Goal: Task Accomplishment & Management: Use online tool/utility

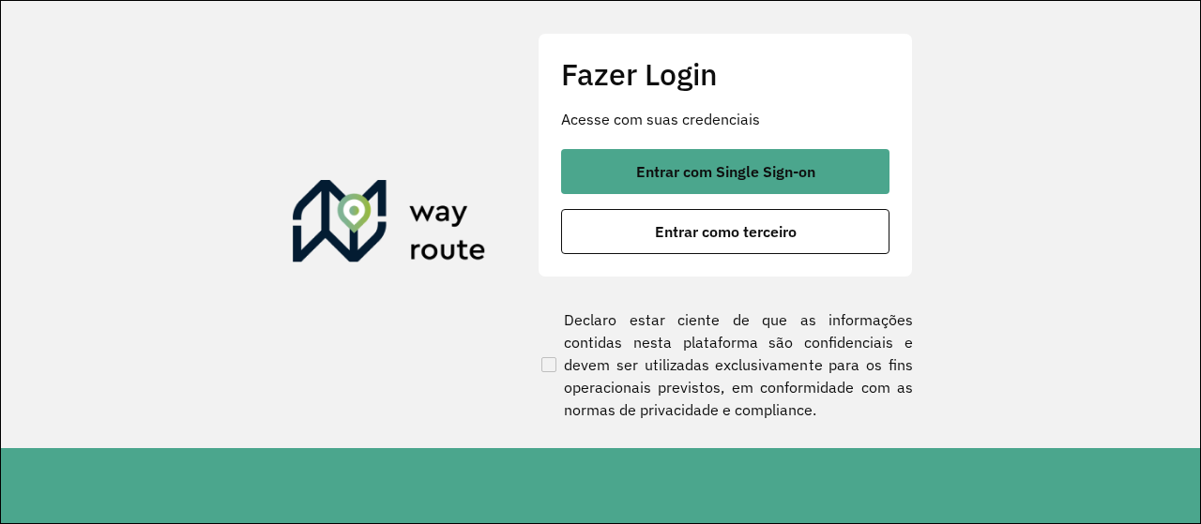
click at [738, 195] on div "Entrar com Single Sign-on Entrar como terceiro" at bounding box center [725, 201] width 328 height 105
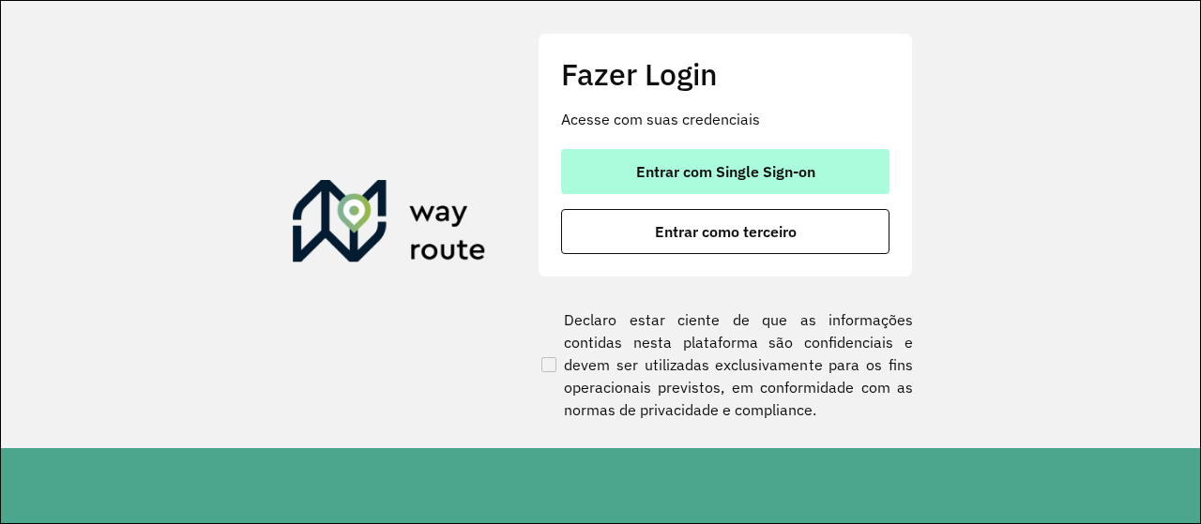
click at [749, 175] on span "Entrar com Single Sign-on" at bounding box center [725, 171] width 179 height 15
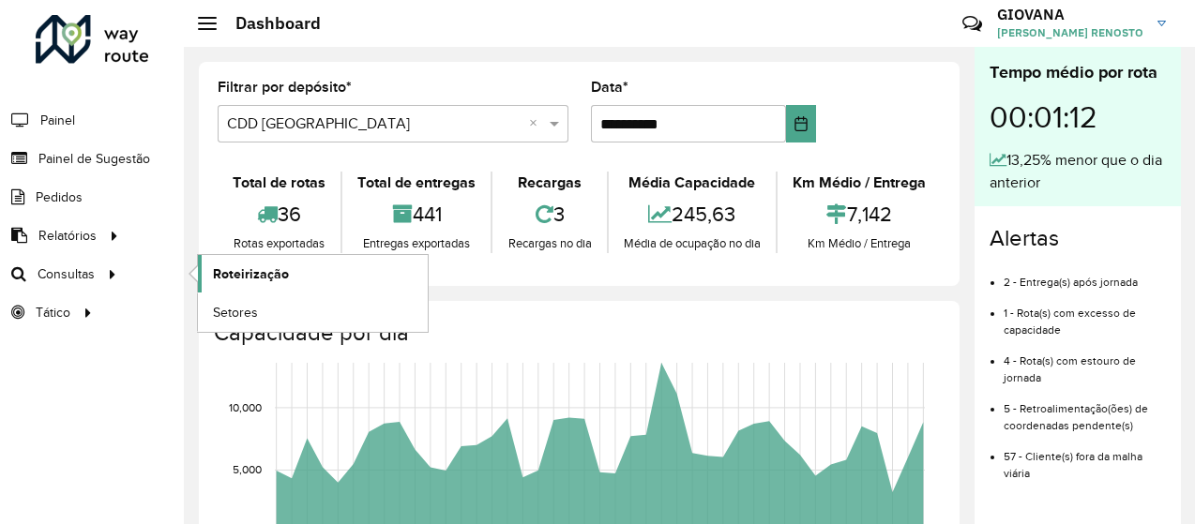
click at [256, 276] on span "Roteirização" at bounding box center [251, 275] width 76 height 20
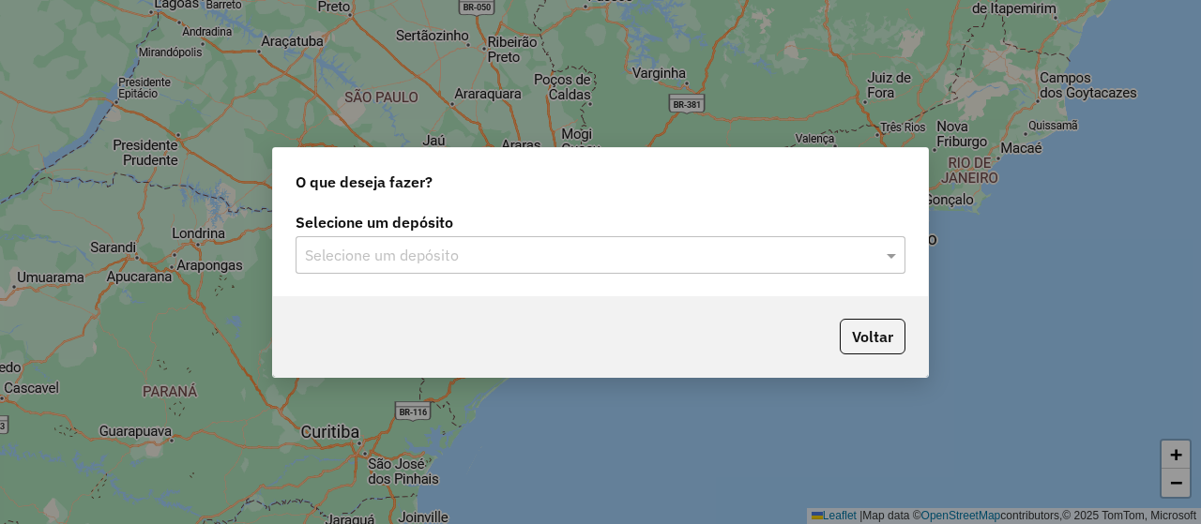
click at [583, 265] on input "text" at bounding box center [581, 256] width 553 height 23
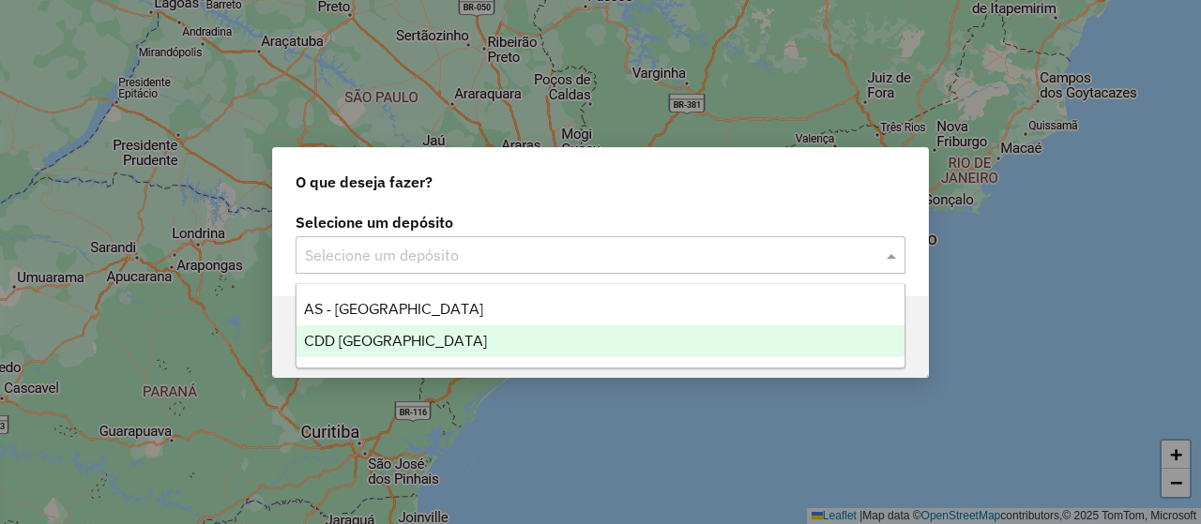
click at [386, 348] on span "CDD [GEOGRAPHIC_DATA]" at bounding box center [395, 341] width 183 height 16
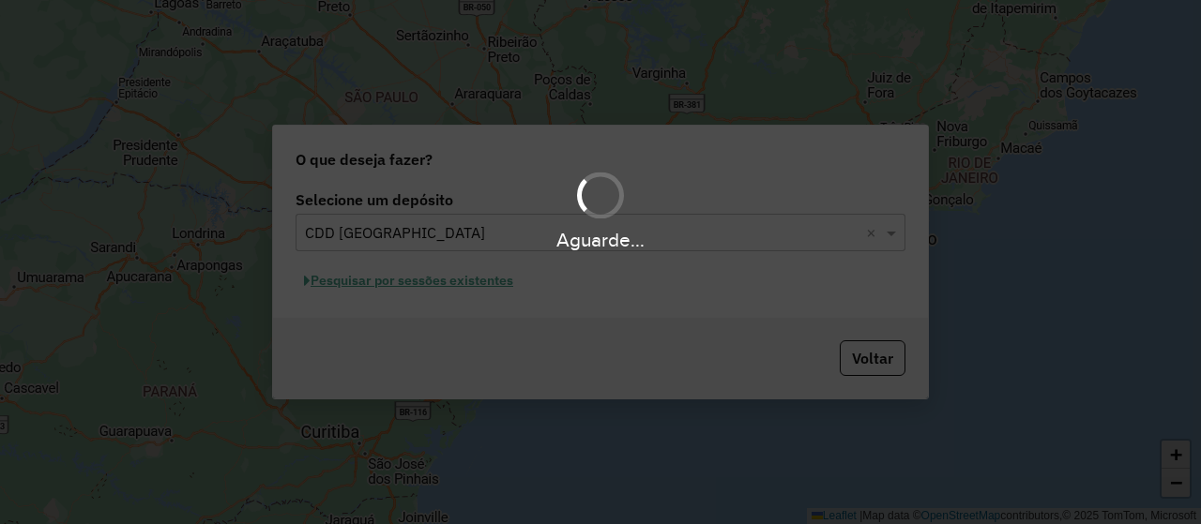
click at [410, 326] on div "Aguarde..." at bounding box center [600, 262] width 1201 height 524
click at [414, 294] on div "Aguarde..." at bounding box center [600, 262] width 1201 height 524
click at [418, 289] on div "Aguarde..." at bounding box center [600, 262] width 1201 height 524
click at [457, 284] on div "Aguarde..." at bounding box center [600, 262] width 1201 height 524
click at [475, 283] on div "Aguarde..." at bounding box center [600, 262] width 1201 height 524
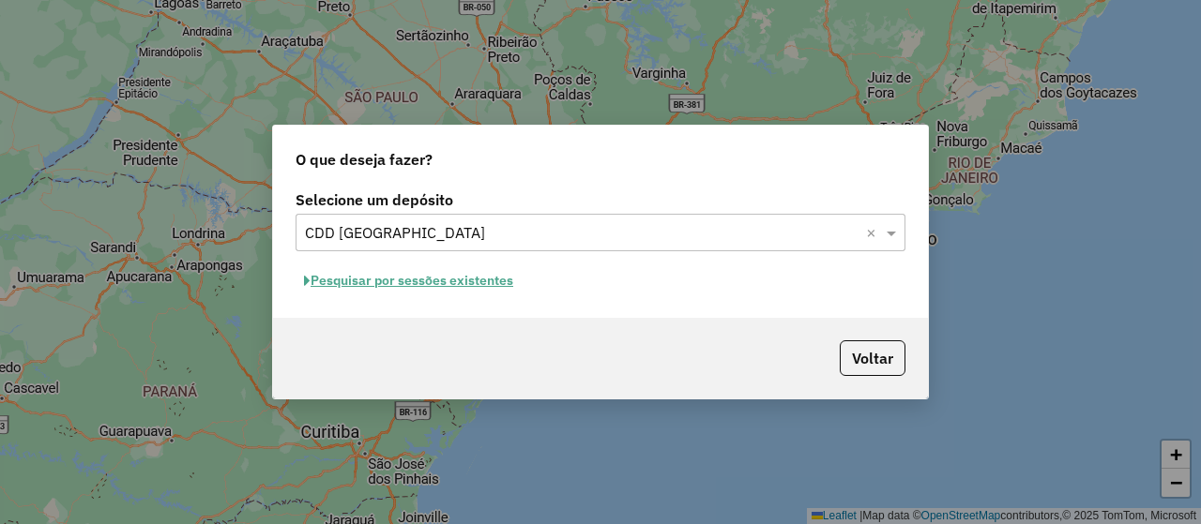
click at [439, 284] on button "Pesquisar por sessões existentes" at bounding box center [408, 280] width 226 height 29
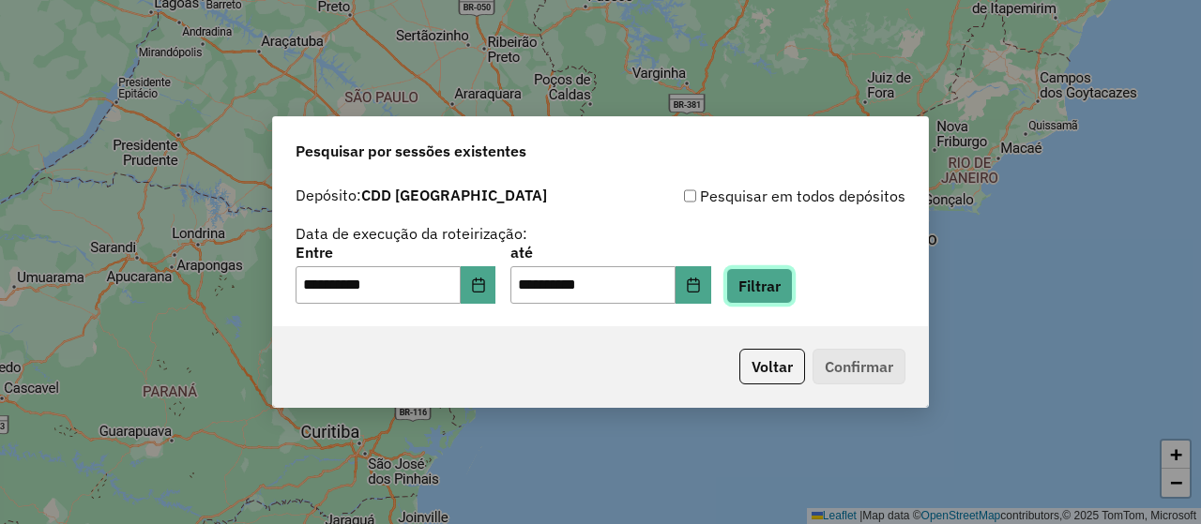
click at [793, 274] on button "Filtrar" at bounding box center [759, 286] width 67 height 36
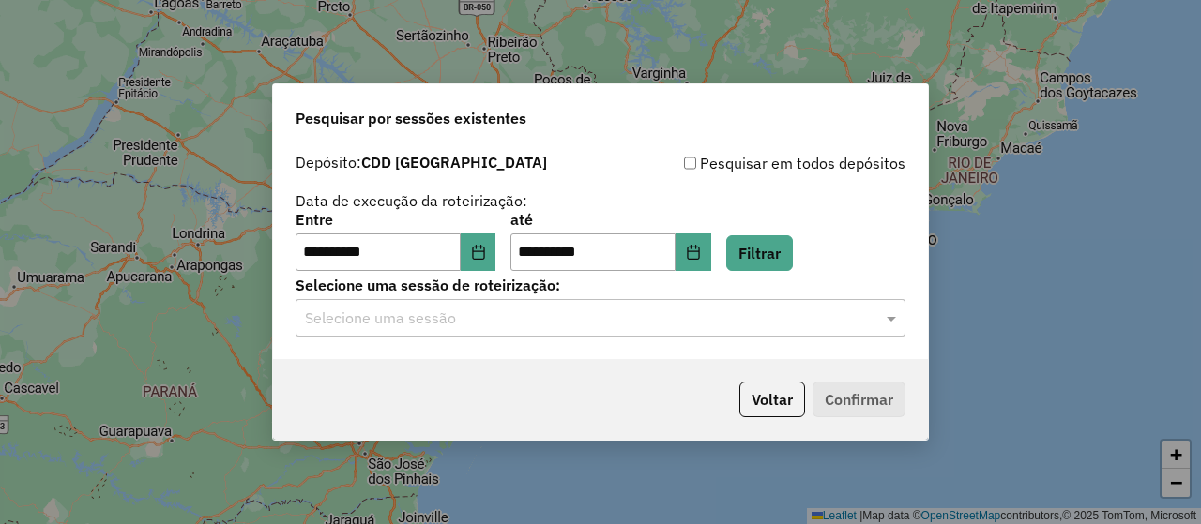
click at [545, 326] on input "text" at bounding box center [581, 319] width 553 height 23
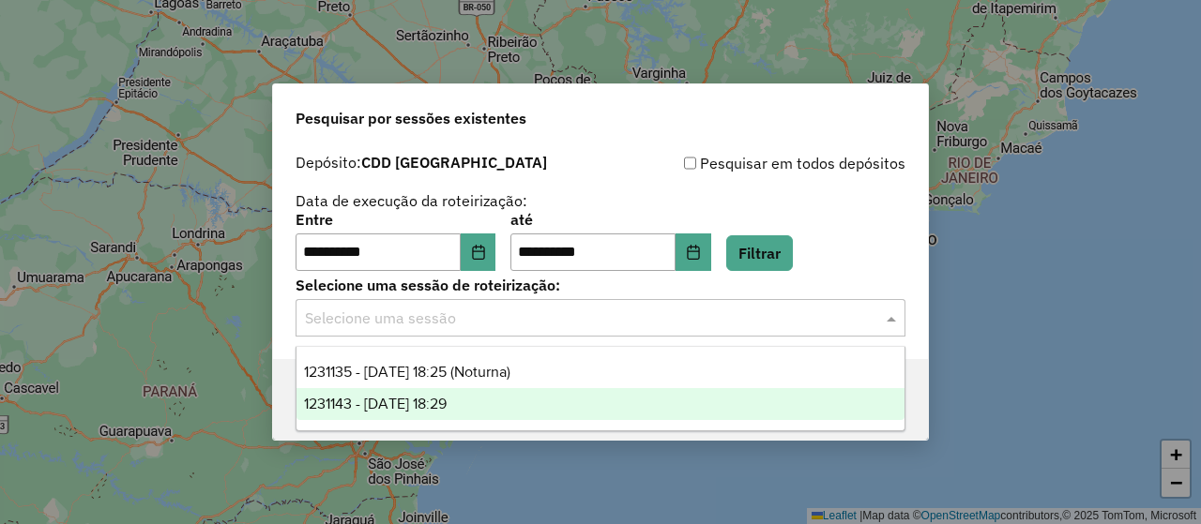
click at [435, 406] on span "1231143 - 19/08/2025 18:29" at bounding box center [375, 404] width 143 height 16
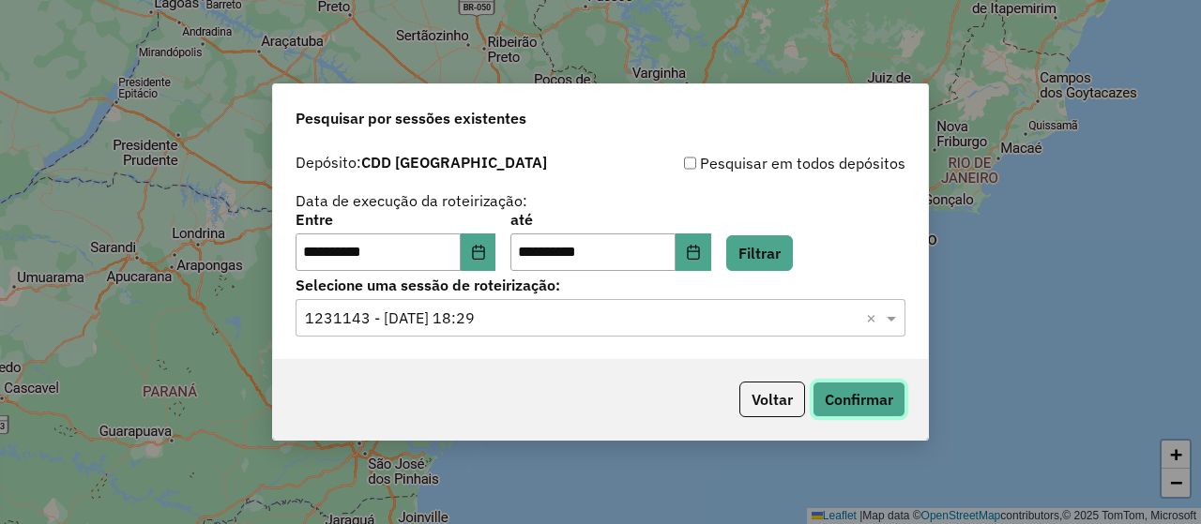
click at [865, 396] on button "Confirmar" at bounding box center [858, 400] width 93 height 36
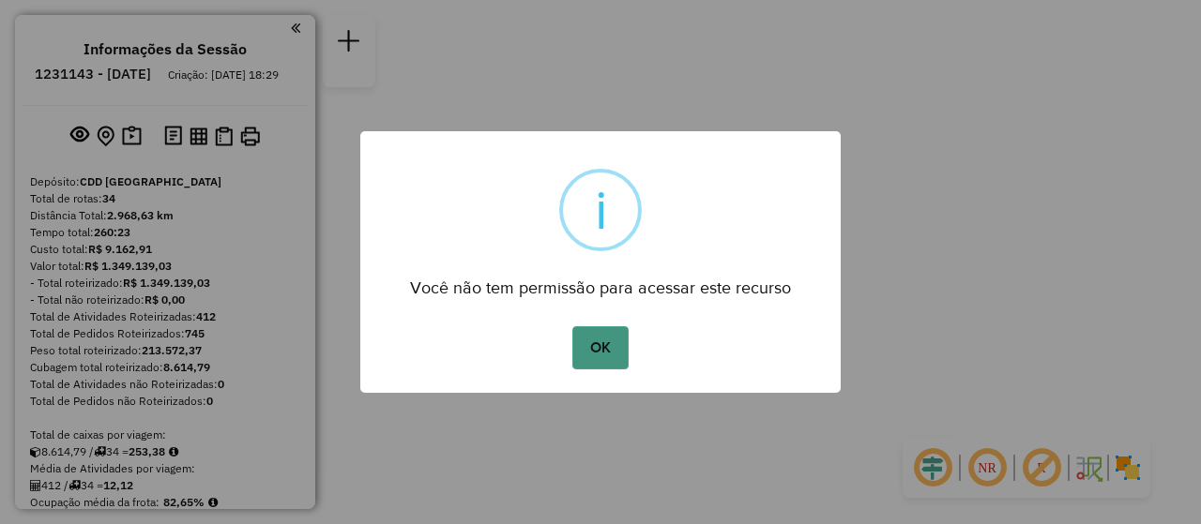
click at [609, 348] on button "OK" at bounding box center [599, 347] width 55 height 43
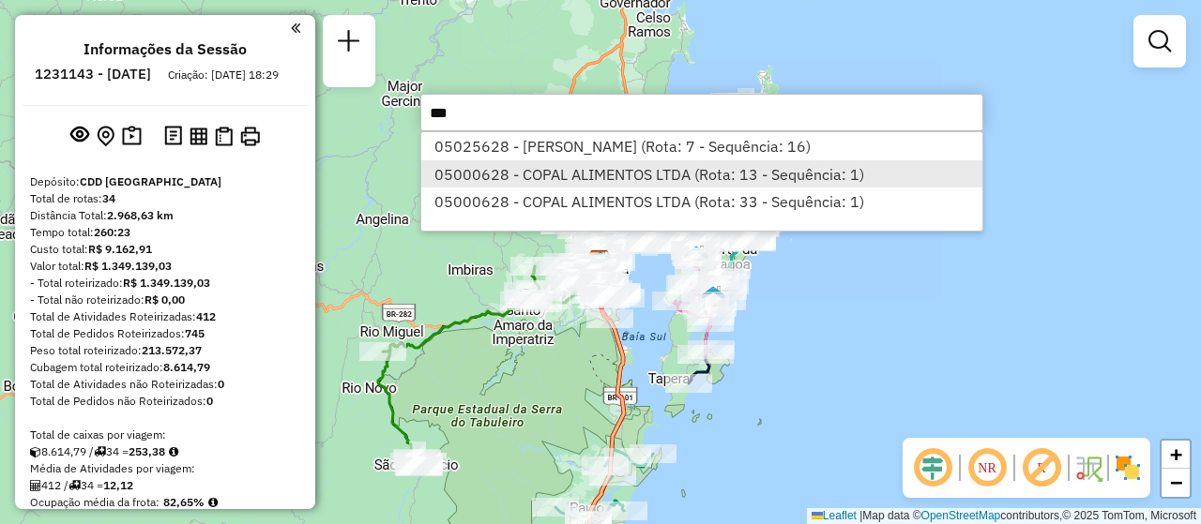
type input "***"
click at [529, 168] on li "05000628 - COPAL ALIMENTOS LTDA (Rota: 13 - Sequência: 1)" at bounding box center [701, 174] width 561 height 28
select select "**********"
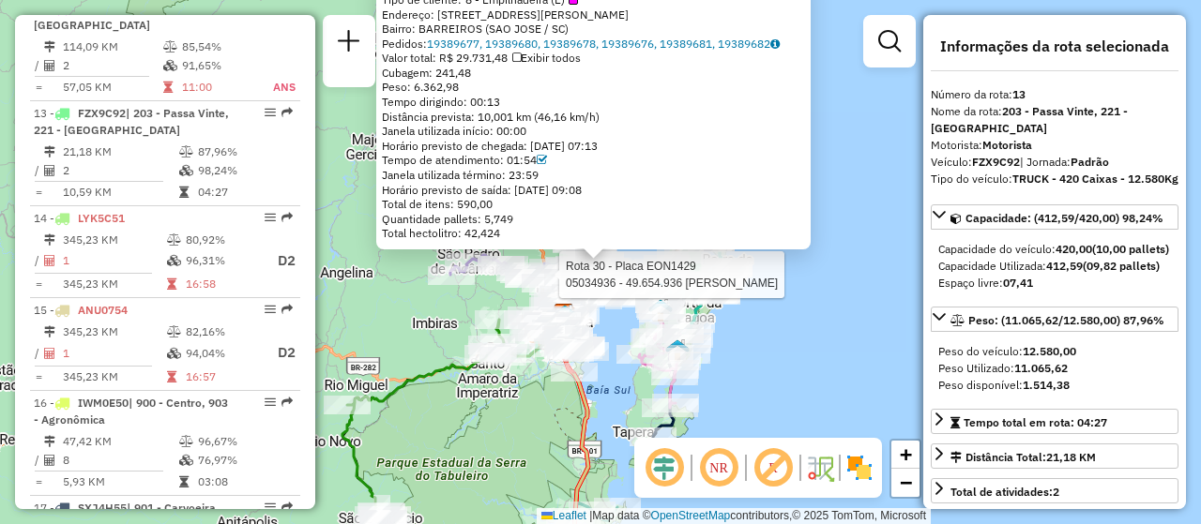
scroll to position [2081, 0]
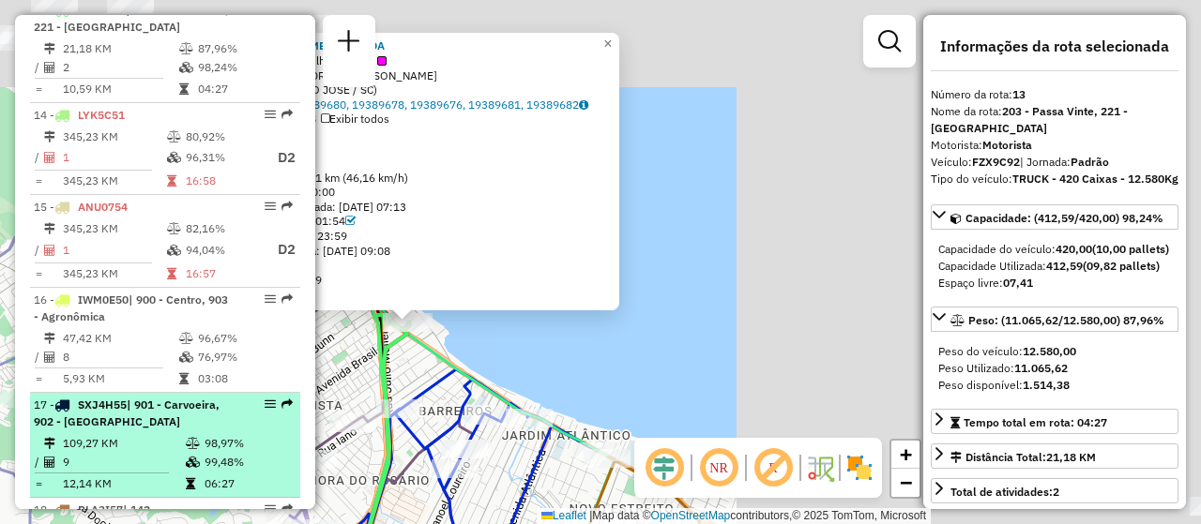
drag, startPoint x: 745, startPoint y: 262, endPoint x: 112, endPoint y: 455, distance: 662.0
click at [112, 455] on hb-router-mapa "Informações da Sessão 1231143 - 19/08/2025 Criação: 18/08/2025 18:29 Depósito: …" at bounding box center [600, 262] width 1201 height 524
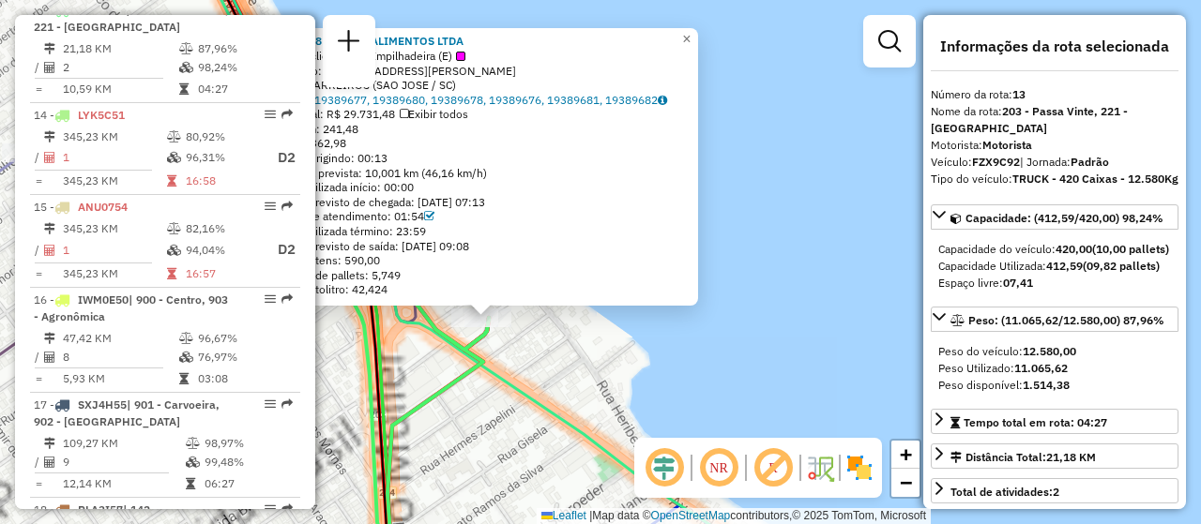
drag, startPoint x: 409, startPoint y: 344, endPoint x: 630, endPoint y: 436, distance: 239.7
click at [630, 436] on icon at bounding box center [535, 305] width 636 height 629
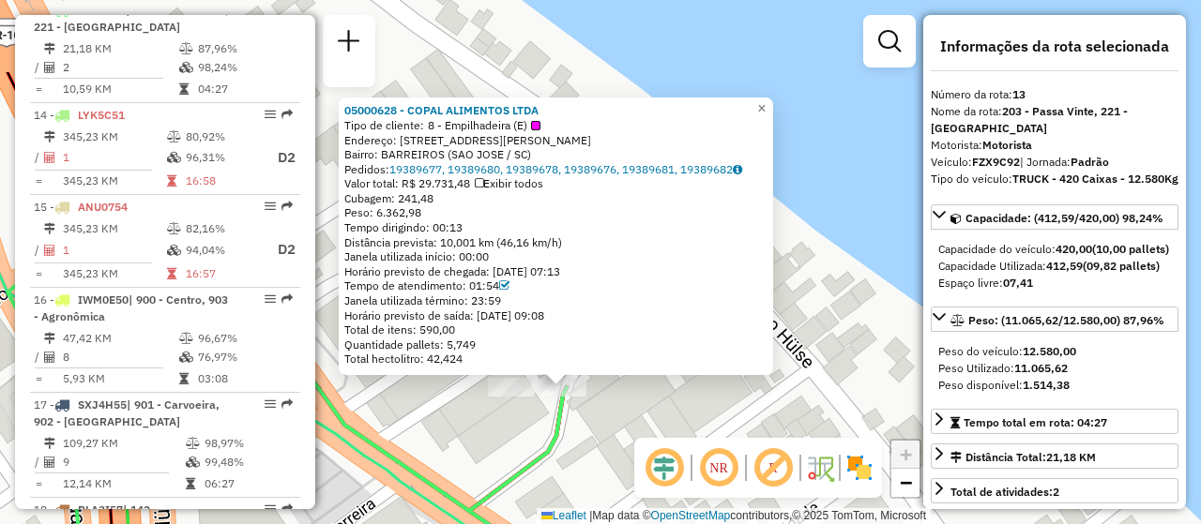
drag, startPoint x: 527, startPoint y: 339, endPoint x: 489, endPoint y: 467, distance: 134.1
click at [489, 467] on div "05000628 - COPAL ALIMENTOS LTDA Tipo de cliente: 8 - Empilhadeira (E) Endereço:…" at bounding box center [600, 262] width 1201 height 524
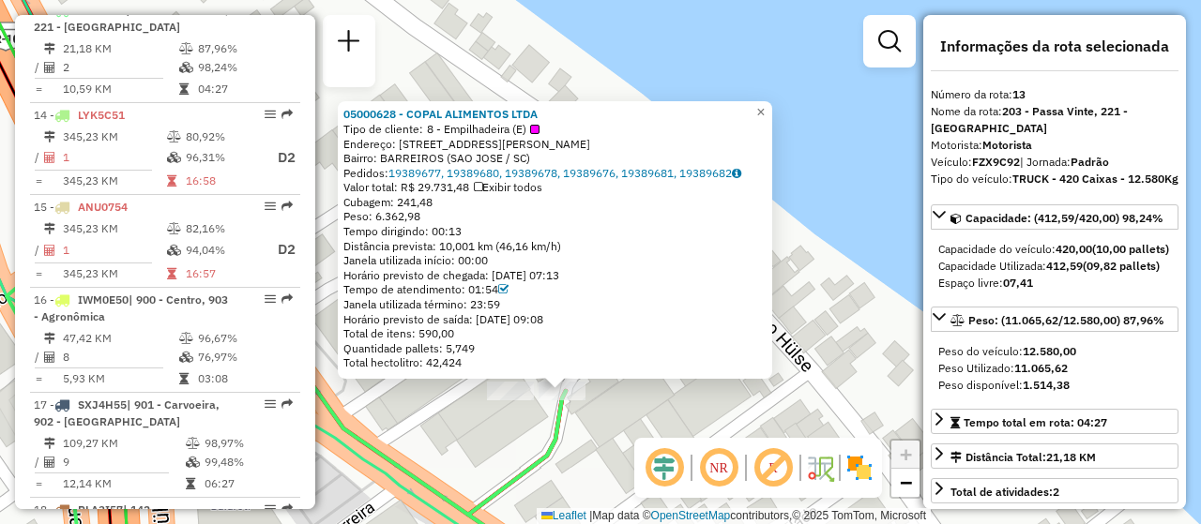
click at [510, 405] on div "05000628 - COPAL ALIMENTOS LTDA Tipo de cliente: 8 - Empilhadeira (E) Endereço:…" at bounding box center [600, 262] width 1201 height 524
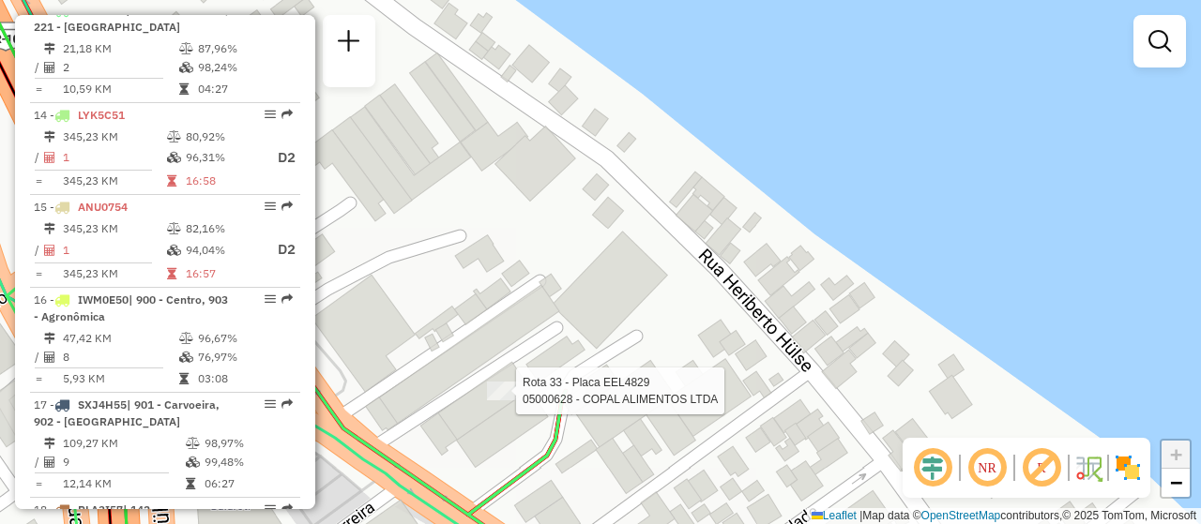
select select "**********"
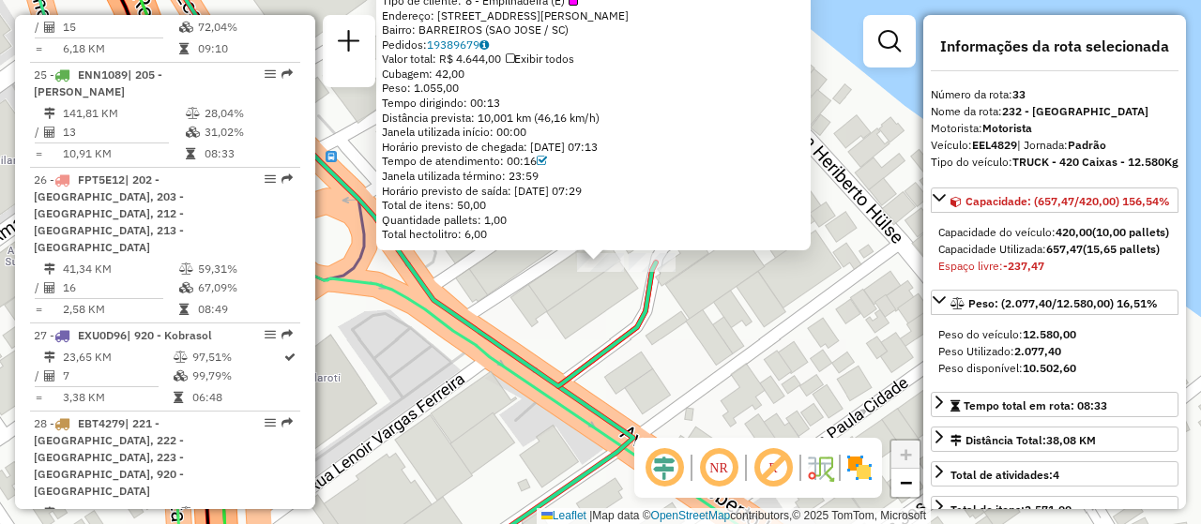
scroll to position [3989, 0]
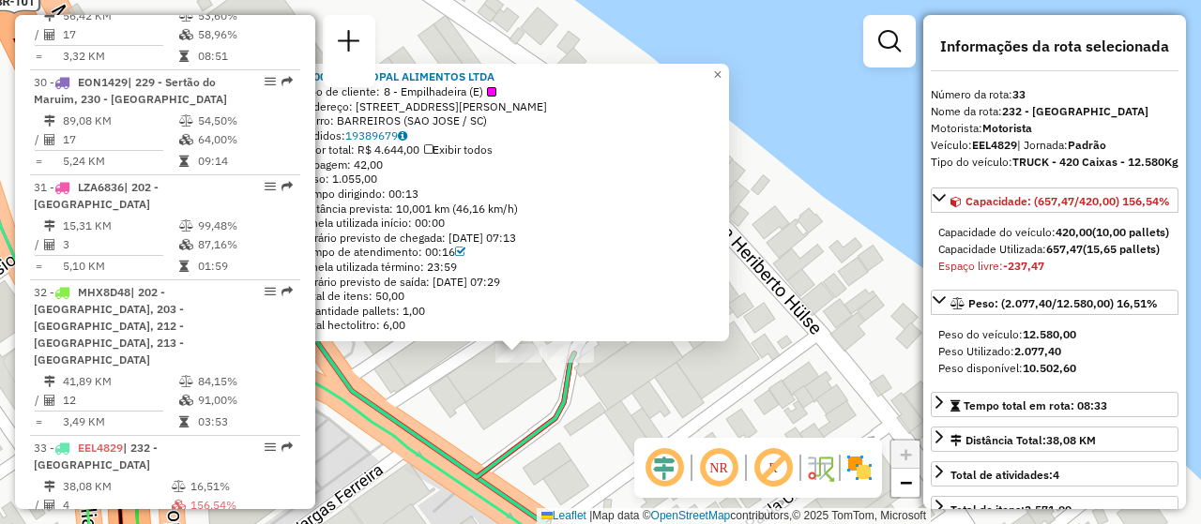
drag, startPoint x: 569, startPoint y: 300, endPoint x: 488, endPoint y: 391, distance: 122.2
click at [488, 391] on div "05000628 - COPAL ALIMENTOS LTDA Tipo de cliente: 8 - Empilhadeira (E) Endereço:…" at bounding box center [600, 262] width 1201 height 524
click at [401, 134] on link "19389679" at bounding box center [376, 136] width 62 height 14
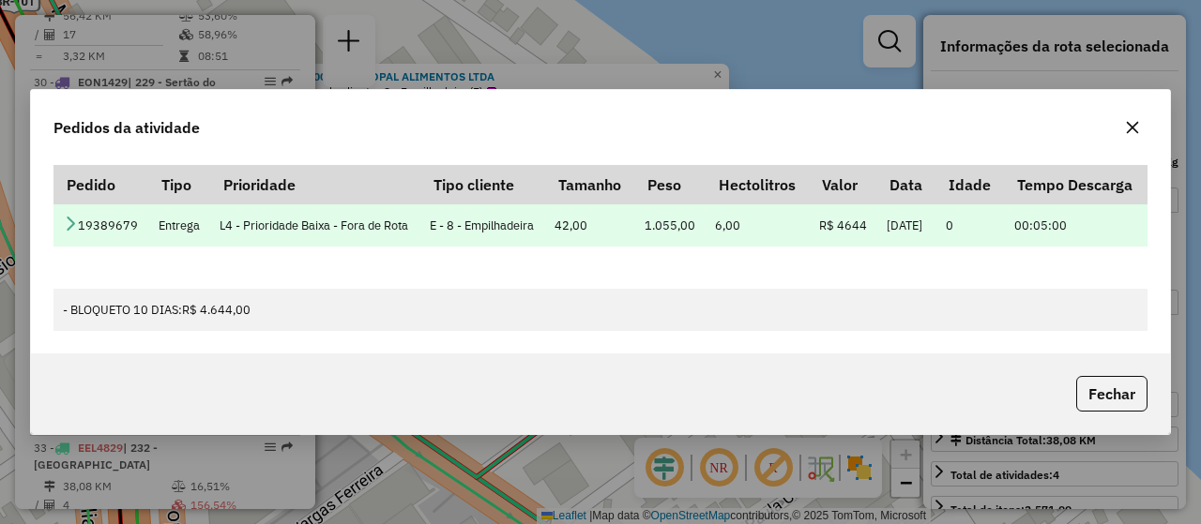
click at [63, 231] on icon at bounding box center [70, 223] width 15 height 15
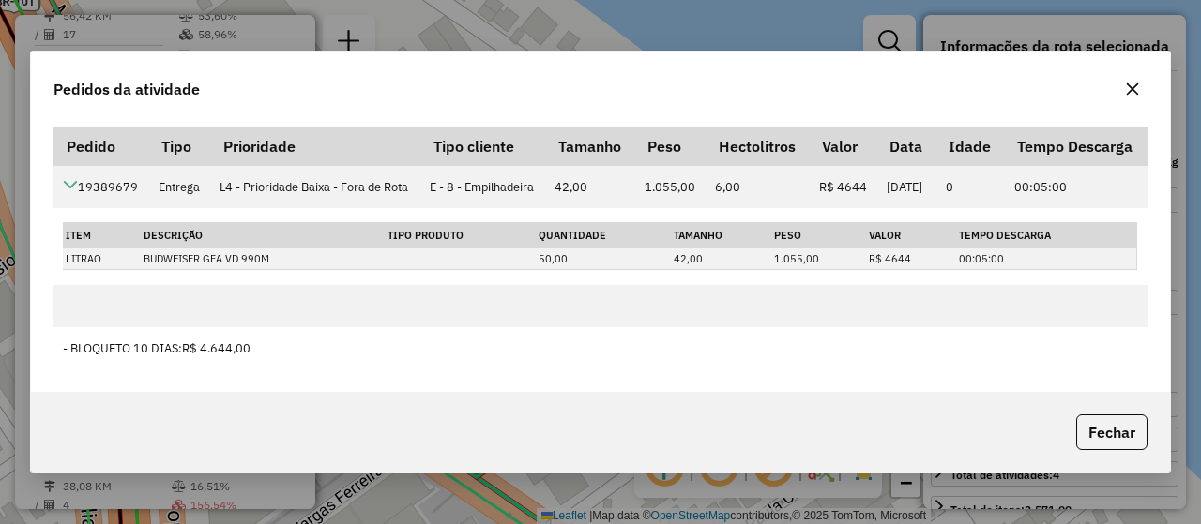
click at [622, 516] on div "Pedidos da atividade Pedido Tipo Prioridade Tipo cliente Tamanho Peso Hectolitr…" at bounding box center [600, 262] width 1201 height 524
click at [1124, 78] on button "button" at bounding box center [1132, 89] width 30 height 30
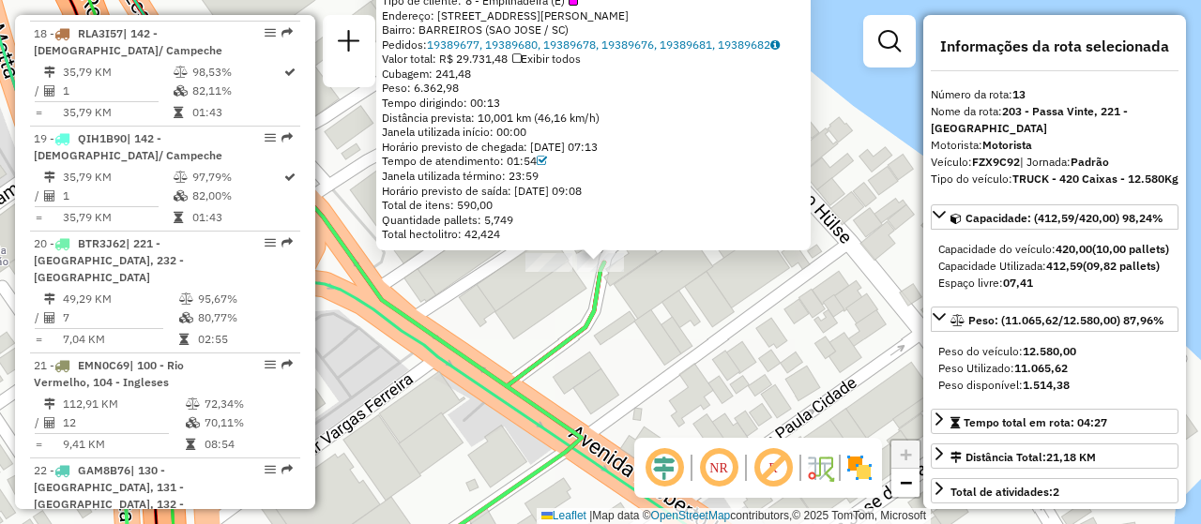
scroll to position [2081, 0]
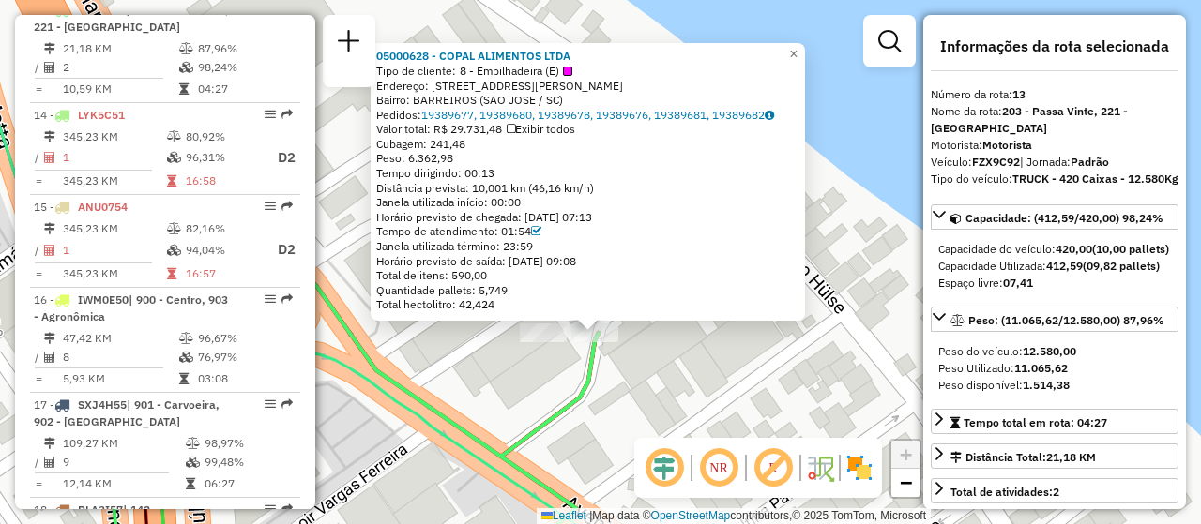
drag, startPoint x: 576, startPoint y: 327, endPoint x: 544, endPoint y: 280, distance: 56.7
click at [568, 378] on div "05000628 - COPAL ALIMENTOS LTDA Tipo de cliente: 8 - Empilhadeira (E) Endereço:…" at bounding box center [600, 262] width 1201 height 524
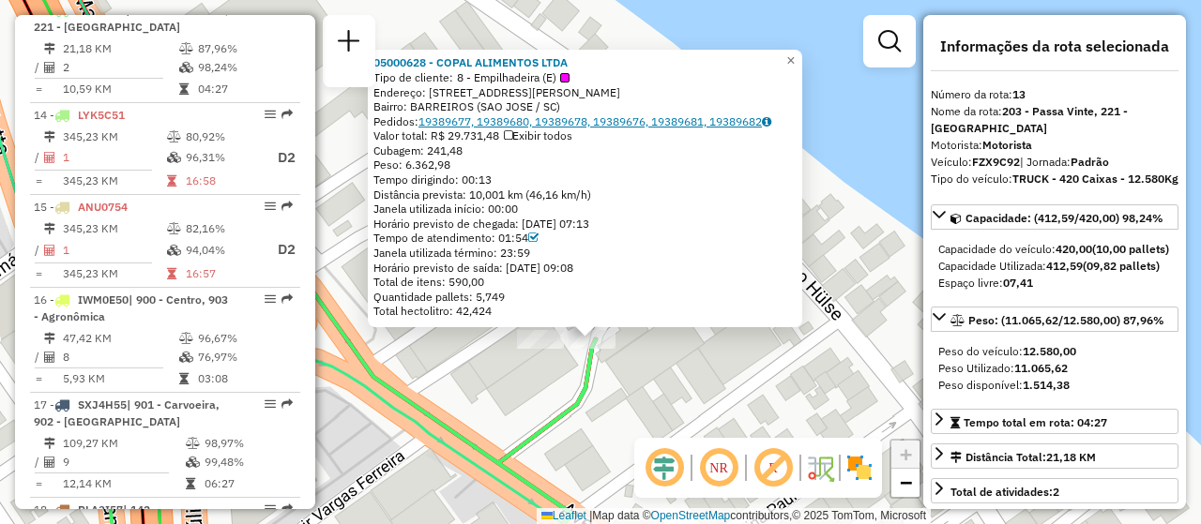
click at [624, 123] on link "19389677, 19389680, 19389678, 19389676, 19389681, 19389682" at bounding box center [594, 121] width 353 height 14
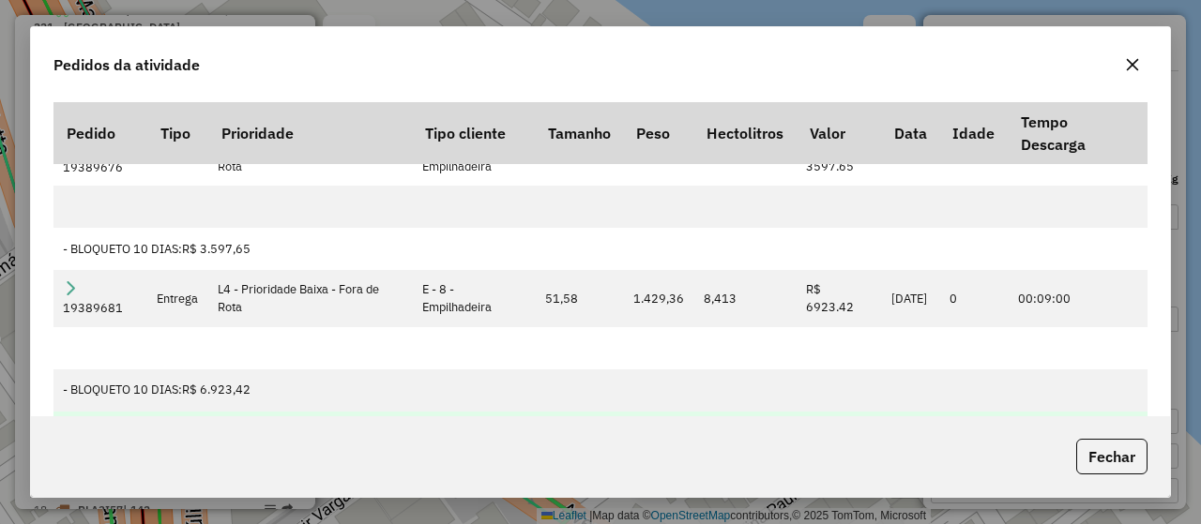
scroll to position [159, 0]
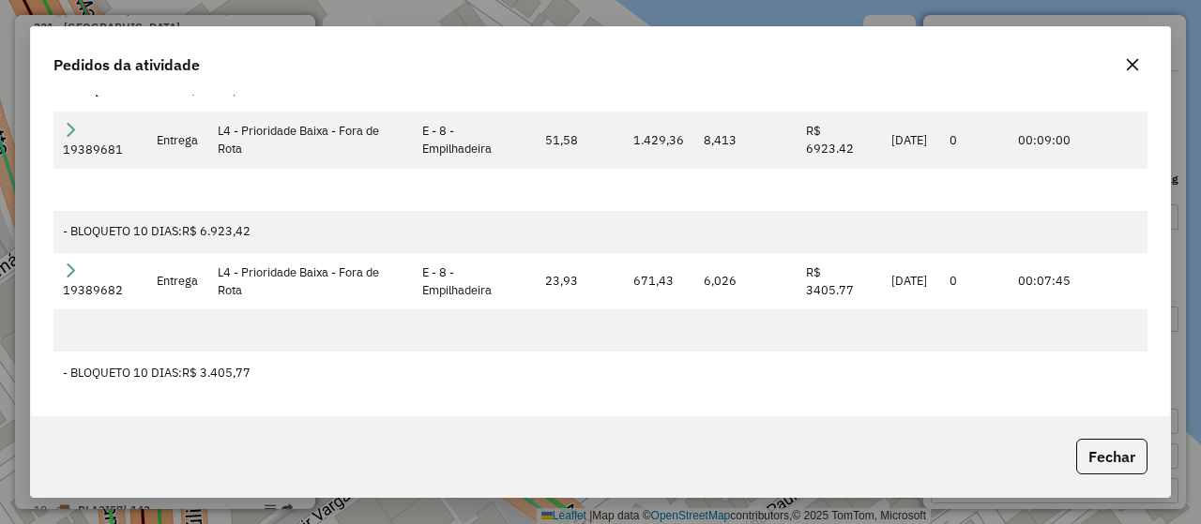
click at [1147, 68] on div "Pedidos da atividade" at bounding box center [600, 61] width 1139 height 68
click at [1143, 67] on button "button" at bounding box center [1132, 65] width 30 height 30
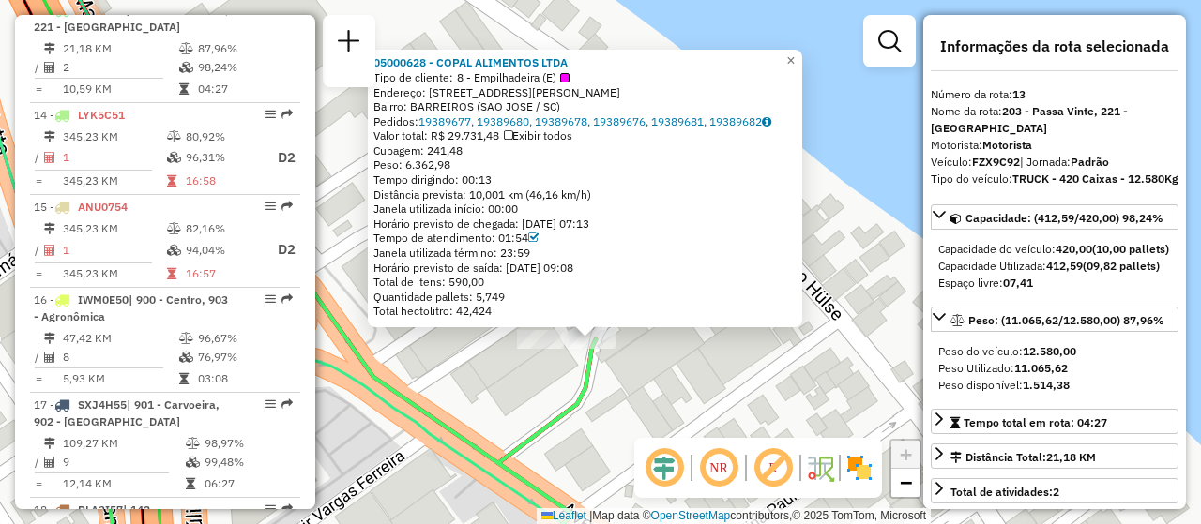
click at [616, 426] on div "05000628 - COPAL ALIMENTOS LTDA Tipo de cliente: 8 - Empilhadeira (E) Endereço:…" at bounding box center [600, 262] width 1201 height 524
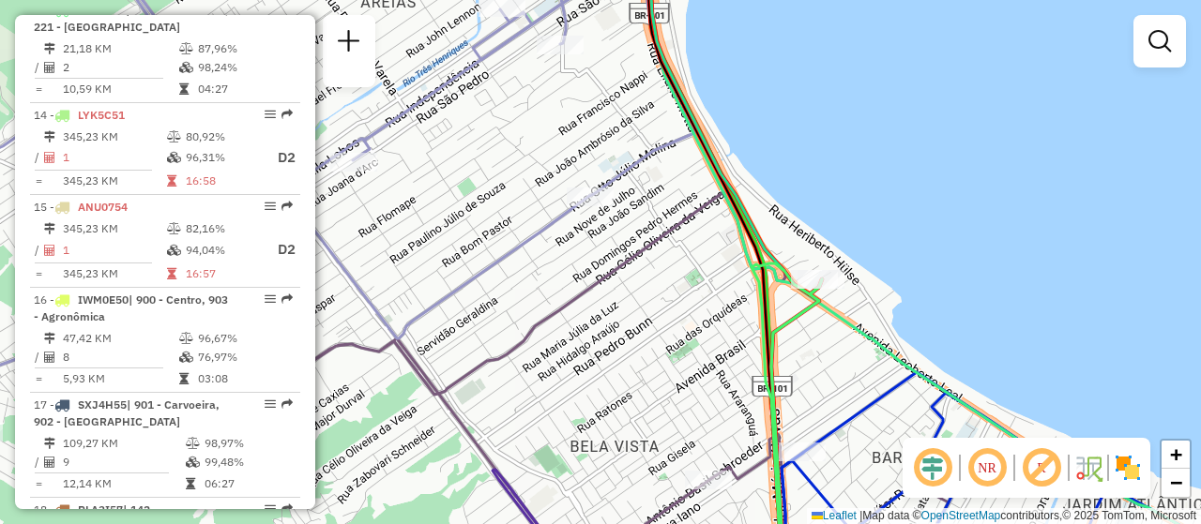
scroll to position [3392, 0]
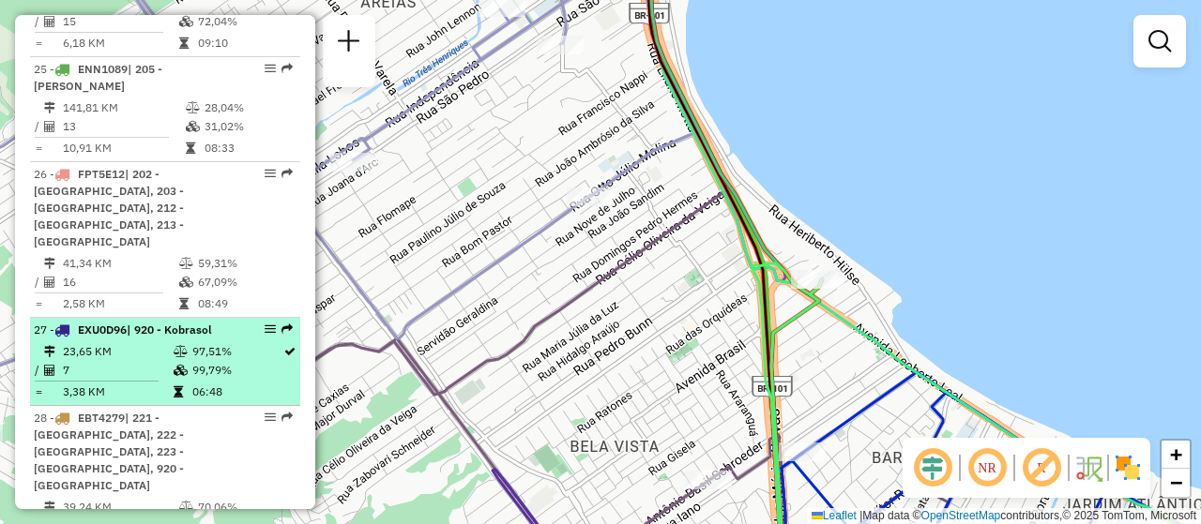
click at [265, 324] on em at bounding box center [270, 329] width 11 height 11
select select "**********"
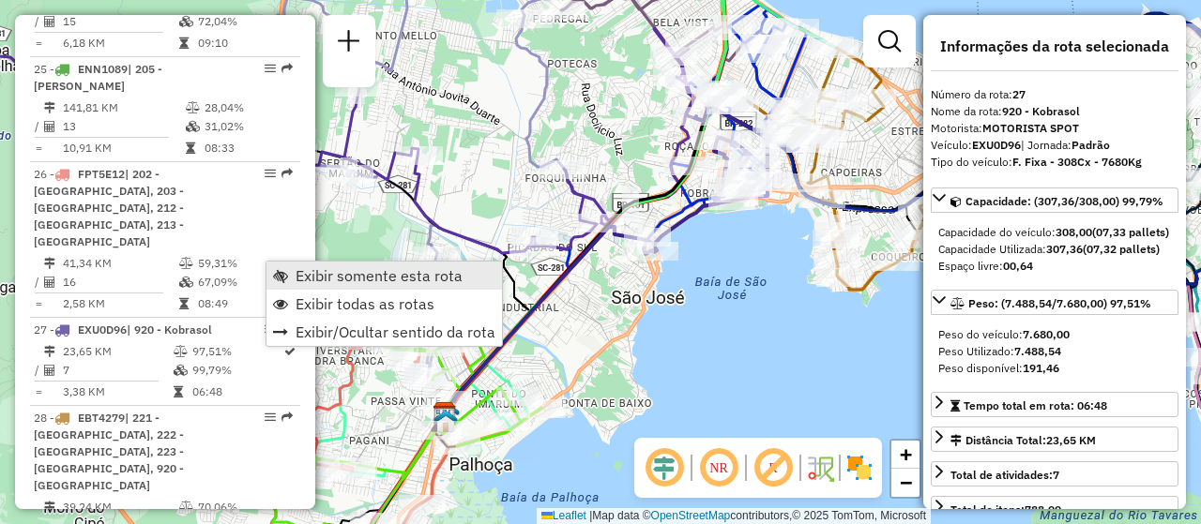
click at [362, 275] on span "Exibir somente esta rota" at bounding box center [378, 275] width 167 height 15
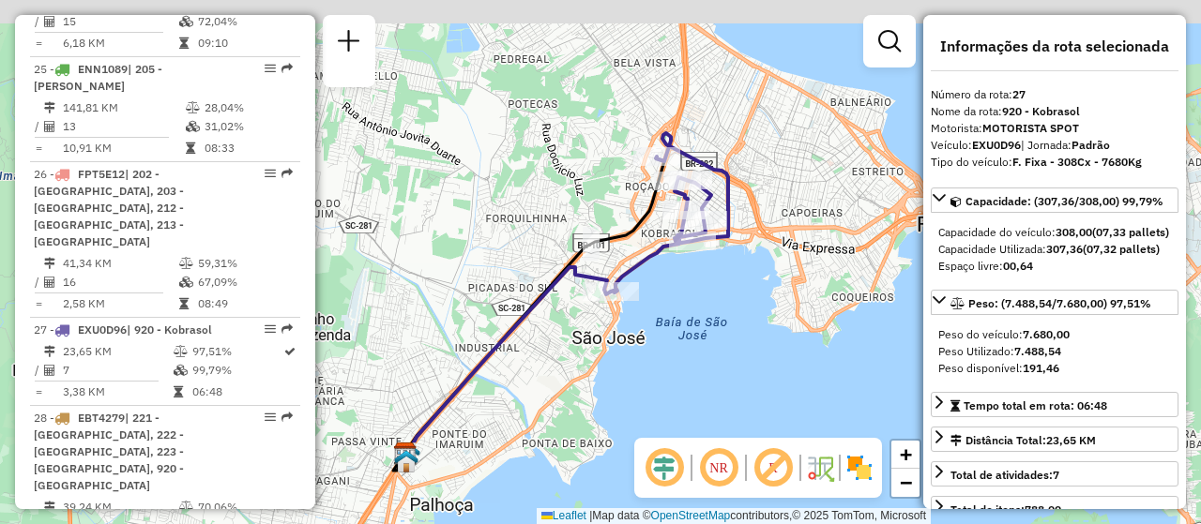
drag, startPoint x: 835, startPoint y: 236, endPoint x: 778, endPoint y: 302, distance: 87.1
click at [780, 301] on div "Janela de atendimento Grade de atendimento Capacidade Transportadoras Veículos …" at bounding box center [600, 262] width 1201 height 524
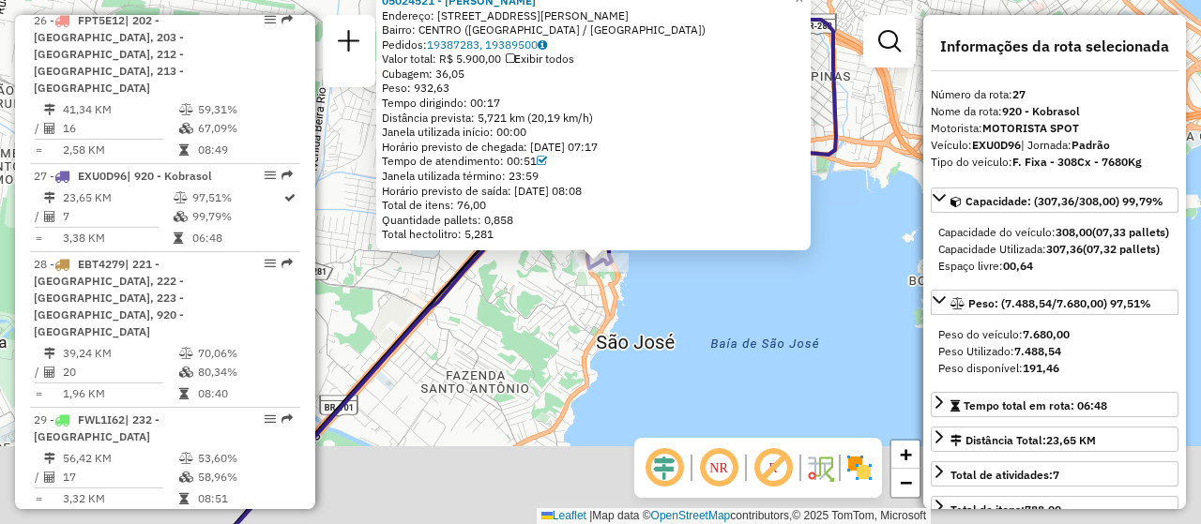
scroll to position [3627, 0]
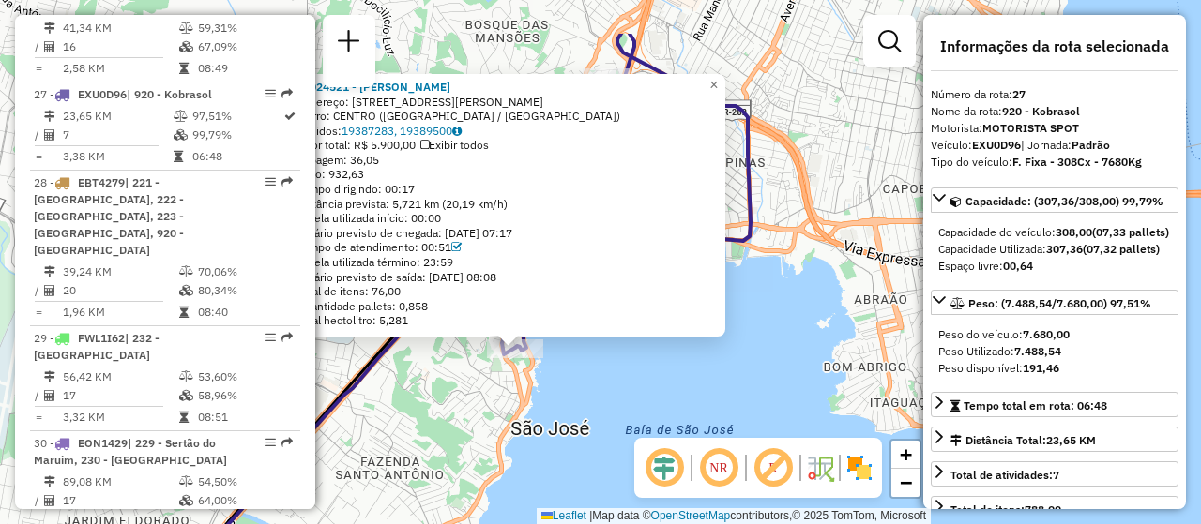
drag, startPoint x: 698, startPoint y: 308, endPoint x: 563, endPoint y: 439, distance: 188.4
click at [563, 439] on div "05024521 - JOSE LUIS CELLA DE M Endereço: R TEREZA BIANCHINI 70 Bairro: CENTRO …" at bounding box center [600, 262] width 1201 height 524
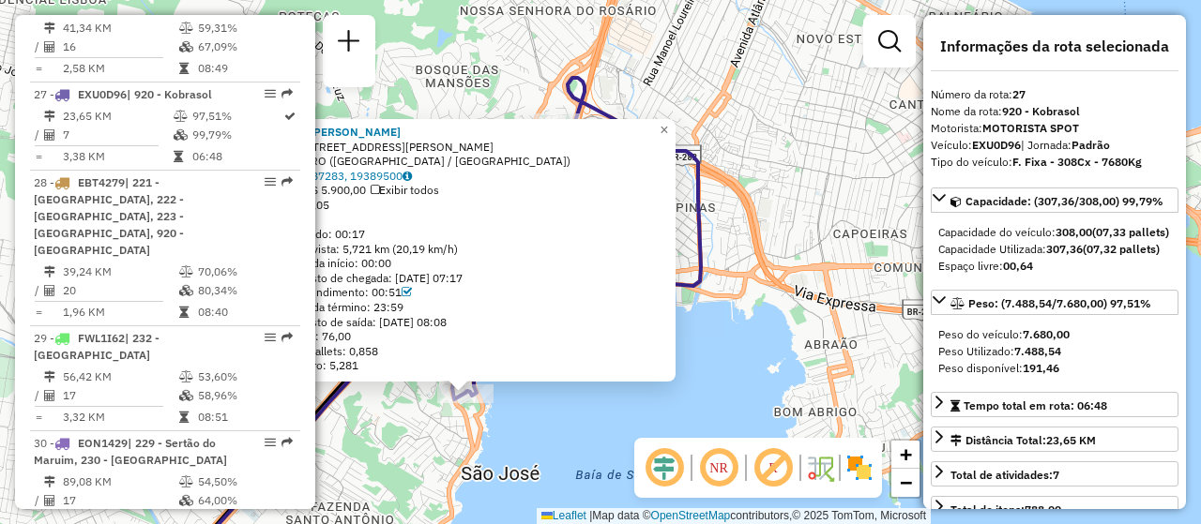
click at [597, 431] on div "05024521 - JOSE LUIS CELLA DE M Endereço: R TEREZA BIANCHINI 70 Bairro: CENTRO …" at bounding box center [600, 262] width 1201 height 524
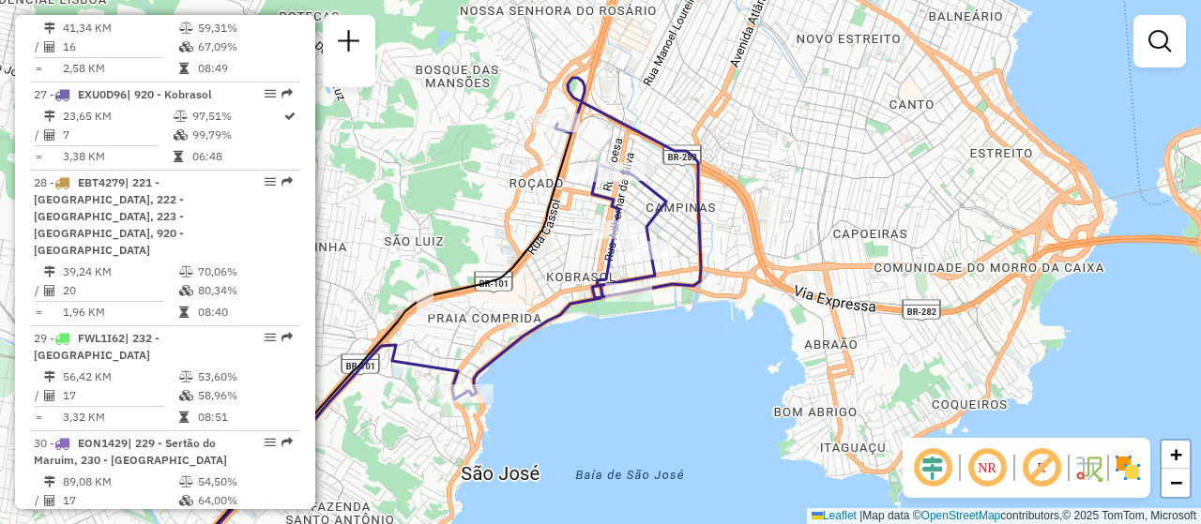
click at [558, 466] on div "Janela de atendimento Grade de atendimento Capacidade Transportadoras Veículos …" at bounding box center [600, 262] width 1201 height 524
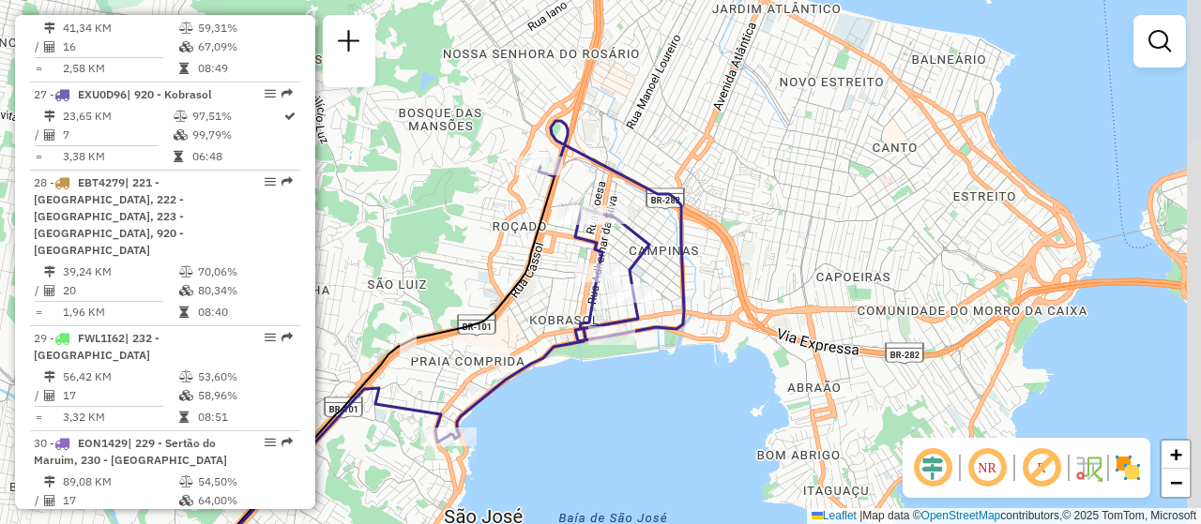
drag, startPoint x: 619, startPoint y: 345, endPoint x: 599, endPoint y: 393, distance: 51.7
click at [599, 393] on div "Janela de atendimento Grade de atendimento Capacidade Transportadoras Veículos …" at bounding box center [600, 262] width 1201 height 524
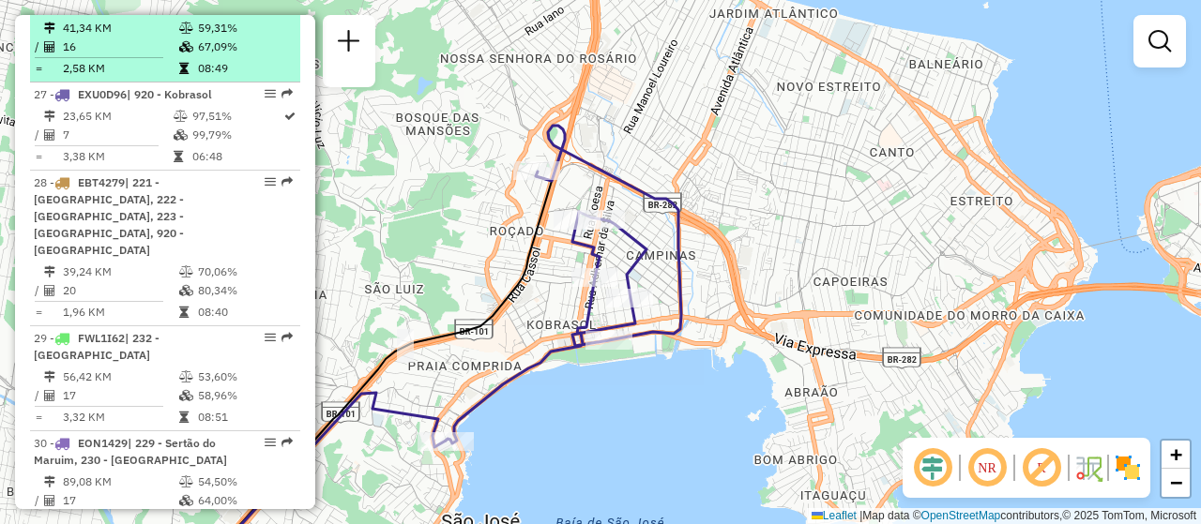
scroll to position [3534, 0]
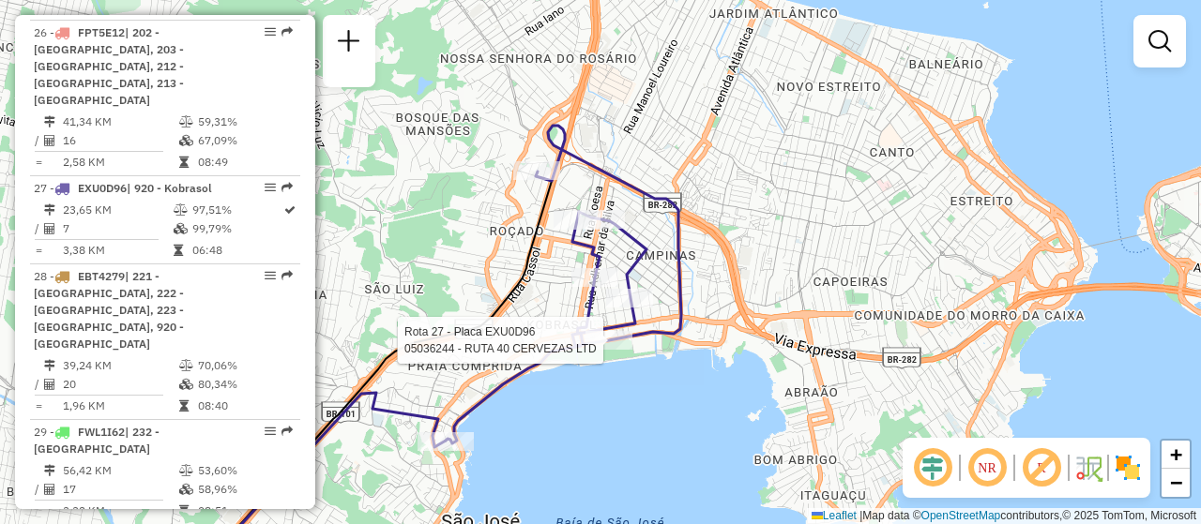
select select "**********"
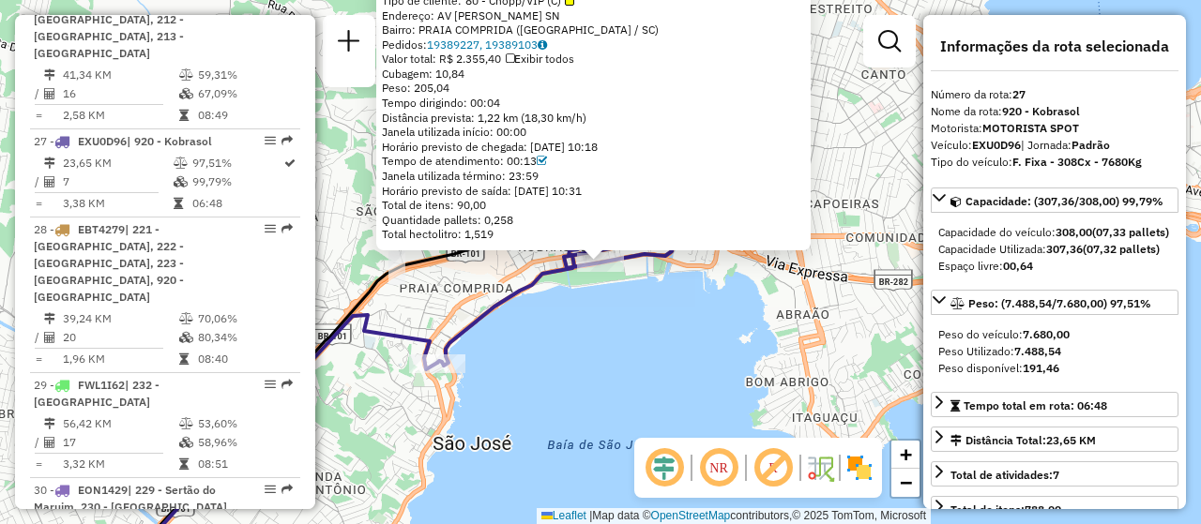
scroll to position [3627, 0]
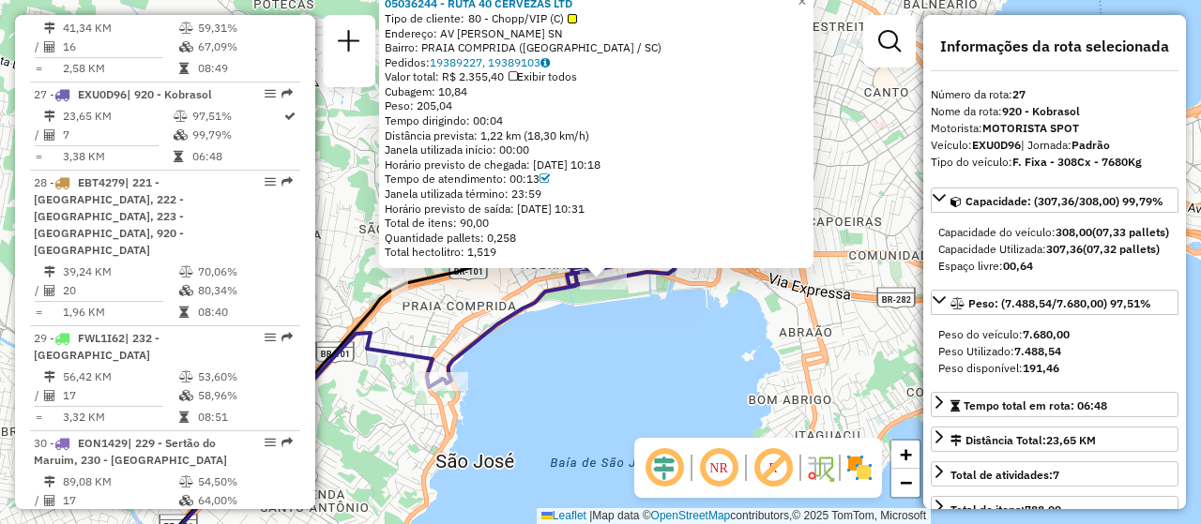
drag, startPoint x: 606, startPoint y: 360, endPoint x: 597, endPoint y: 447, distance: 86.8
click at [597, 447] on div "05036244 - RUTA 40 CERVEZAS LTD Tipo de cliente: 80 - Chopp/VIP (C) Endereço: A…" at bounding box center [600, 262] width 1201 height 524
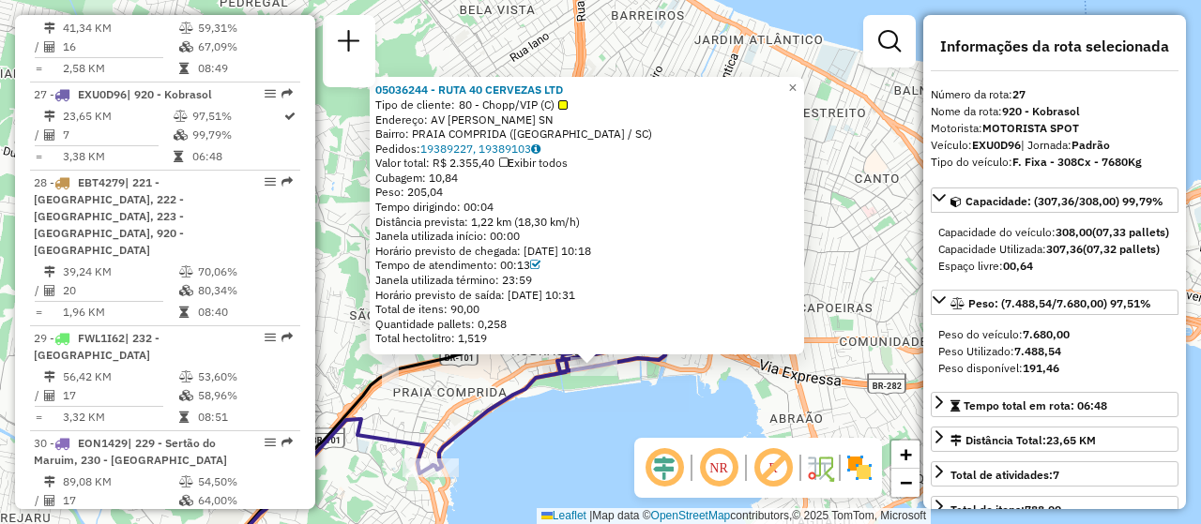
click at [606, 428] on div "05036244 - RUTA 40 CERVEZAS LTD Tipo de cliente: 80 - Chopp/VIP (C) Endereço: A…" at bounding box center [600, 262] width 1201 height 524
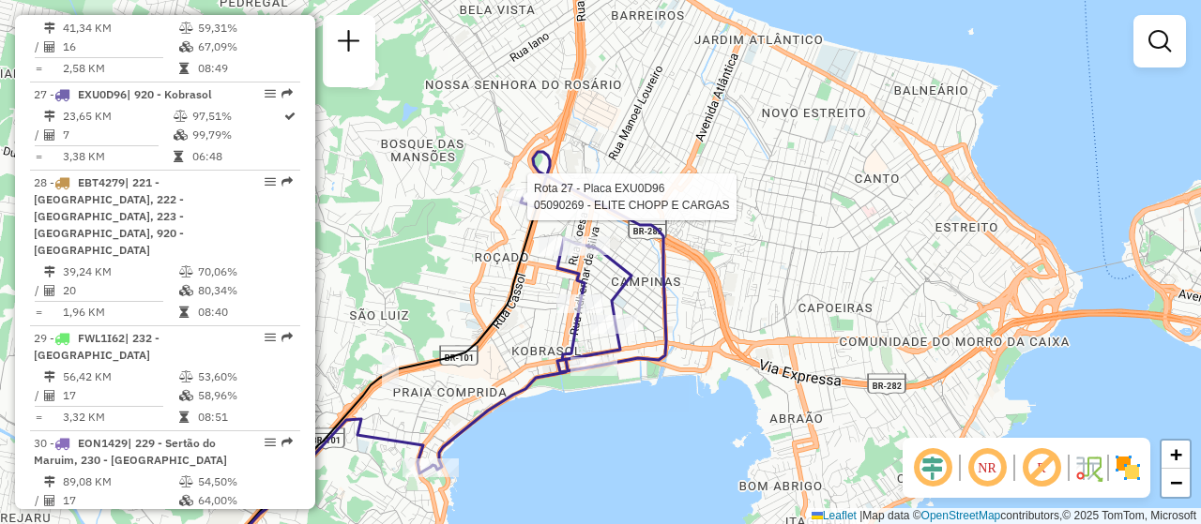
select select "**********"
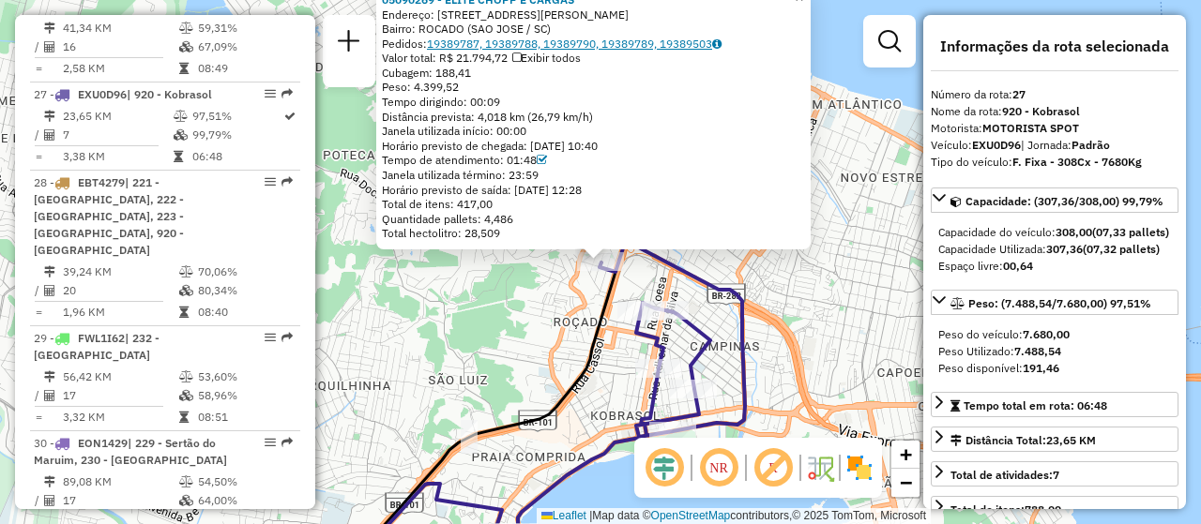
click at [562, 37] on link "19389787, 19389788, 19389790, 19389789, 19389503" at bounding box center [574, 44] width 295 height 14
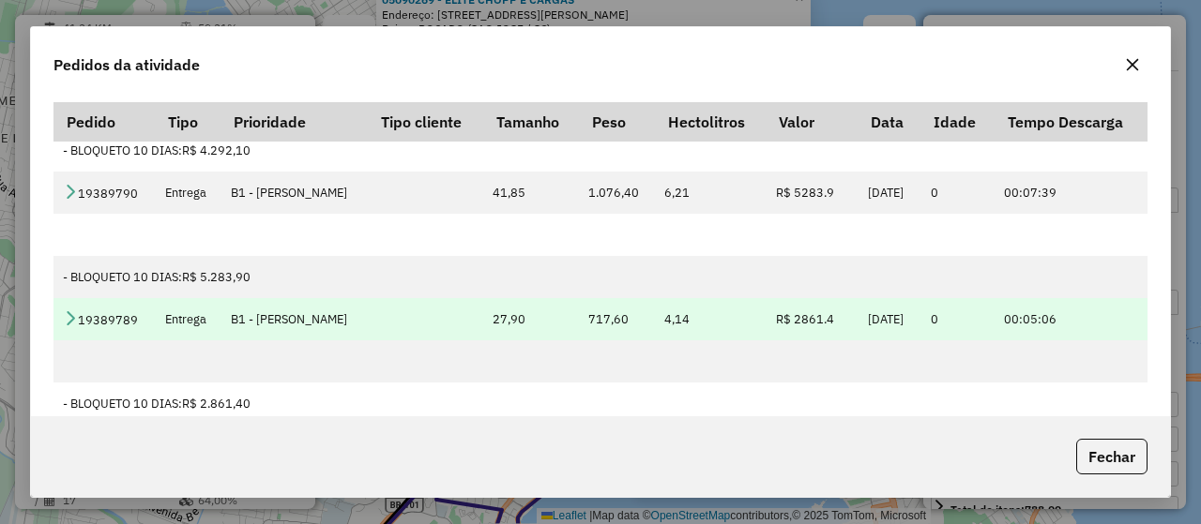
scroll to position [0, 0]
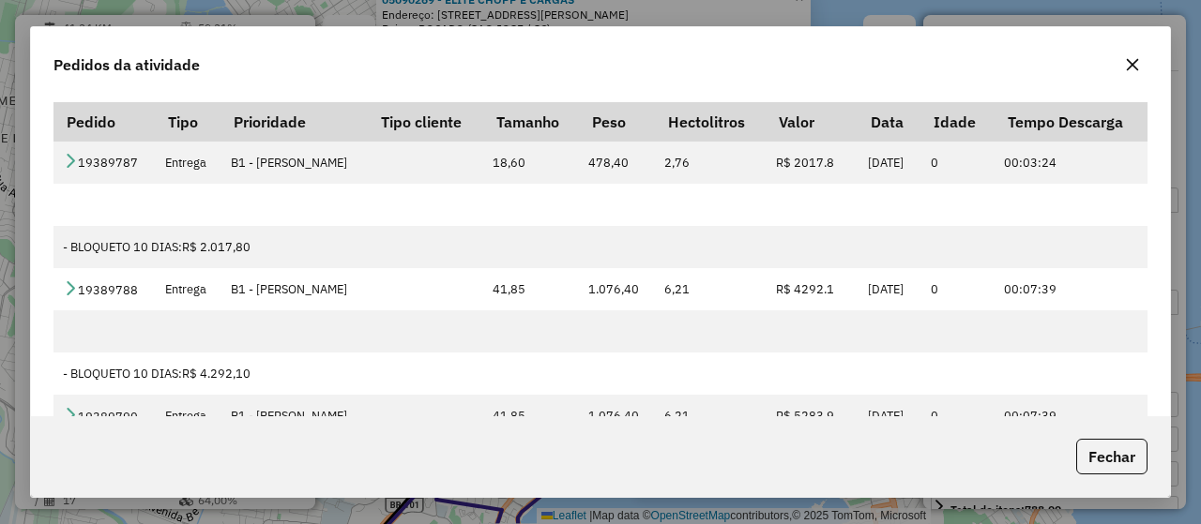
click at [1127, 68] on icon "button" at bounding box center [1132, 64] width 15 height 15
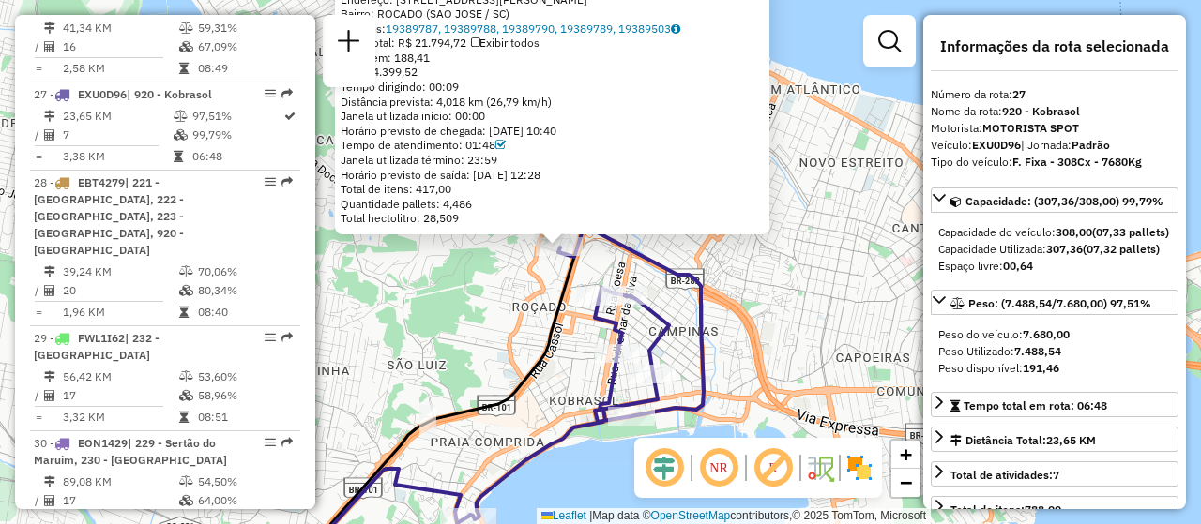
drag, startPoint x: 788, startPoint y: 326, endPoint x: 747, endPoint y: 310, distance: 43.9
click at [747, 310] on div "05090269 - ELITE CHOPP E CARGAS Endereço: RUA JUSTINO LEITE NETO 11 Bairro: ROC…" at bounding box center [600, 262] width 1201 height 524
click at [762, 341] on div "05090269 - ELITE CHOPP E CARGAS Endereço: RUA JUSTINO LEITE NETO 11 Bairro: ROC…" at bounding box center [600, 262] width 1201 height 524
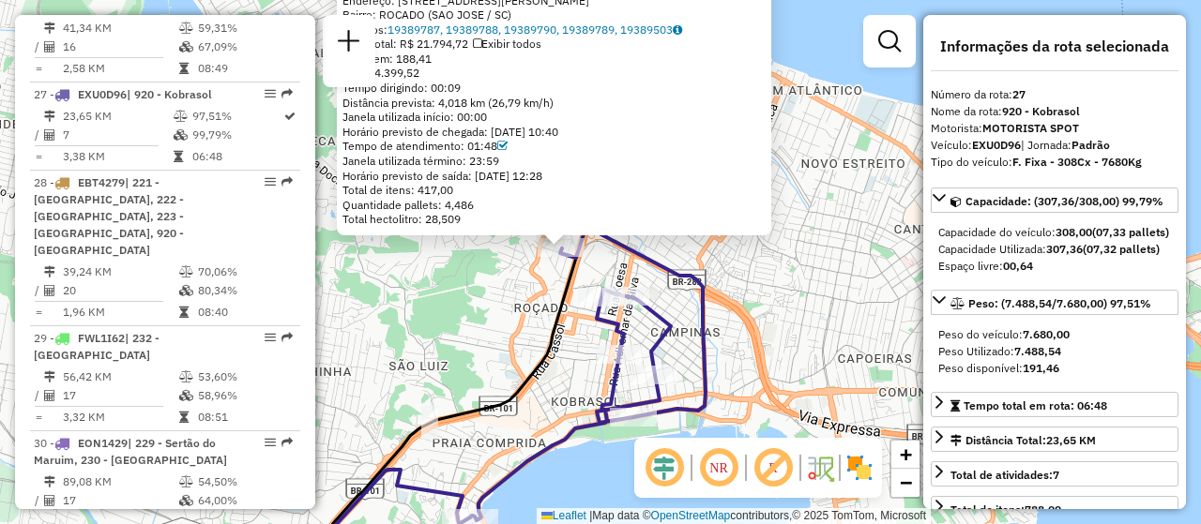
click at [562, 449] on icon at bounding box center [587, 362] width 235 height 318
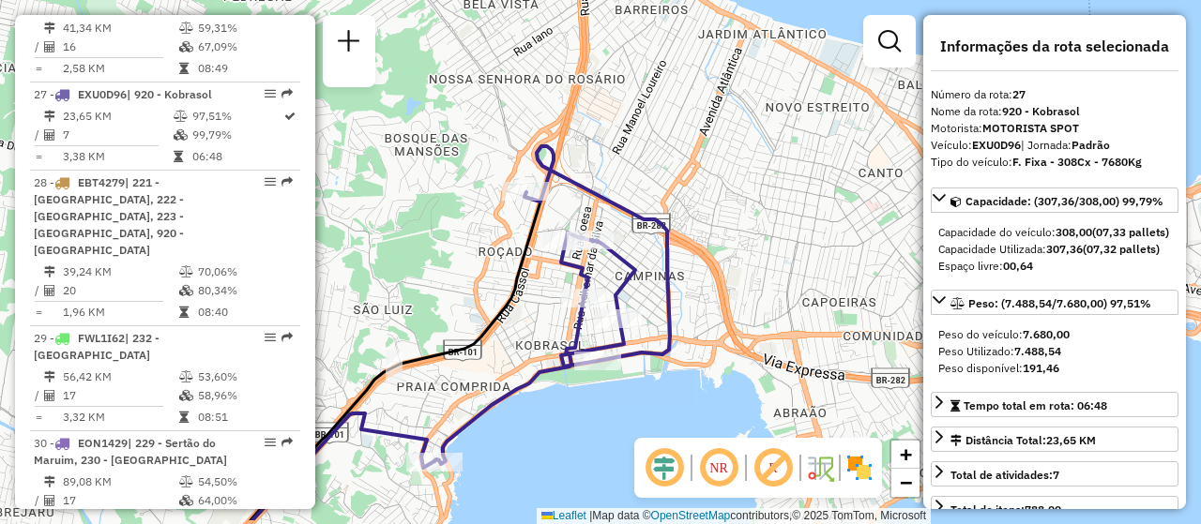
drag, startPoint x: 605, startPoint y: 479, endPoint x: 569, endPoint y: 423, distance: 66.6
click at [569, 423] on div "Janela de atendimento Grade de atendimento Capacidade Transportadoras Veículos …" at bounding box center [600, 262] width 1201 height 524
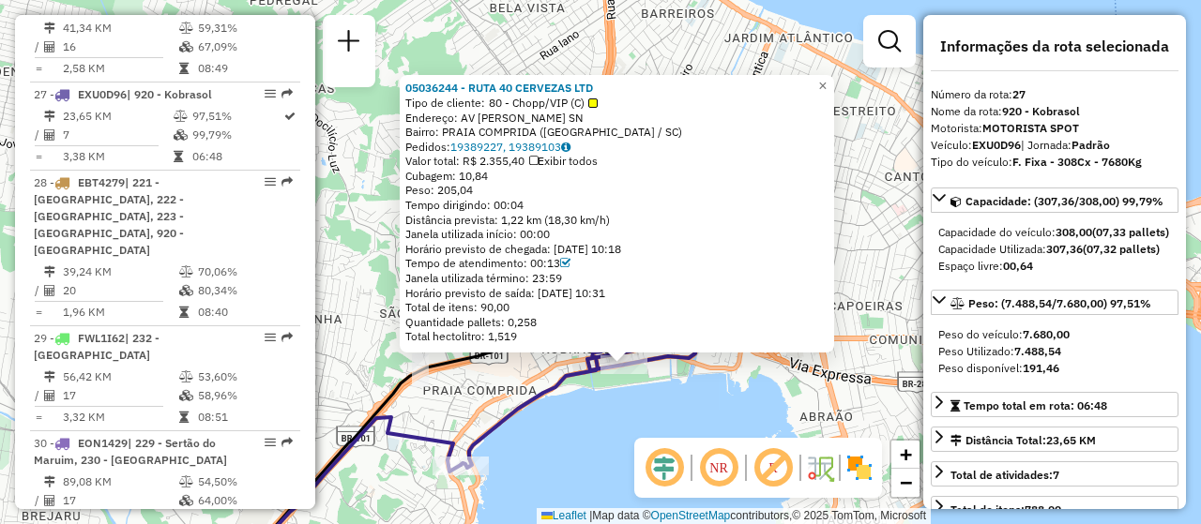
drag, startPoint x: 628, startPoint y: 331, endPoint x: 652, endPoint y: 433, distance: 104.9
click at [652, 433] on div "05036244 - RUTA 40 CERVEZAS LTD Tipo de cliente: 80 - Chopp/VIP (C) Endereço: A…" at bounding box center [600, 262] width 1201 height 524
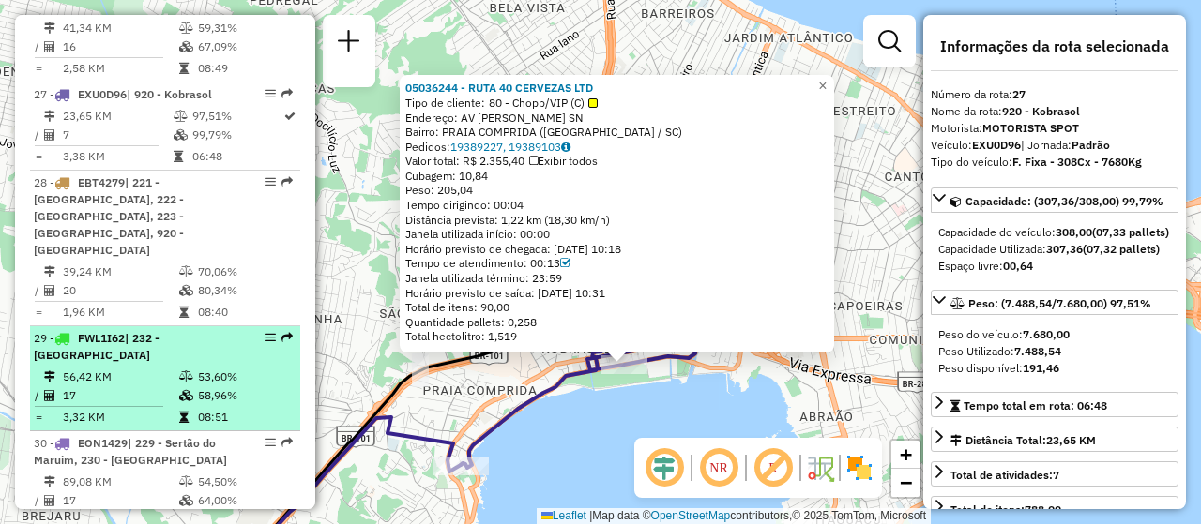
scroll to position [3440, 0]
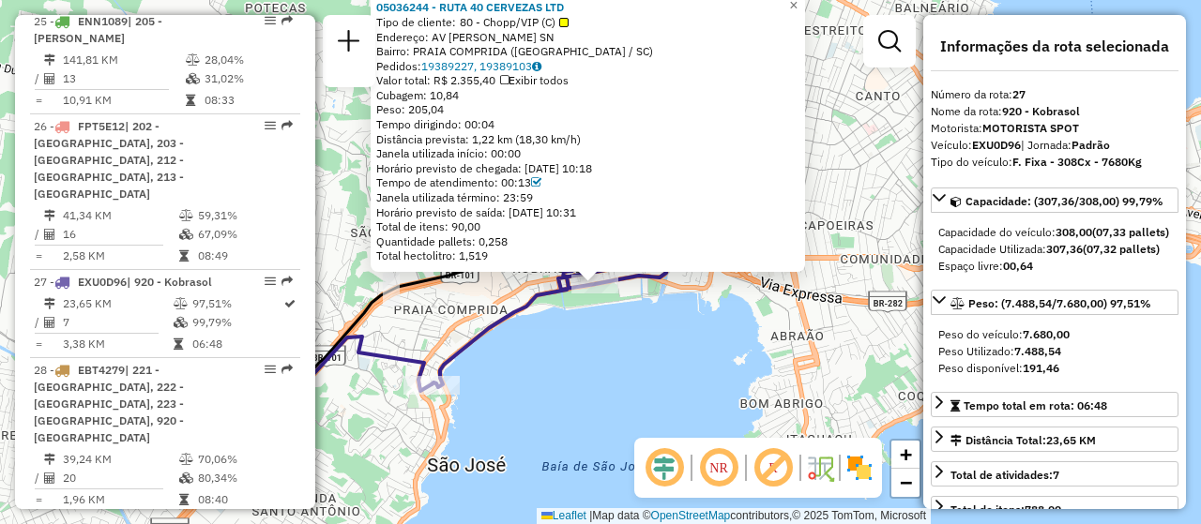
drag, startPoint x: 589, startPoint y: 421, endPoint x: 558, endPoint y: 337, distance: 89.9
click at [558, 337] on div "05036244 - RUTA 40 CERVEZAS LTD Tipo de cliente: 80 - Chopp/VIP (C) Endereço: A…" at bounding box center [600, 262] width 1201 height 524
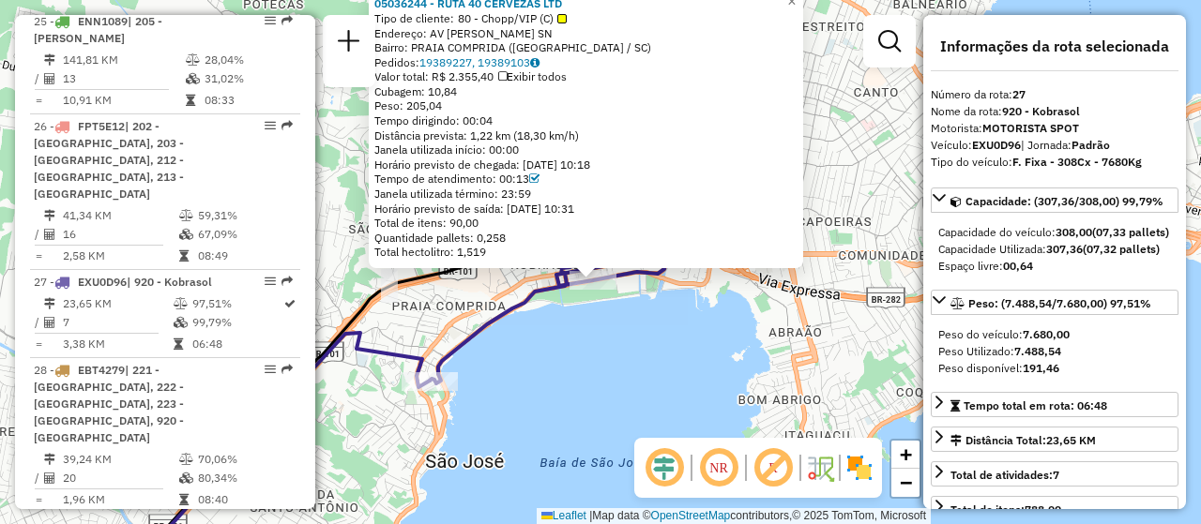
click at [674, 285] on div "05036244 - RUTA 40 CERVEZAS LTD Tipo de cliente: 80 - Chopp/VIP (C) Endereço: A…" at bounding box center [600, 262] width 1201 height 524
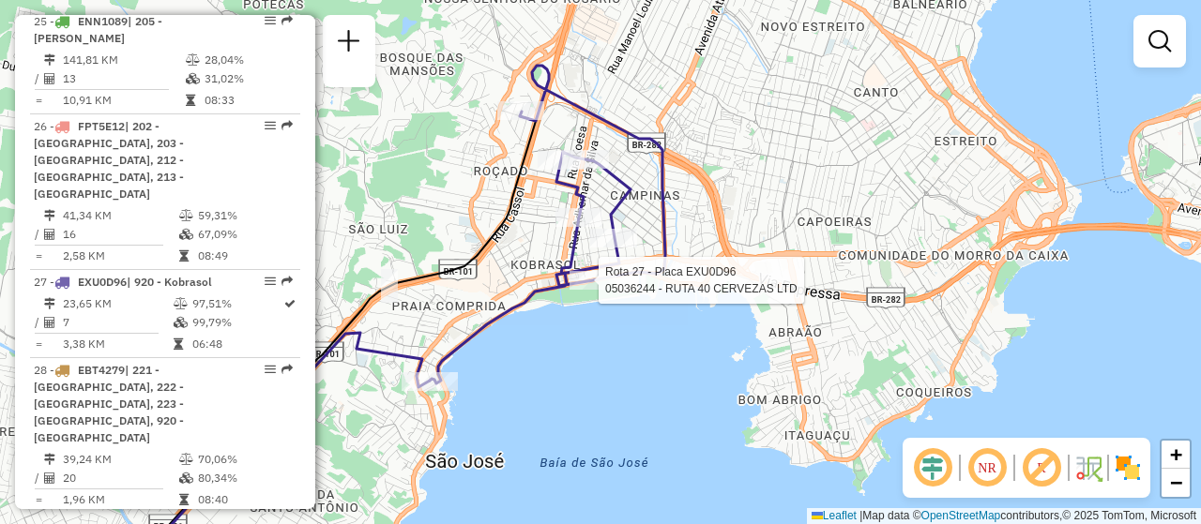
select select "**********"
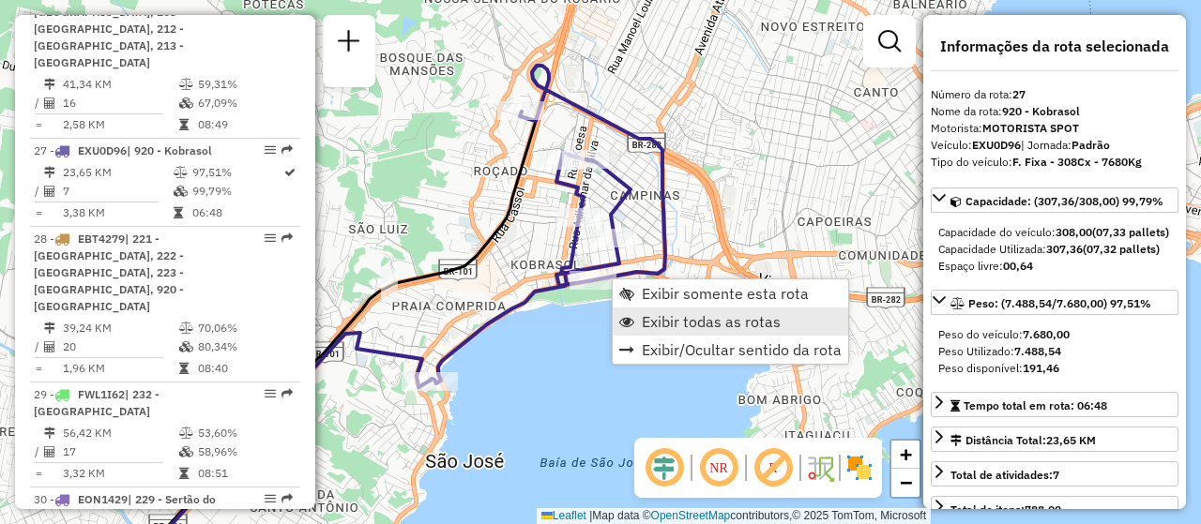
scroll to position [3627, 0]
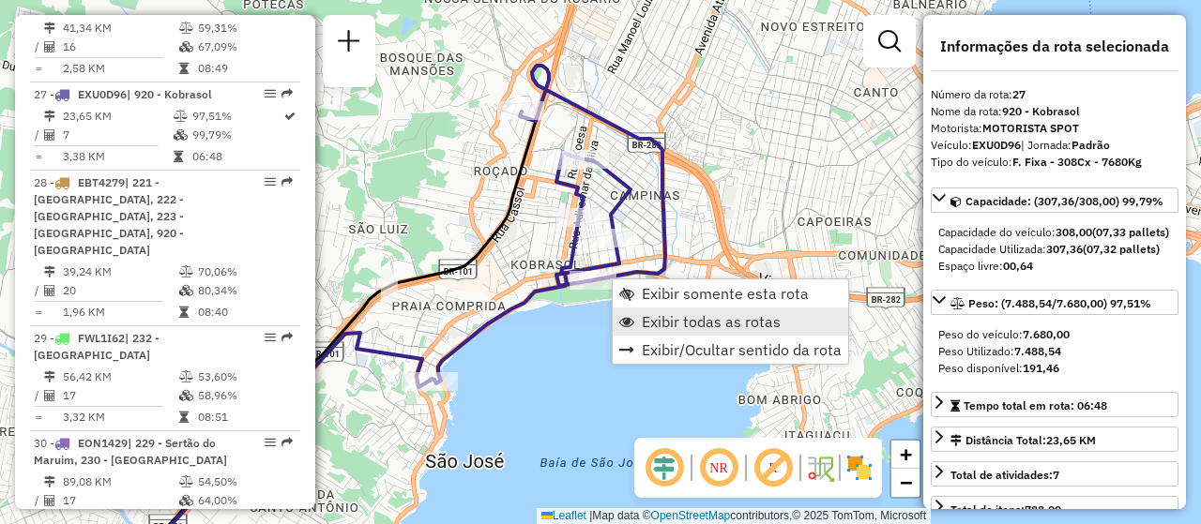
click at [729, 316] on span "Exibir todas as rotas" at bounding box center [711, 321] width 139 height 15
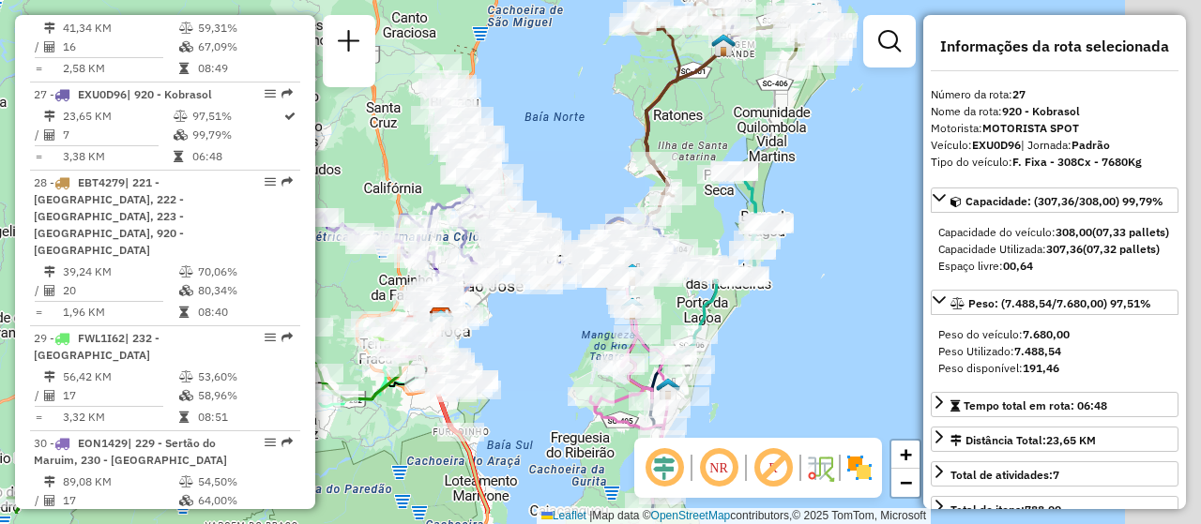
drag, startPoint x: 847, startPoint y: 381, endPoint x: 564, endPoint y: 318, distance: 290.2
click at [564, 318] on div "Janela de atendimento Grade de atendimento Capacidade Transportadoras Veículos …" at bounding box center [600, 262] width 1201 height 524
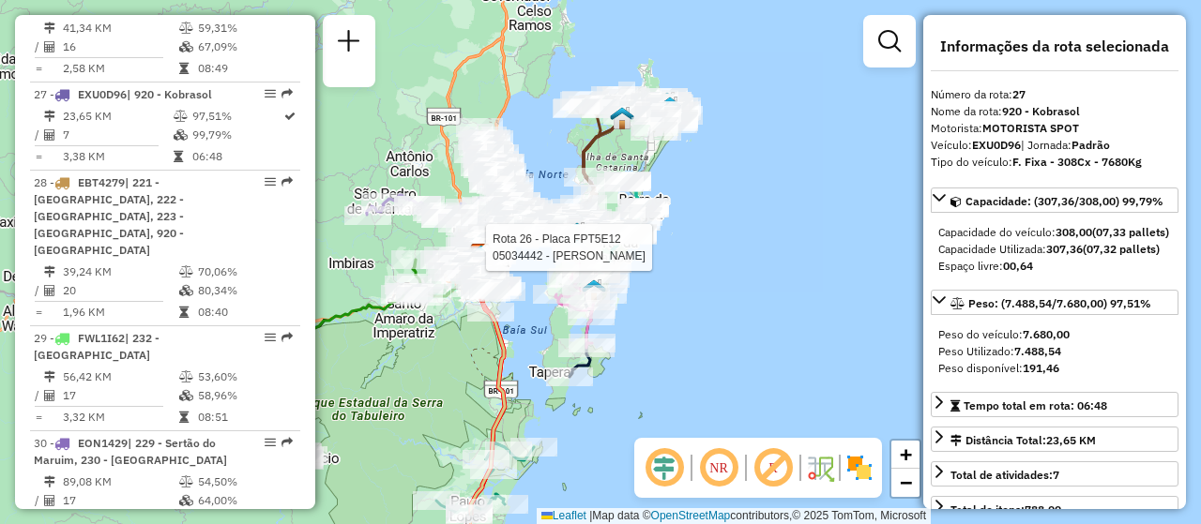
drag, startPoint x: 746, startPoint y: 348, endPoint x: 645, endPoint y: 278, distance: 122.6
click at [645, 278] on div "Rota 26 - Placa FPT5E12 05034442 - RAFAELA BOITA Janela de atendimento Grade de…" at bounding box center [600, 262] width 1201 height 524
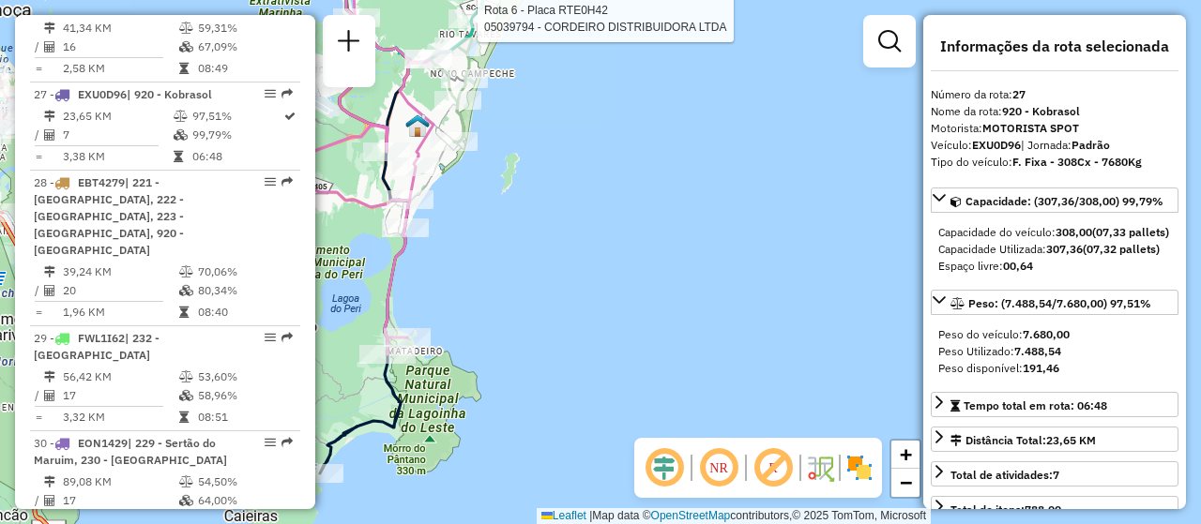
drag, startPoint x: 490, startPoint y: 371, endPoint x: 700, endPoint y: 371, distance: 210.1
click at [700, 371] on div "Rota 26 - Placa FPT5E12 05034442 - RAFAELA BOITA Rota 6 - Placa RTE0H42 0503979…" at bounding box center [600, 262] width 1201 height 524
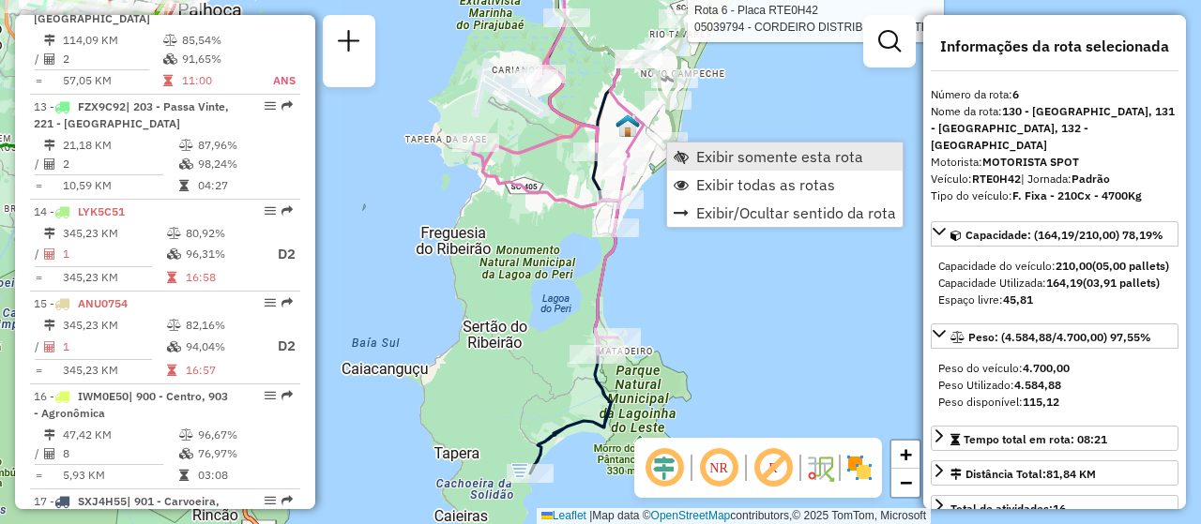
scroll to position [1278, 0]
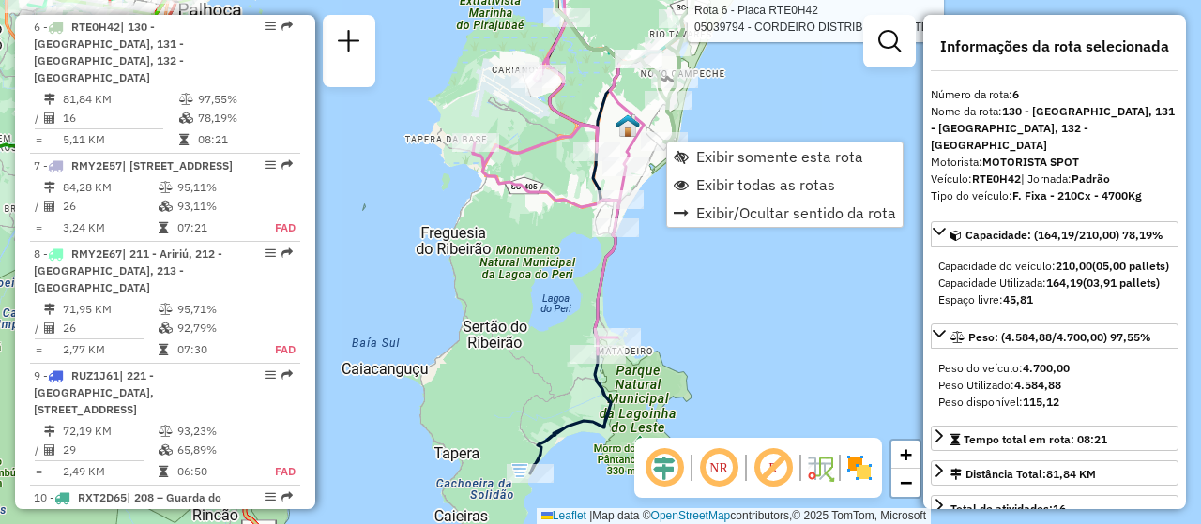
drag, startPoint x: 728, startPoint y: 170, endPoint x: 702, endPoint y: 293, distance: 125.7
click at [702, 293] on hb-router-mapa "Exibir somente esta rota Exibir todas as rotas Exibir/Ocultar sentido da rota I…" at bounding box center [600, 262] width 1201 height 524
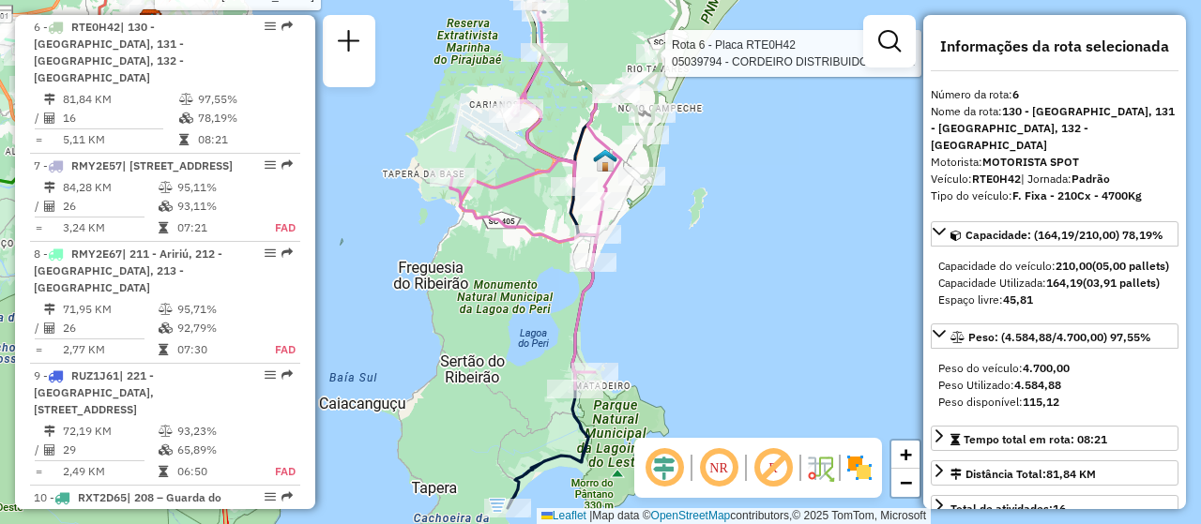
drag, startPoint x: 754, startPoint y: 263, endPoint x: 604, endPoint y: 506, distance: 285.6
click at [606, 512] on div "Rota 26 - Placa FPT5E12 05034442 - RAFAELA BOITA Rota 6 - Placa RTE0H42 0503979…" at bounding box center [600, 262] width 1201 height 524
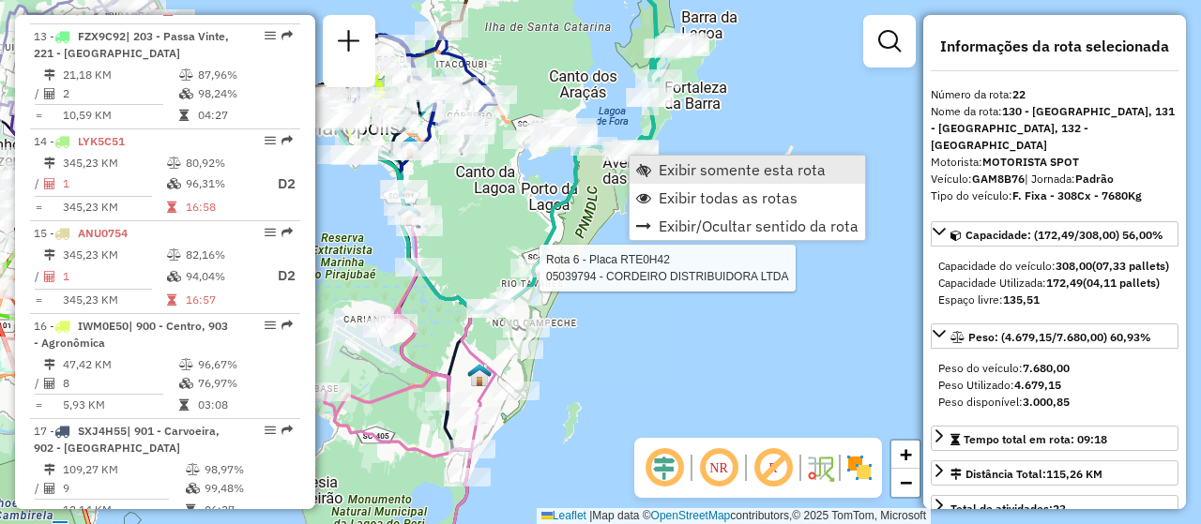
scroll to position [3001, 0]
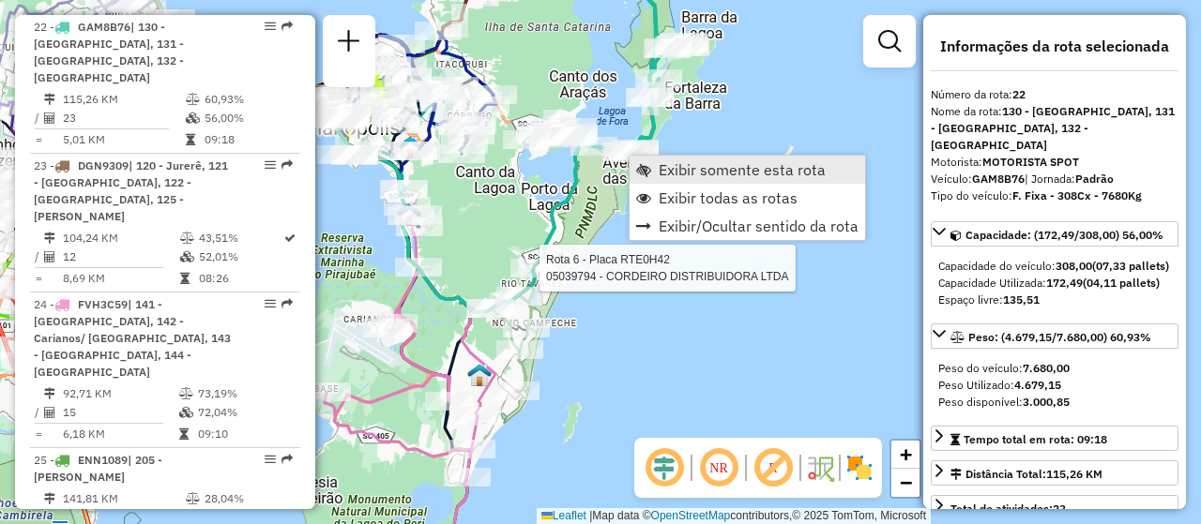
click at [673, 168] on span "Exibir somente esta rota" at bounding box center [742, 169] width 167 height 15
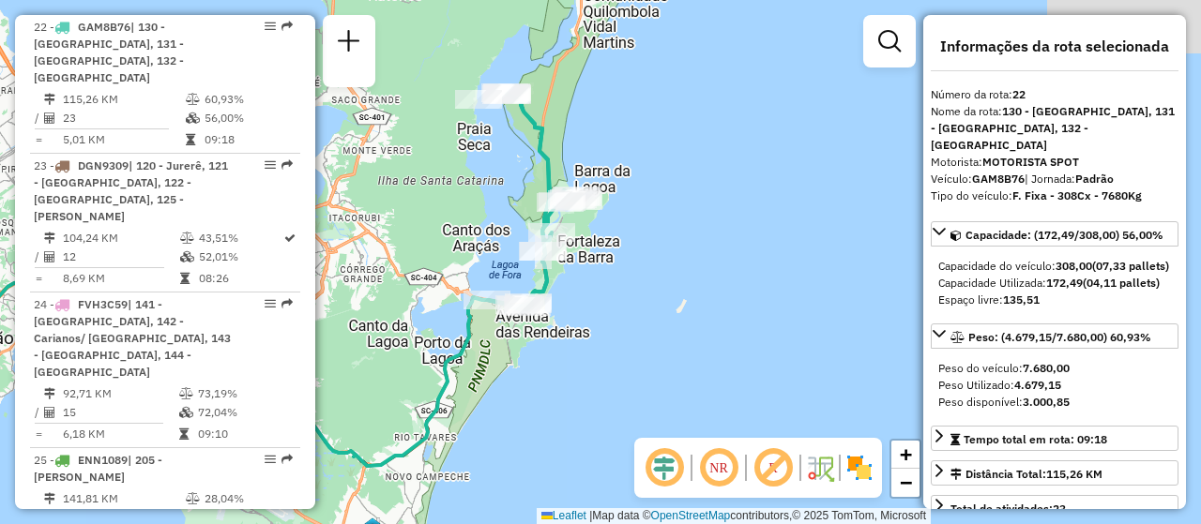
drag, startPoint x: 817, startPoint y: 176, endPoint x: 459, endPoint y: 196, distance: 358.9
click at [459, 196] on div "Janela de atendimento Grade de atendimento Capacidade Transportadoras Veículos …" at bounding box center [600, 262] width 1201 height 524
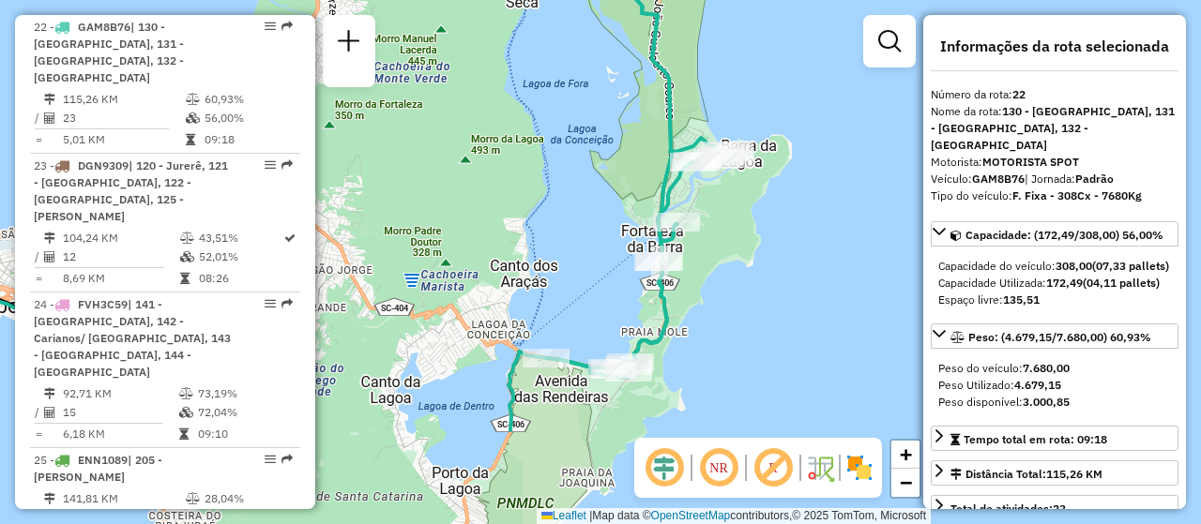
drag, startPoint x: 699, startPoint y: 308, endPoint x: 825, endPoint y: 110, distance: 234.5
click at [825, 110] on div "Janela de atendimento Grade de atendimento Capacidade Transportadoras Veículos …" at bounding box center [600, 262] width 1201 height 524
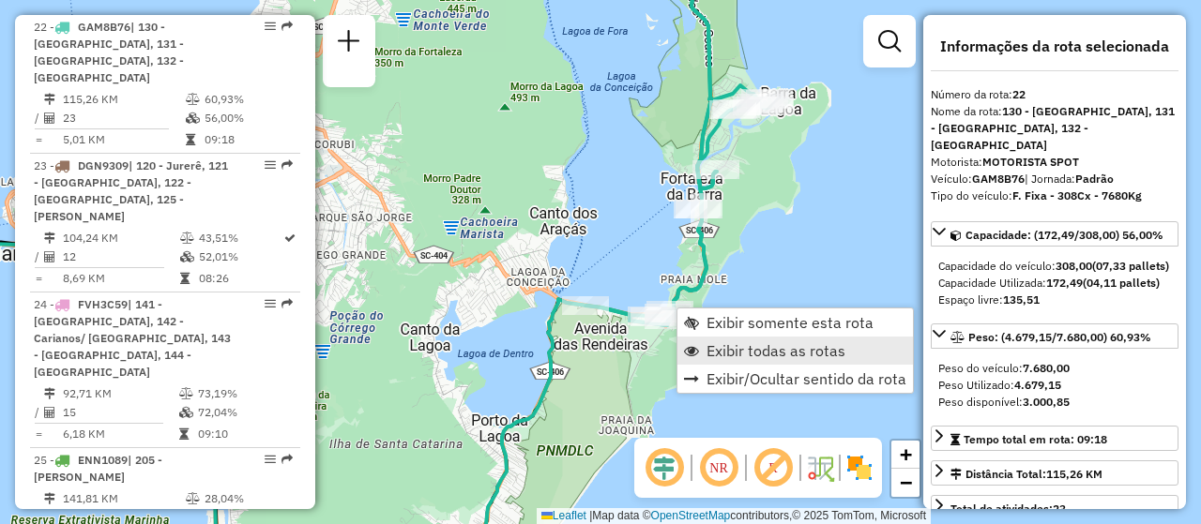
click at [740, 346] on span "Exibir todas as rotas" at bounding box center [775, 350] width 139 height 15
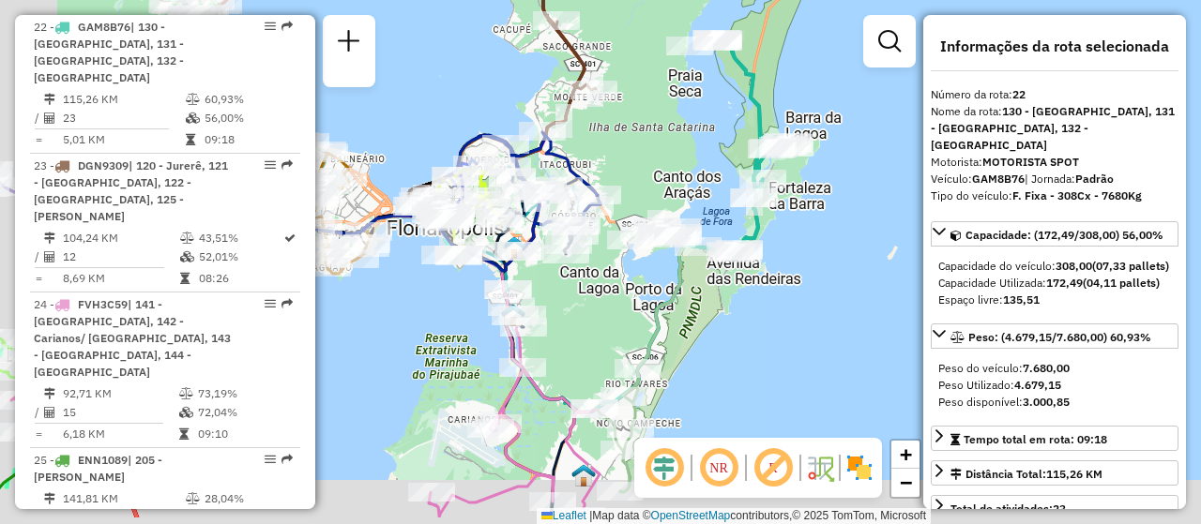
drag, startPoint x: 495, startPoint y: 374, endPoint x: 575, endPoint y: 315, distance: 99.2
click at [575, 315] on div "Janela de atendimento Grade de atendimento Capacidade Transportadoras Veículos …" at bounding box center [600, 262] width 1201 height 524
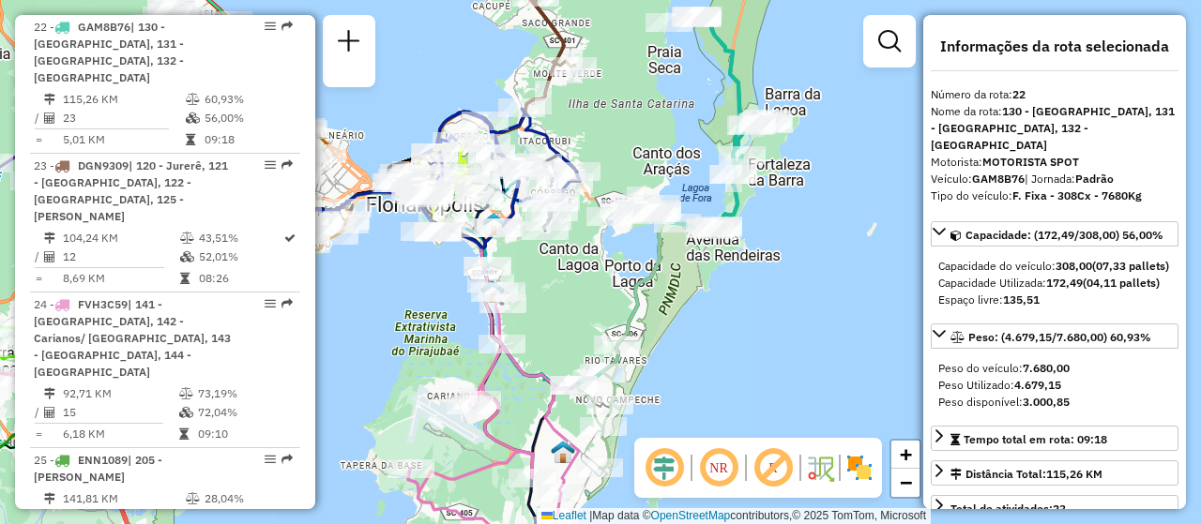
drag, startPoint x: 613, startPoint y: 302, endPoint x: 598, endPoint y: 189, distance: 113.7
click at [598, 189] on div "Rota 6 - Placa RTE0H42 05089014 - RESTAURANTE VILLA DO Janela de atendimento Gr…" at bounding box center [600, 262] width 1201 height 524
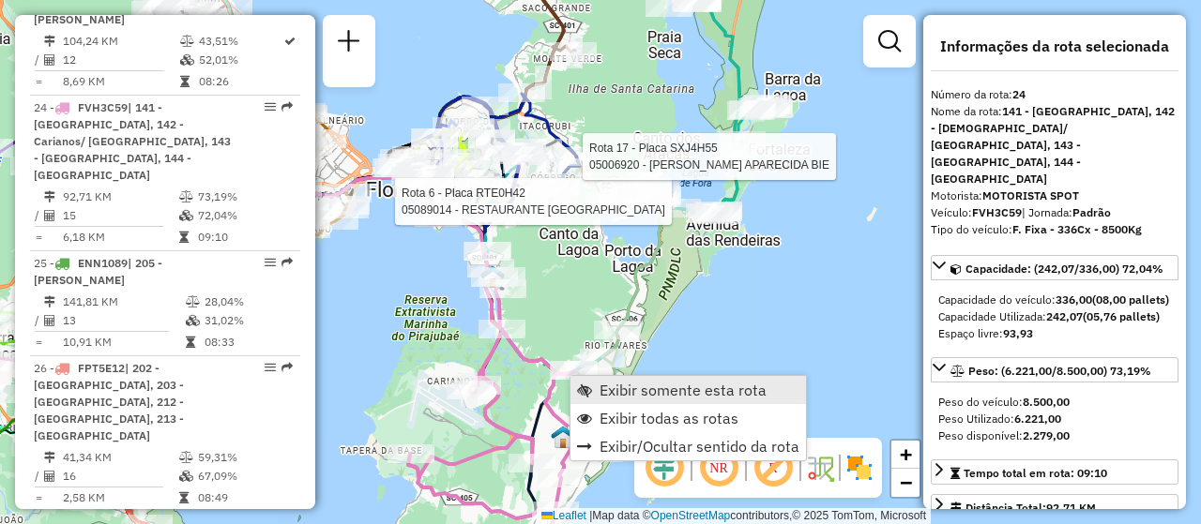
scroll to position [3262, 0]
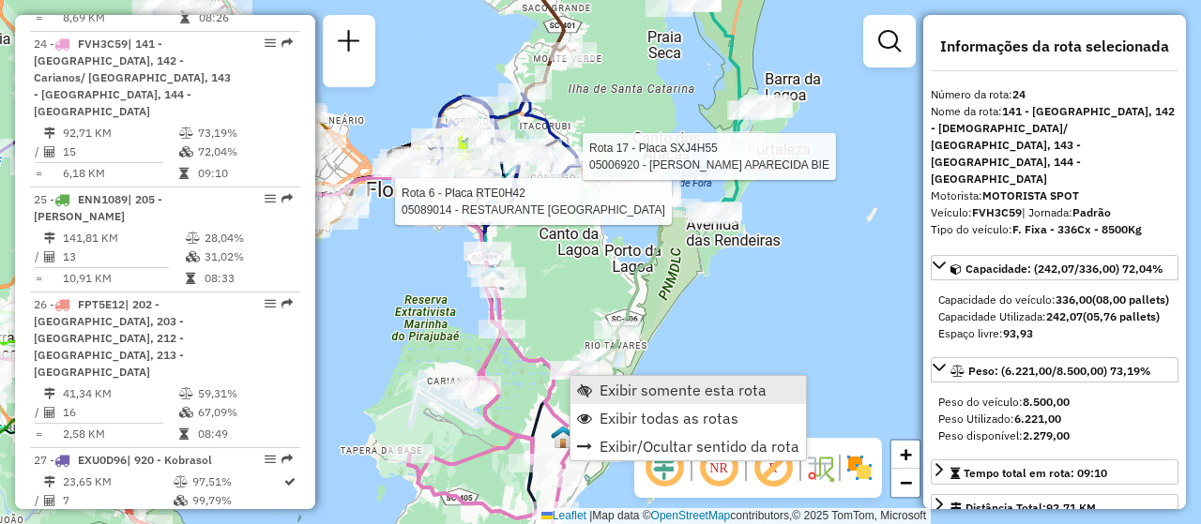
click at [607, 383] on span "Exibir somente esta rota" at bounding box center [682, 390] width 167 height 15
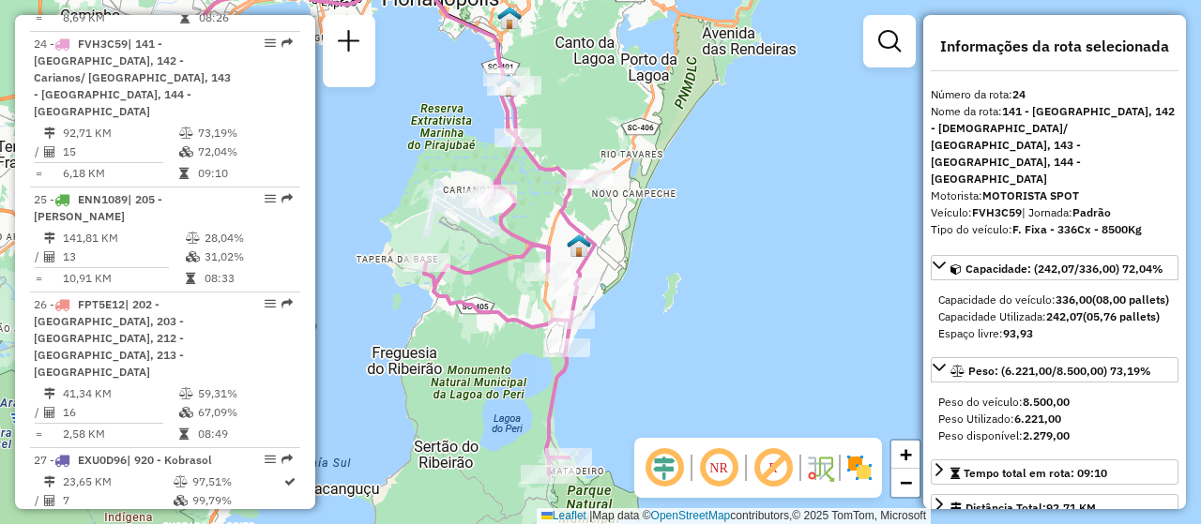
drag, startPoint x: 774, startPoint y: 356, endPoint x: 616, endPoint y: 346, distance: 157.9
click at [616, 346] on div "Janela de atendimento Grade de atendimento Capacidade Transportadoras Veículos …" at bounding box center [600, 262] width 1201 height 524
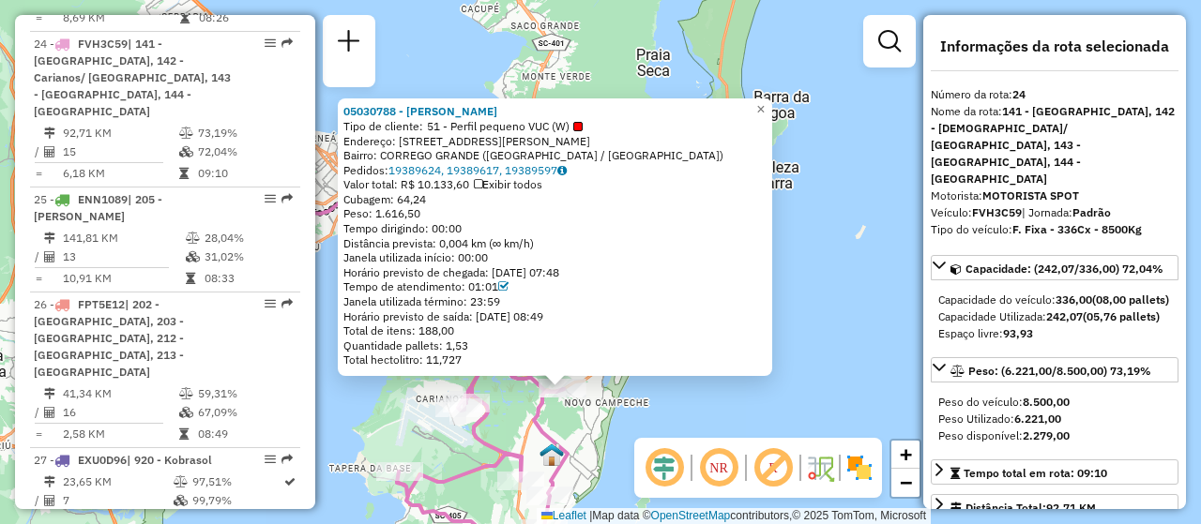
drag, startPoint x: 674, startPoint y: 365, endPoint x: 652, endPoint y: 418, distance: 58.0
click at [652, 418] on div "05030788 - HENRIQUE QUIROGA DOS Tipo de cliente: 51 - Perfil pequeno VUC (W) En…" at bounding box center [600, 262] width 1201 height 524
click at [839, 355] on div "05030788 - HENRIQUE QUIROGA DOS Tipo de cliente: 51 - Perfil pequeno VUC (W) En…" at bounding box center [600, 262] width 1201 height 524
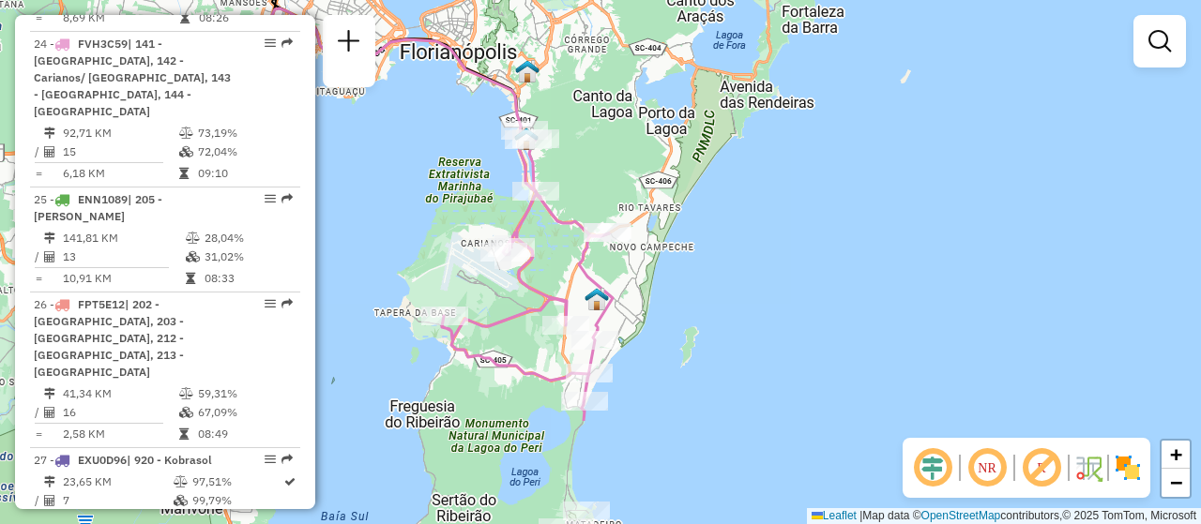
drag, startPoint x: 728, startPoint y: 429, endPoint x: 765, endPoint y: 275, distance: 158.1
click at [774, 274] on div "Janela de atendimento Grade de atendimento Capacidade Transportadoras Veículos …" at bounding box center [600, 262] width 1201 height 524
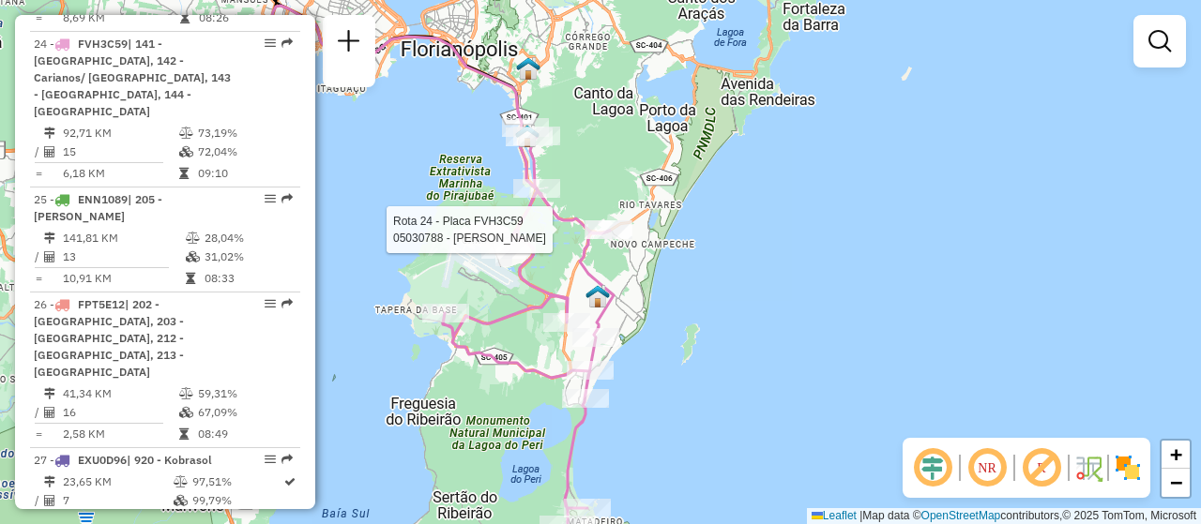
select select "**********"
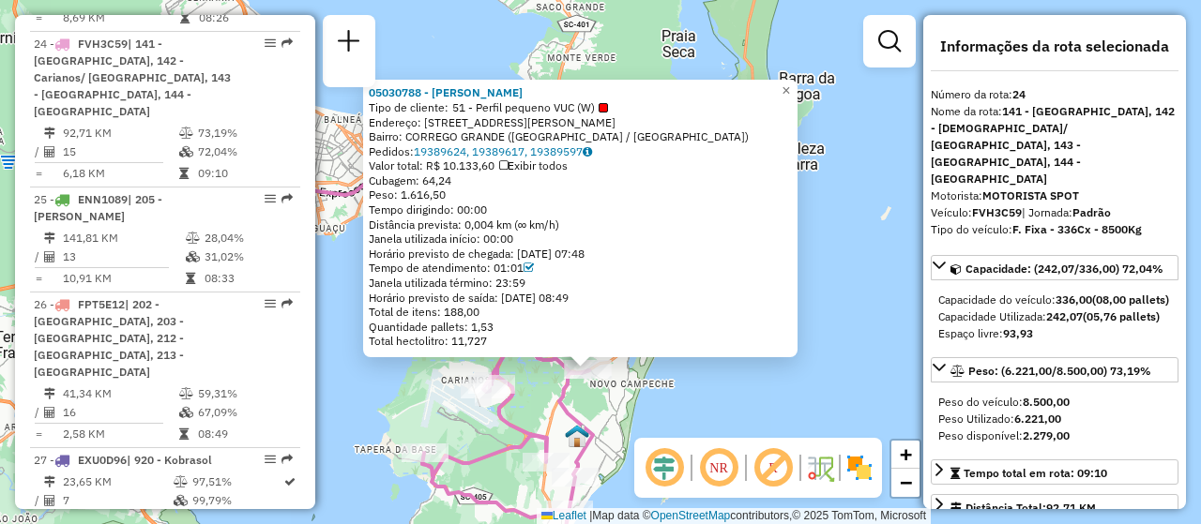
drag, startPoint x: 723, startPoint y: 342, endPoint x: 710, endPoint y: 452, distance: 110.5
click at [710, 452] on hb-router-mapa "Informações da Sessão 1231143 - 19/08/2025 Criação: 18/08/2025 18:29 Depósito: …" at bounding box center [600, 262] width 1201 height 524
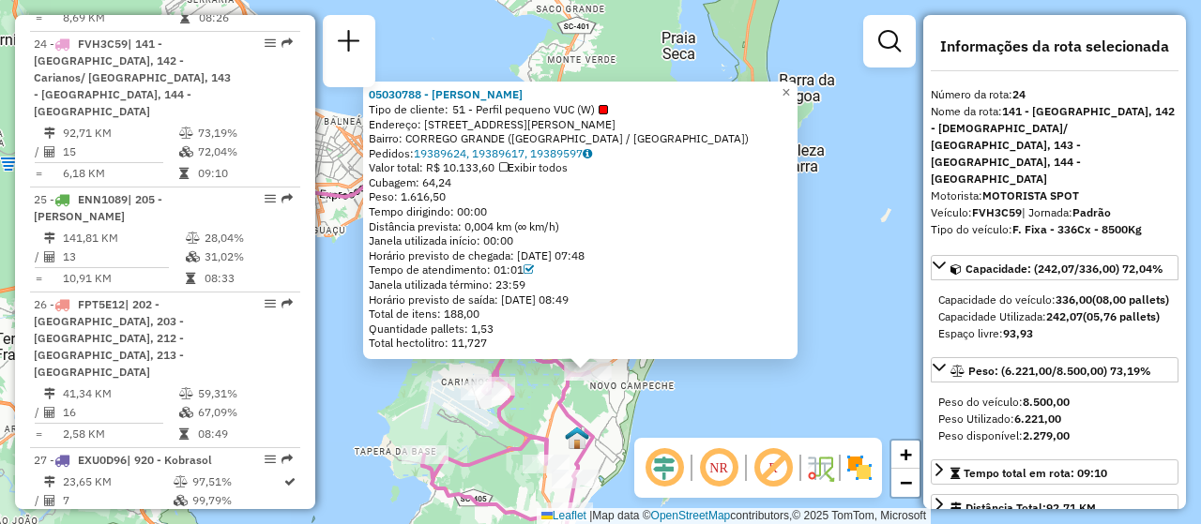
click at [714, 415] on div "05030788 - HENRIQUE QUIROGA DOS Tipo de cliente: 51 - Perfil pequeno VUC (W) En…" at bounding box center [600, 262] width 1201 height 524
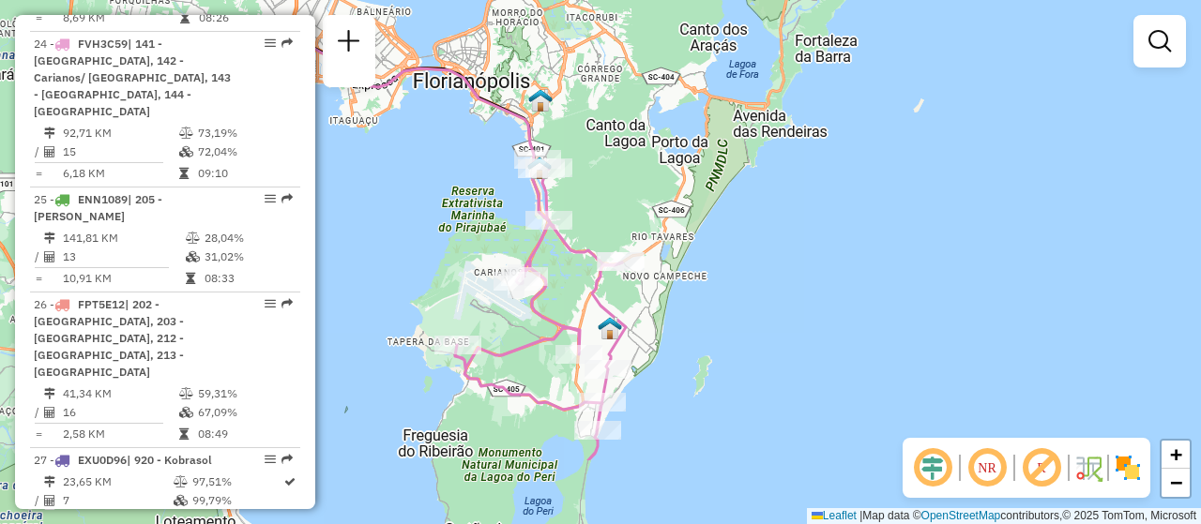
drag, startPoint x: 607, startPoint y: 444, endPoint x: 620, endPoint y: 327, distance: 117.1
click at [620, 327] on img at bounding box center [610, 328] width 24 height 24
select select "**********"
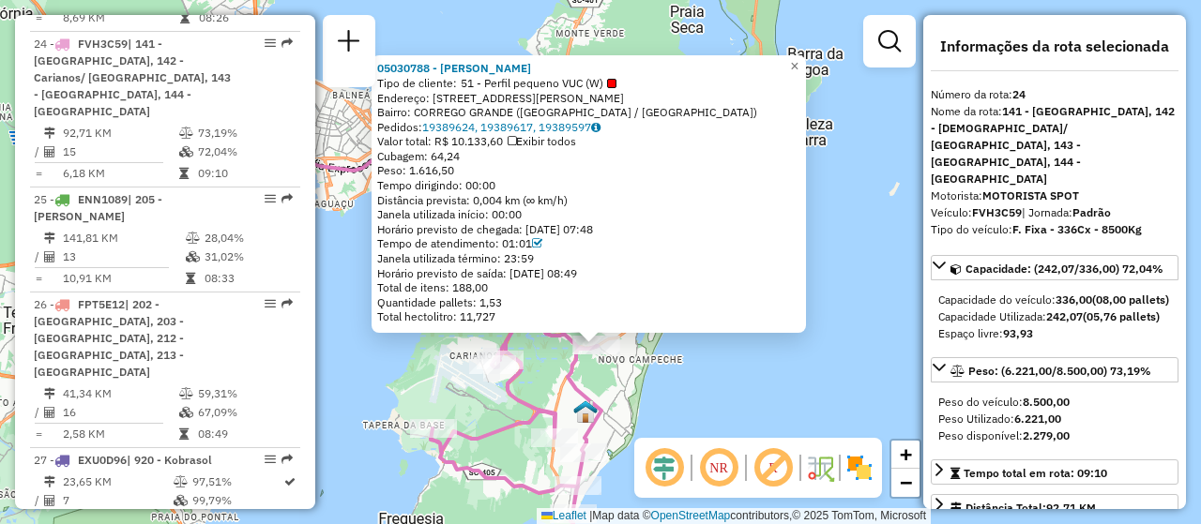
drag, startPoint x: 697, startPoint y: 304, endPoint x: 691, endPoint y: 387, distance: 83.7
click at [691, 387] on div "05030788 - HENRIQUE QUIROGA DOS Tipo de cliente: 51 - Perfil pequeno VUC (W) En…" at bounding box center [600, 262] width 1201 height 524
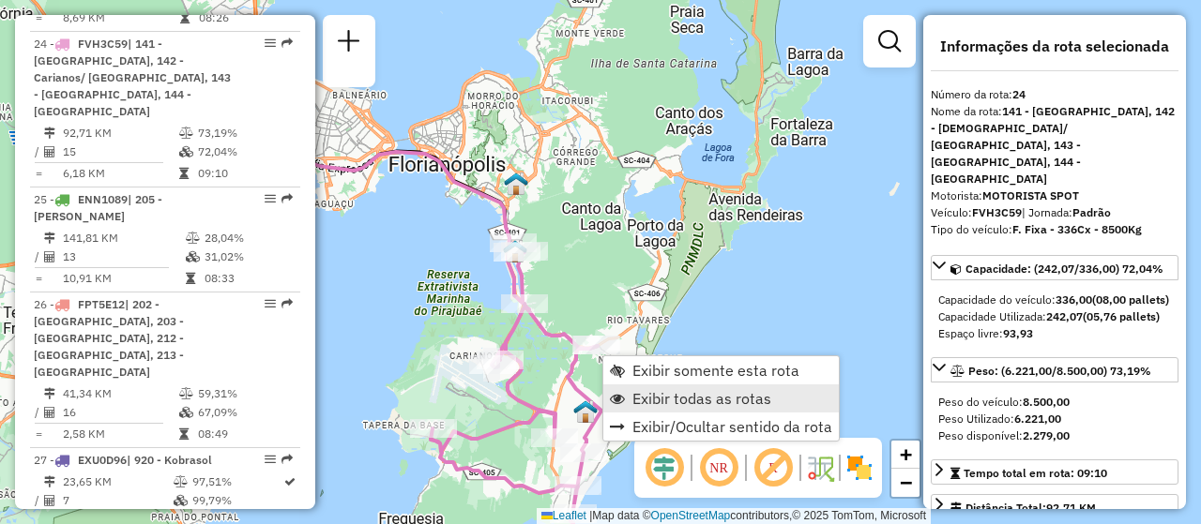
click at [742, 391] on span "Exibir todas as rotas" at bounding box center [701, 398] width 139 height 15
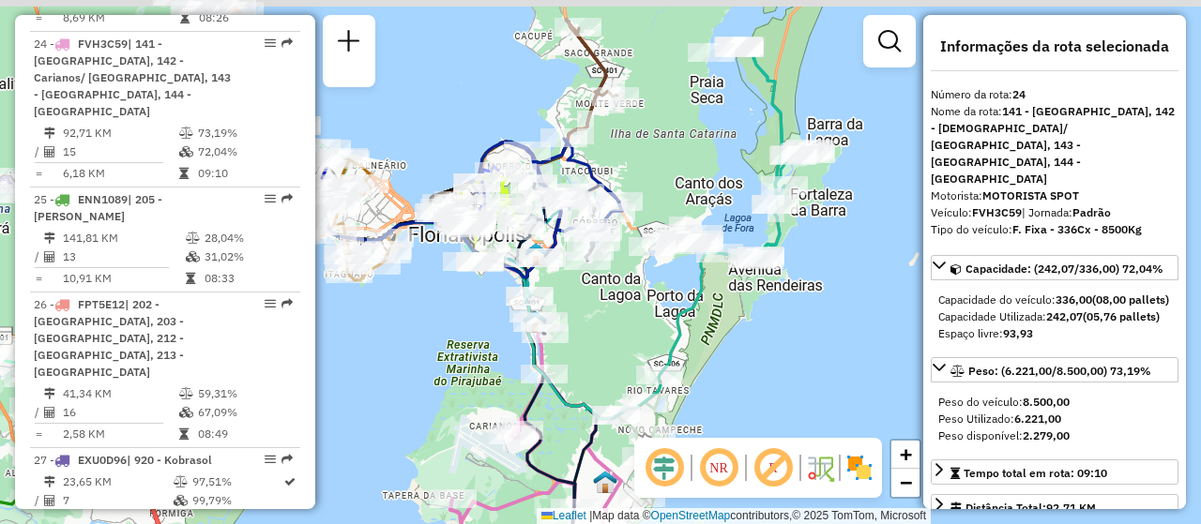
drag, startPoint x: 584, startPoint y: 227, endPoint x: 609, endPoint y: 327, distance: 103.3
click at [609, 327] on div "Janela de atendimento Grade de atendimento Capacidade Transportadoras Veículos …" at bounding box center [600, 262] width 1201 height 524
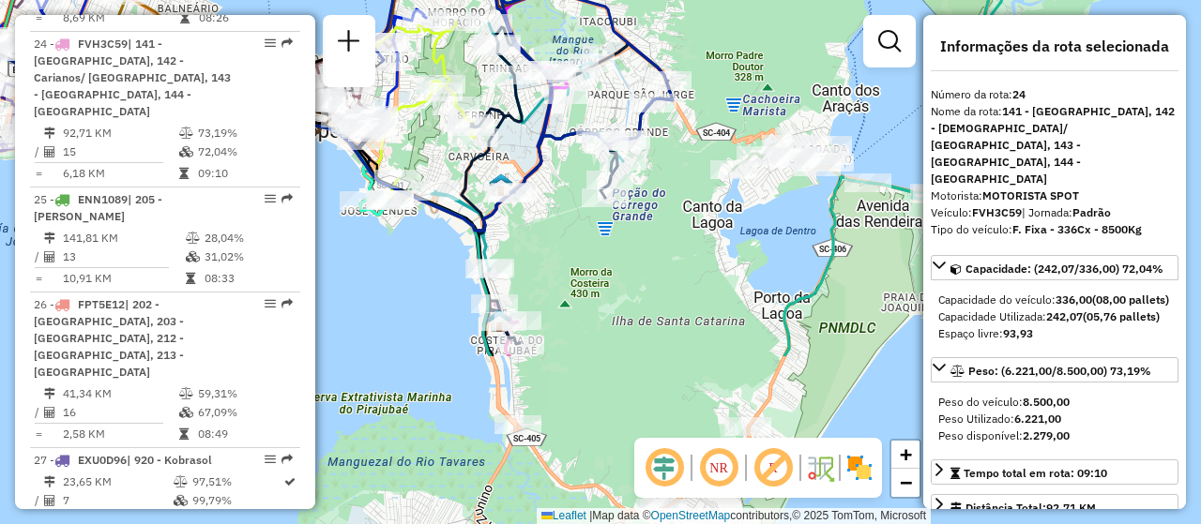
drag, startPoint x: 677, startPoint y: 381, endPoint x: 575, endPoint y: 159, distance: 243.9
click at [575, 159] on div "Janela de atendimento Grade de atendimento Capacidade Transportadoras Veículos …" at bounding box center [600, 262] width 1201 height 524
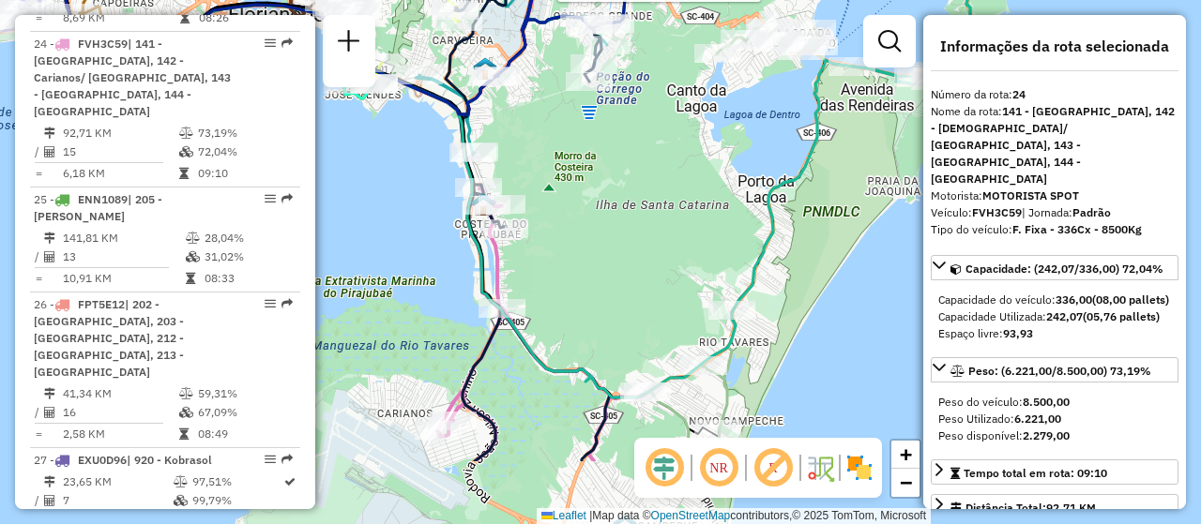
drag, startPoint x: 671, startPoint y: 353, endPoint x: 655, endPoint y: 237, distance: 116.5
click at [655, 237] on div "Rota 3 - Placa RTI5A92 05029857 - PIT FLORIPA SMOKED H Janela de atendimento Gr…" at bounding box center [600, 262] width 1201 height 524
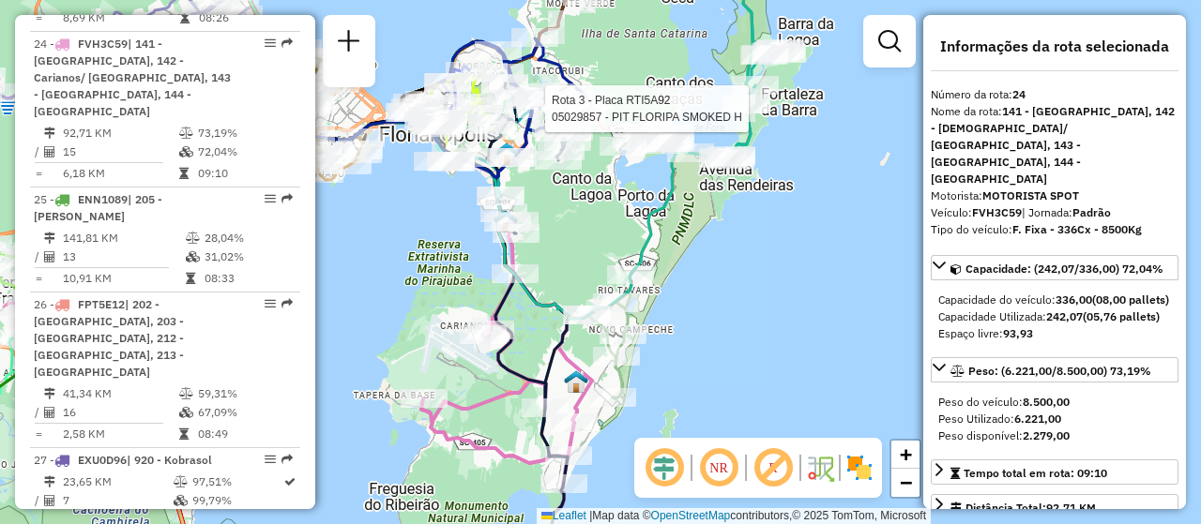
drag, startPoint x: 574, startPoint y: 248, endPoint x: 629, endPoint y: 358, distance: 123.8
click at [629, 358] on div "Rota 3 - Placa RTI5A92 05029857 - PIT FLORIPA SMOKED H Janela de atendimento Gr…" at bounding box center [600, 262] width 1201 height 524
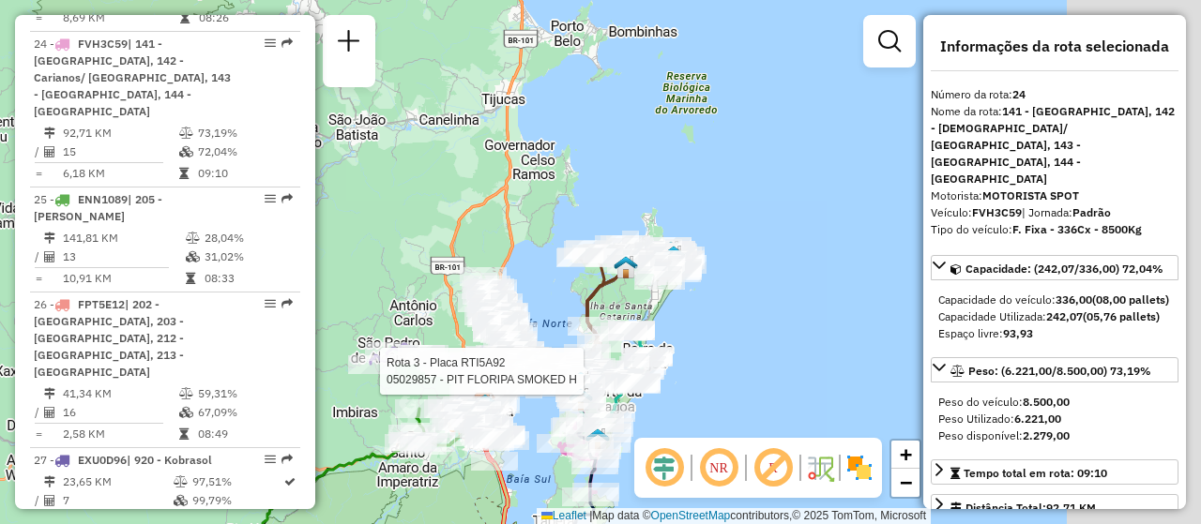
drag, startPoint x: 828, startPoint y: 246, endPoint x: 647, endPoint y: 306, distance: 190.7
click at [649, 305] on div "Rota 3 - Placa RTI5A92 05029857 - PIT FLORIPA SMOKED H Janela de atendimento Gr…" at bounding box center [600, 262] width 1201 height 524
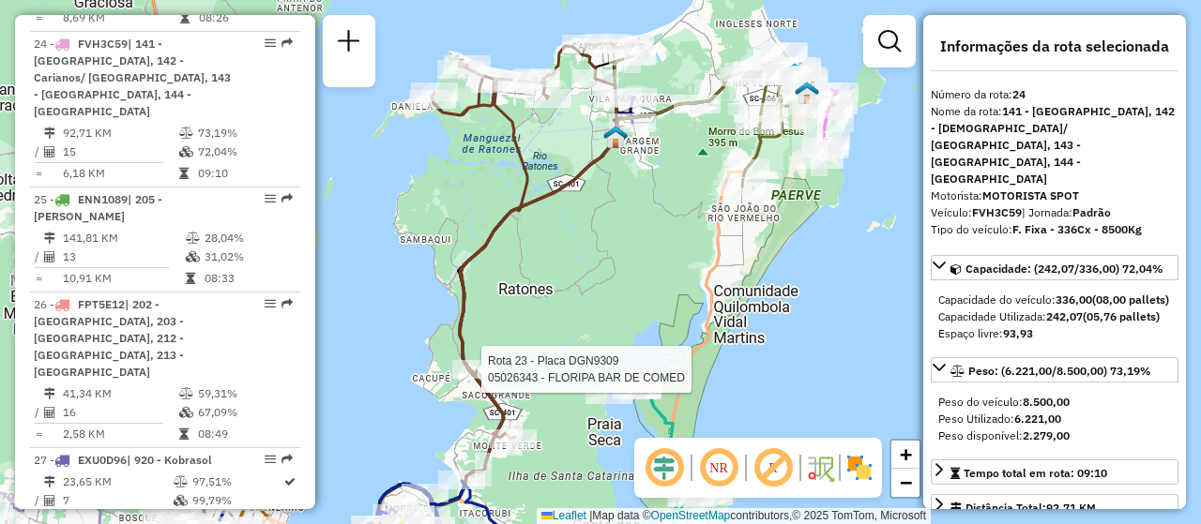
drag, startPoint x: 600, startPoint y: 299, endPoint x: 840, endPoint y: 203, distance: 258.0
click at [840, 203] on div "Rota 3 - Placa RTI5A92 05029857 - PIT FLORIPA SMOKED H Rota 23 - Placa DGN9309 …" at bounding box center [600, 262] width 1201 height 524
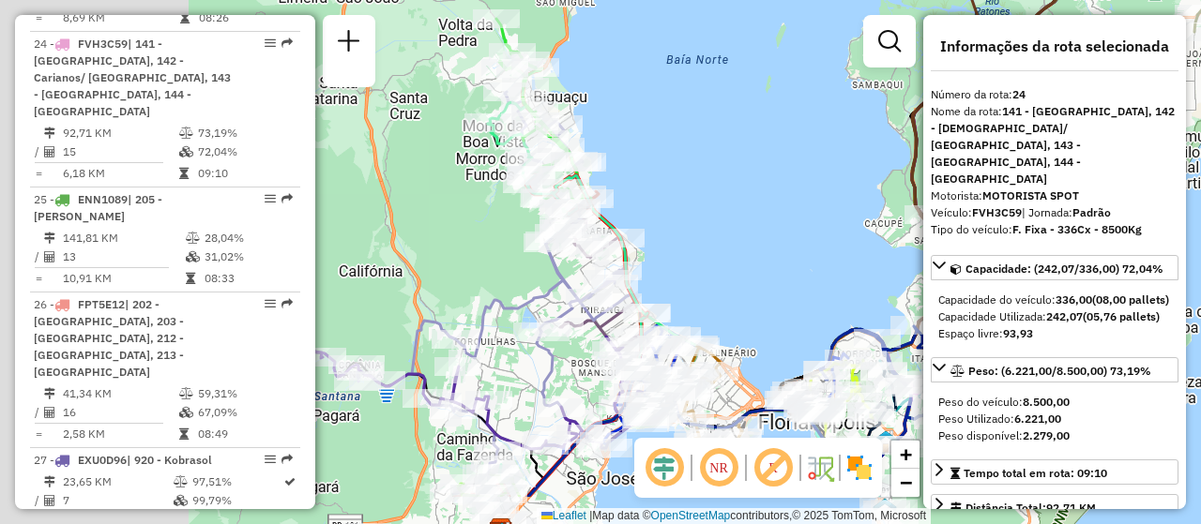
drag, startPoint x: 551, startPoint y: 323, endPoint x: 896, endPoint y: 238, distance: 355.4
click at [909, 233] on div "Rota 3 - Placa RTI5A92 05029857 - PIT FLORIPA SMOKED H Rota 23 - Placa DGN9309 …" at bounding box center [600, 262] width 1201 height 524
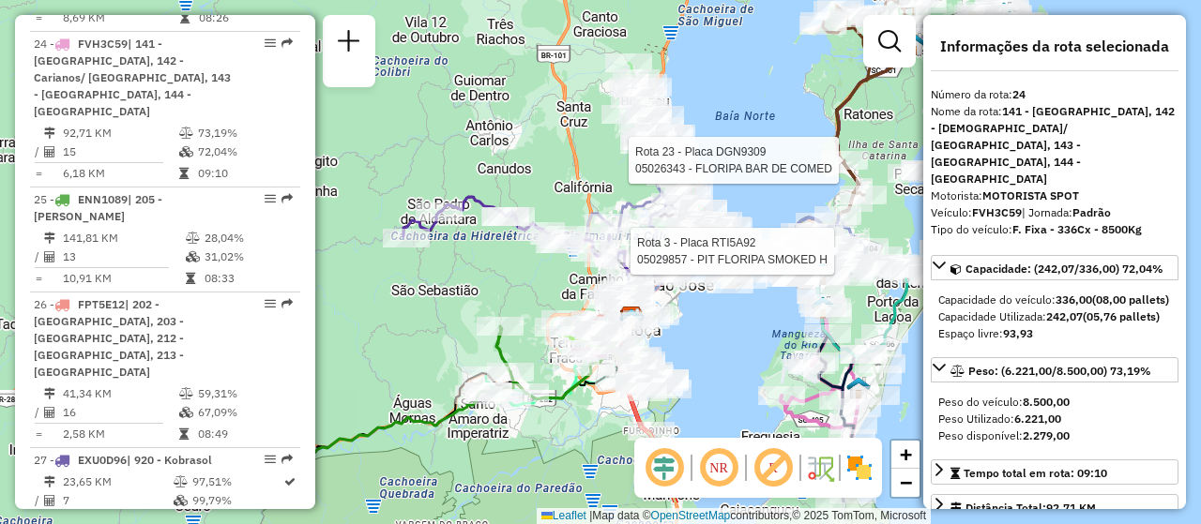
drag, startPoint x: 774, startPoint y: 194, endPoint x: 695, endPoint y: 22, distance: 189.7
click at [695, 22] on div "Rota 3 - Placa RTI5A92 05029857 - PIT FLORIPA SMOKED H Rota 23 - Placa DGN9309 …" at bounding box center [600, 262] width 1201 height 524
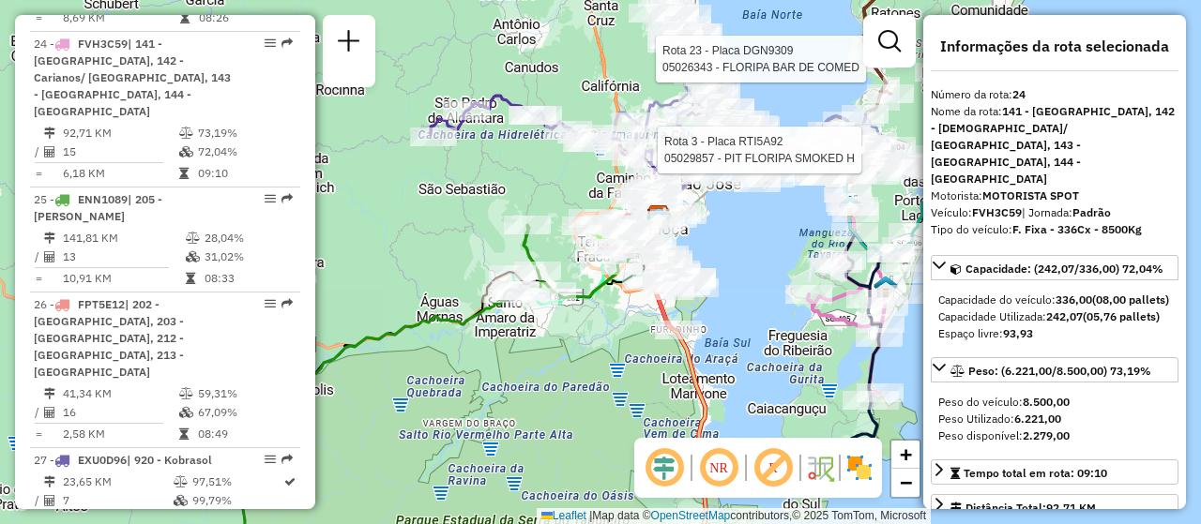
drag, startPoint x: 660, startPoint y: 333, endPoint x: 803, endPoint y: 317, distance: 143.5
click at [803, 317] on div "Rota 3 - Placa RTI5A92 05029857 - PIT FLORIPA SMOKED H Rota 23 - Placa DGN9309 …" at bounding box center [600, 262] width 1201 height 524
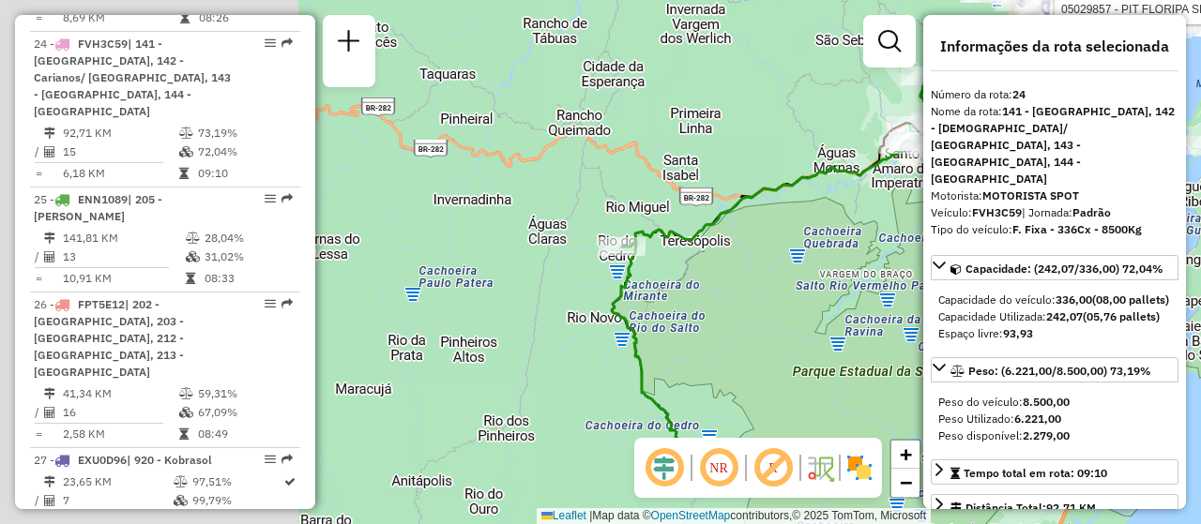
drag, startPoint x: 505, startPoint y: 326, endPoint x: 819, endPoint y: 189, distance: 342.4
click at [819, 189] on div "Rota 3 - Placa RTI5A92 05029857 - PIT FLORIPA SMOKED H Rota 23 - Placa DGN9309 …" at bounding box center [600, 262] width 1201 height 524
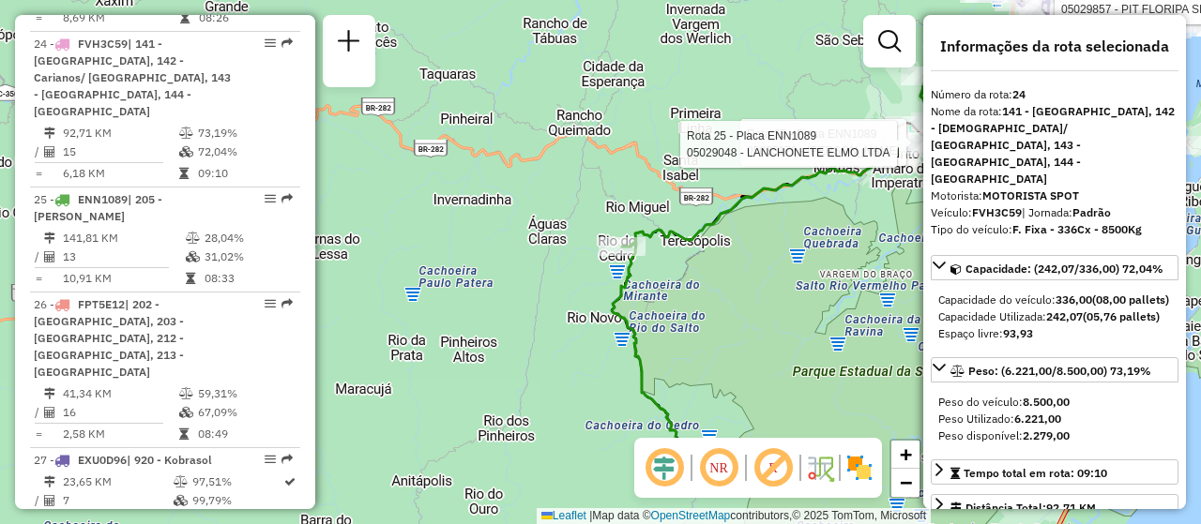
drag, startPoint x: 795, startPoint y: 268, endPoint x: 457, endPoint y: 485, distance: 401.2
click at [457, 485] on div "Rota 3 - Placa RTI5A92 05029857 - PIT FLORIPA SMOKED H Rota 23 - Placa DGN9309 …" at bounding box center [600, 262] width 1201 height 524
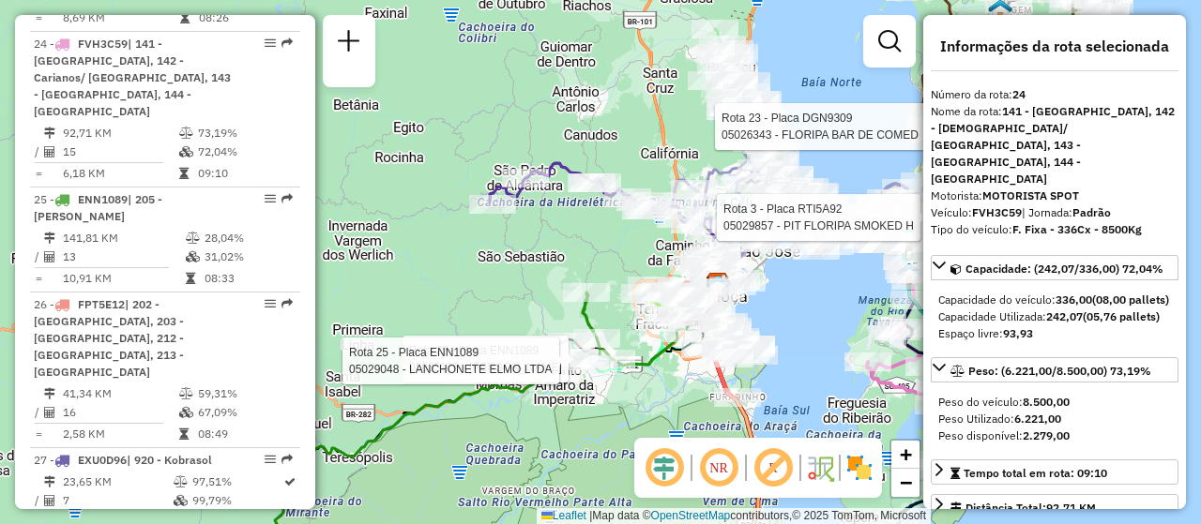
scroll to position [832, 0]
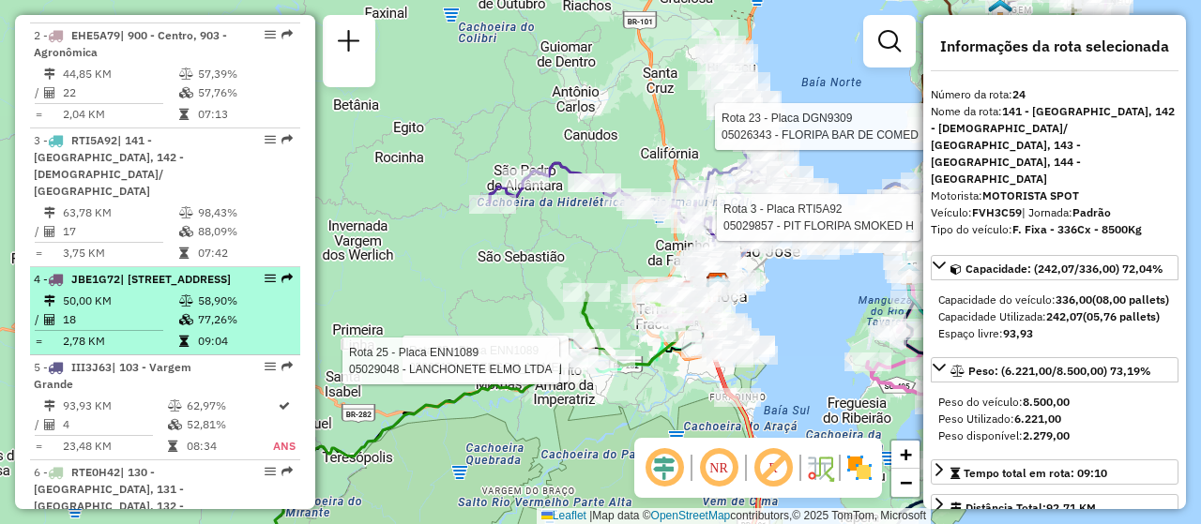
click at [250, 273] on div at bounding box center [264, 278] width 56 height 11
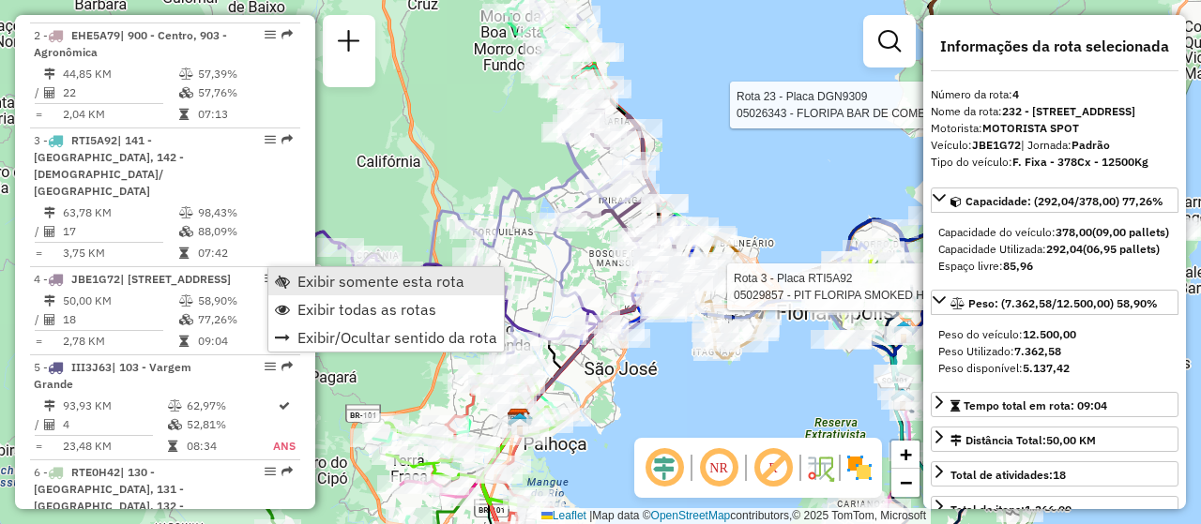
click at [343, 274] on span "Exibir somente esta rota" at bounding box center [380, 281] width 167 height 15
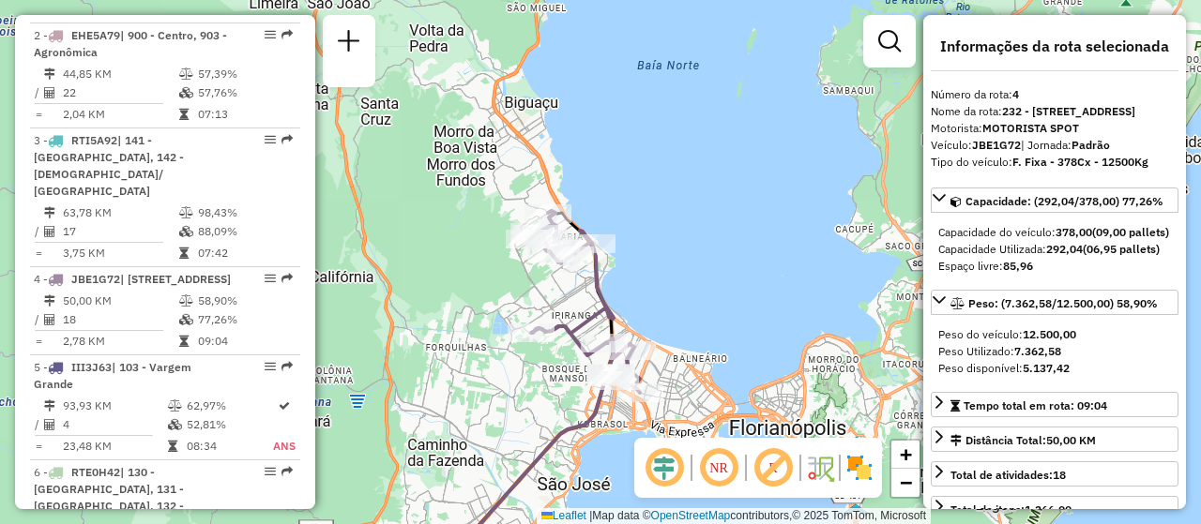
drag, startPoint x: 776, startPoint y: 190, endPoint x: 538, endPoint y: 309, distance: 265.1
click at [727, 307] on div "Janela de atendimento Grade de atendimento Capacidade Transportadoras Veículos …" at bounding box center [600, 262] width 1201 height 524
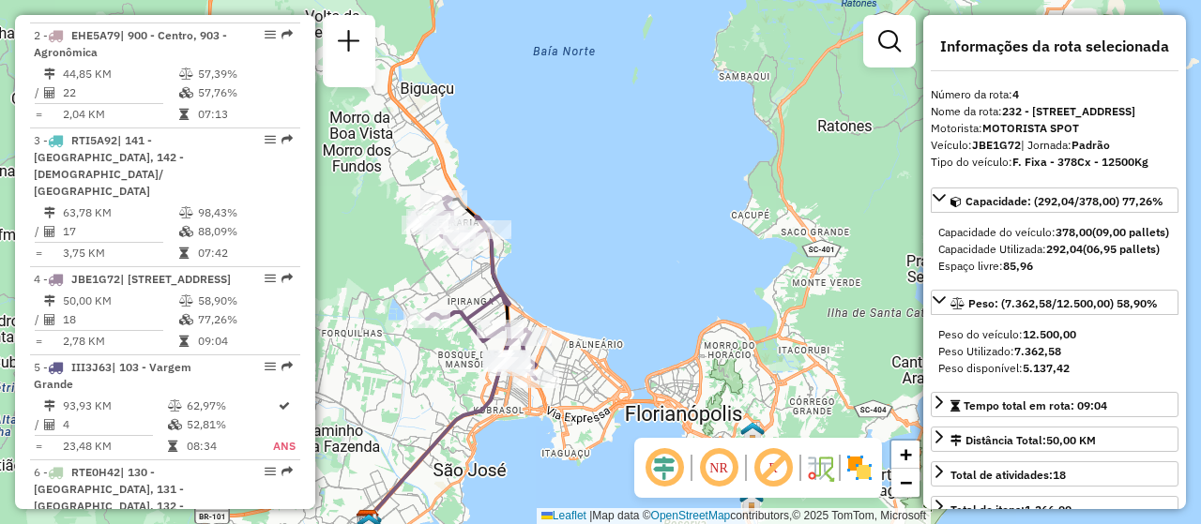
drag, startPoint x: 780, startPoint y: 183, endPoint x: 601, endPoint y: 157, distance: 180.2
click at [601, 157] on div "Janela de atendimento Grade de atendimento Capacidade Transportadoras Veículos …" at bounding box center [600, 262] width 1201 height 524
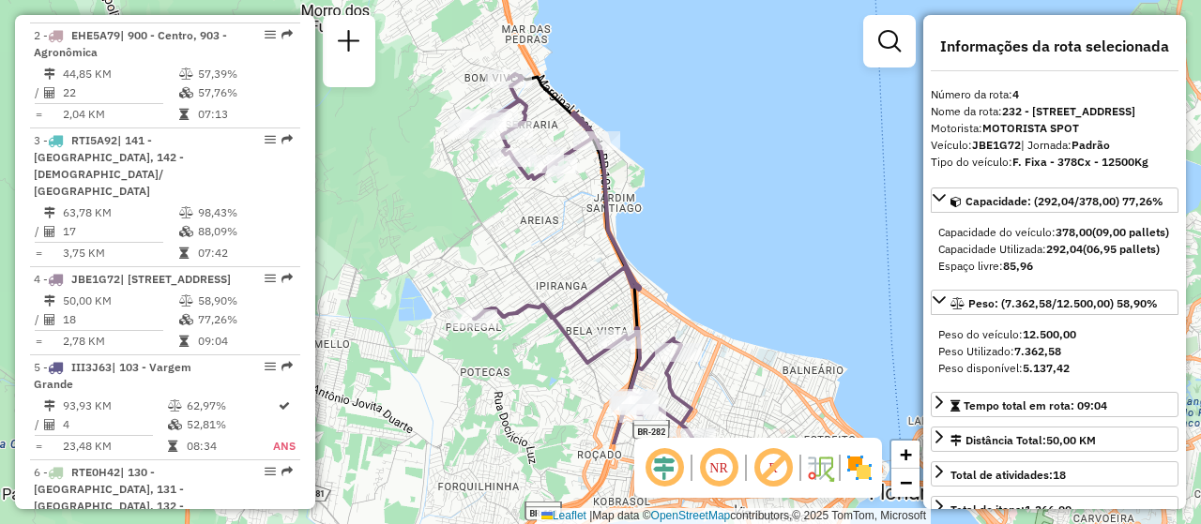
drag, startPoint x: 647, startPoint y: 339, endPoint x: 714, endPoint y: 232, distance: 126.0
click at [714, 232] on div "Janela de atendimento Grade de atendimento Capacidade Transportadoras Veículos …" at bounding box center [600, 262] width 1201 height 524
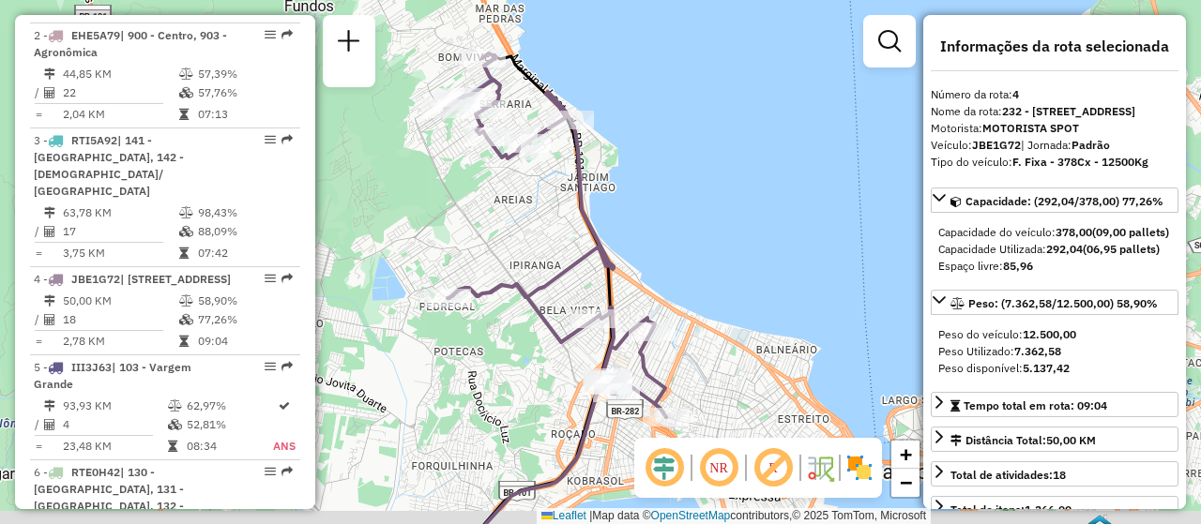
drag, startPoint x: 710, startPoint y: 271, endPoint x: 675, endPoint y: 243, distance: 44.7
click at [675, 243] on div "Janela de atendimento Grade de atendimento Capacidade Transportadoras Veículos …" at bounding box center [600, 262] width 1201 height 524
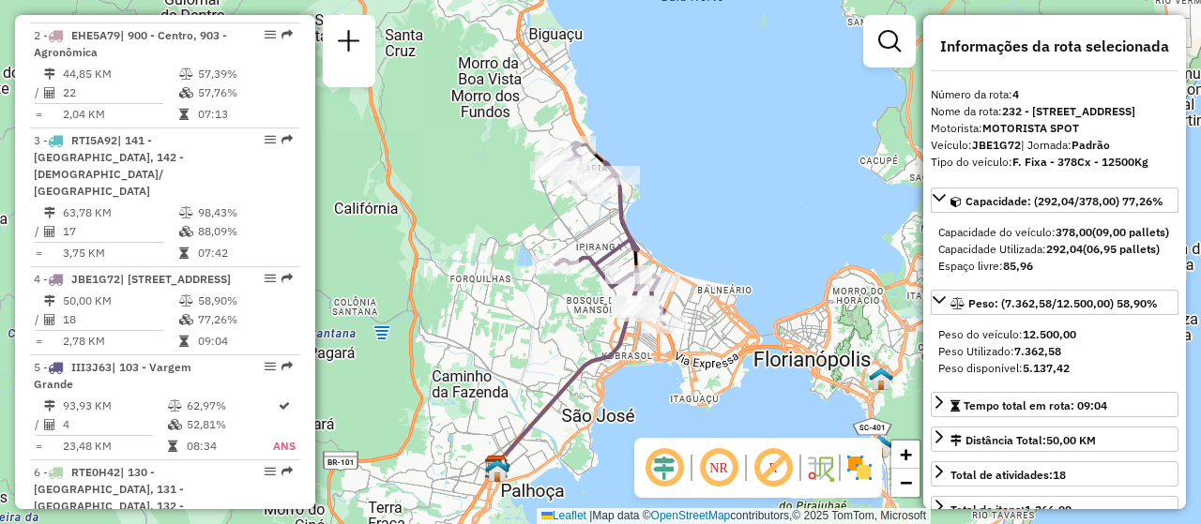
scroll to position [3690, 0]
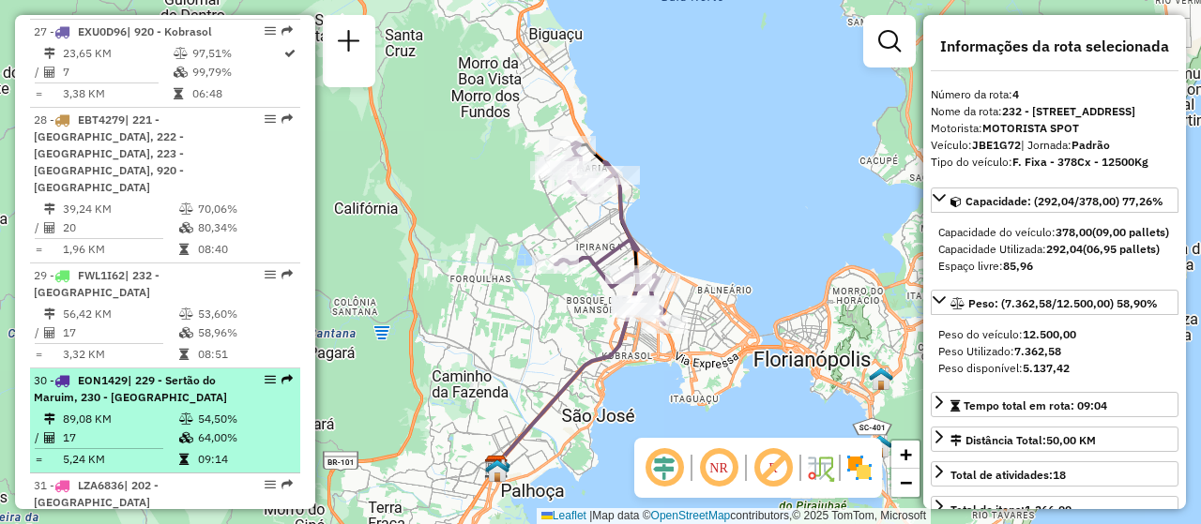
click at [273, 374] on div at bounding box center [264, 379] width 56 height 11
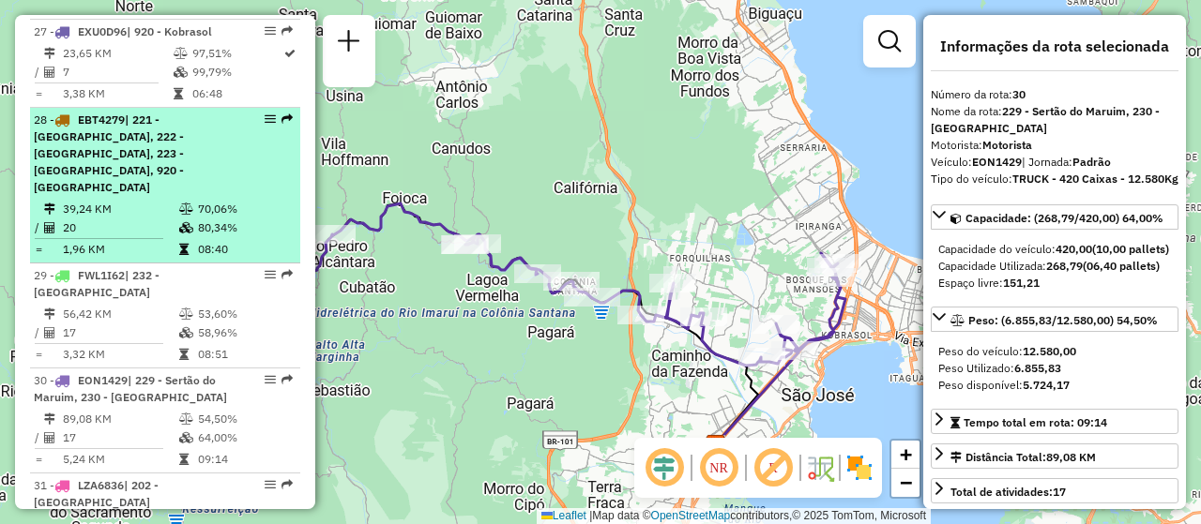
click at [263, 112] on div "28 - EBT4279 | 221 - Jardim Atlântico, 222 - Capoeiras, 223 - Coqueiros, 920 - …" at bounding box center [165, 154] width 263 height 84
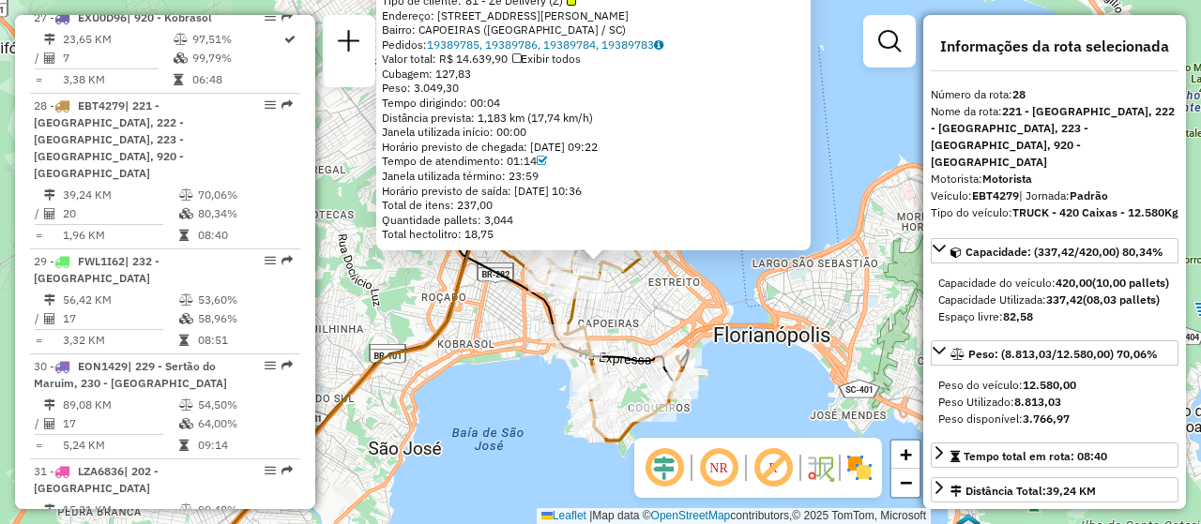
scroll to position [3716, 0]
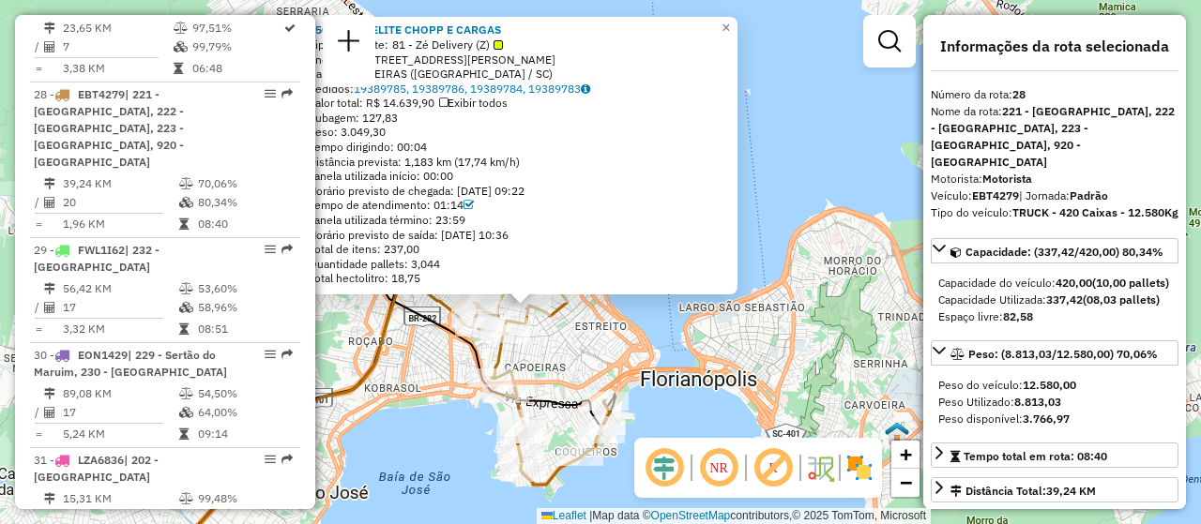
drag, startPoint x: 494, startPoint y: 416, endPoint x: 421, endPoint y: 460, distance: 85.4
click at [421, 460] on div "05036059 - ELITE CHOPP E CARGAS Tipo de cliente: 81 - Zé Delivery (Z) Endereço:…" at bounding box center [600, 262] width 1201 height 524
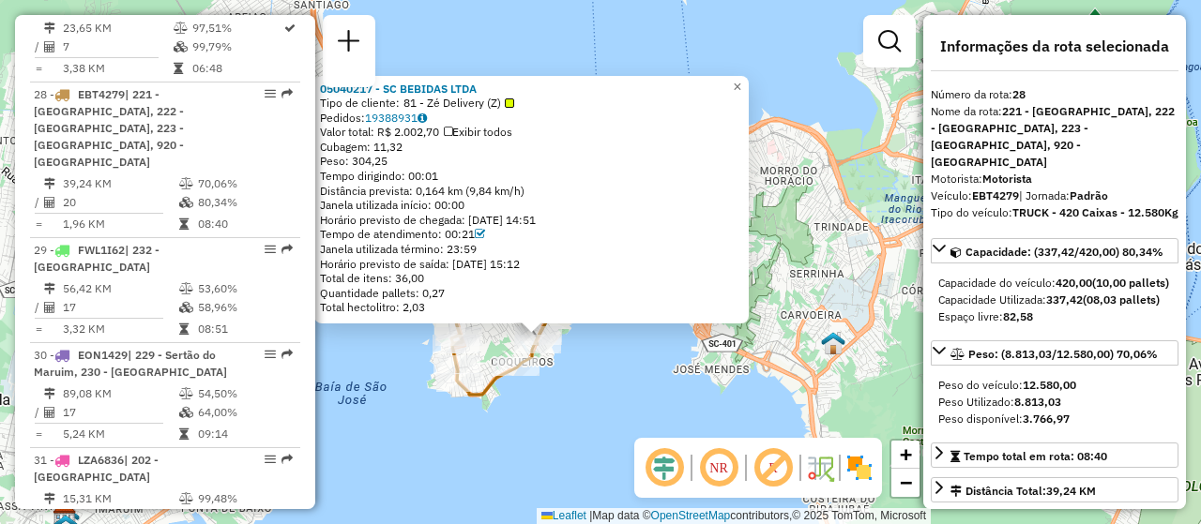
drag, startPoint x: 489, startPoint y: 401, endPoint x: 454, endPoint y: 450, distance: 60.6
click at [454, 450] on div "05040217 - SC BEBIDAS LTDA Tipo de cliente: 81 - Zé Delivery (Z) Pedidos: 19388…" at bounding box center [600, 262] width 1201 height 524
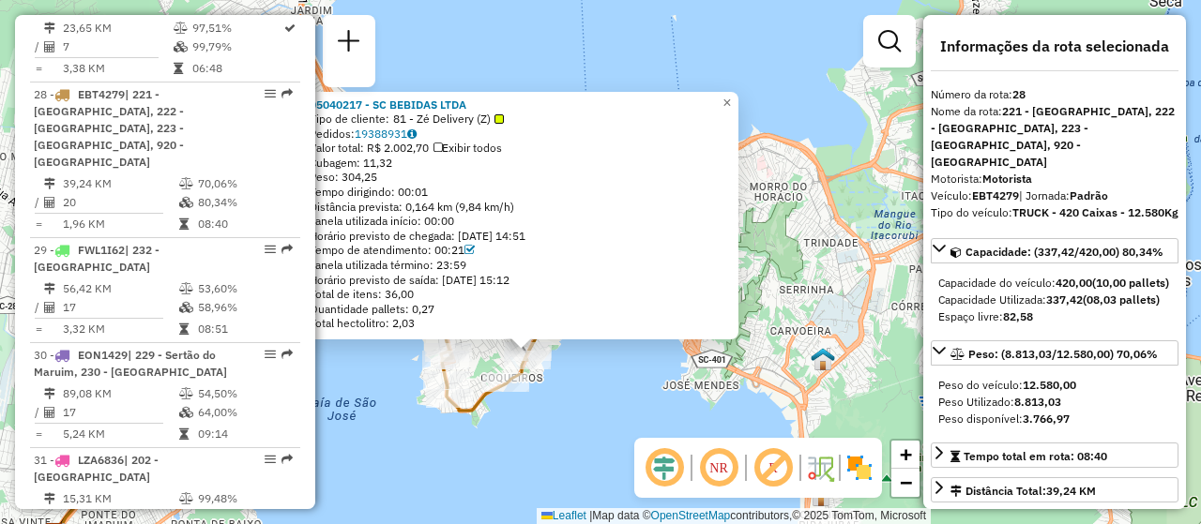
click at [601, 401] on div "05040217 - SC BEBIDAS LTDA Tipo de cliente: 81 - Zé Delivery (Z) Pedidos: 19388…" at bounding box center [600, 262] width 1201 height 524
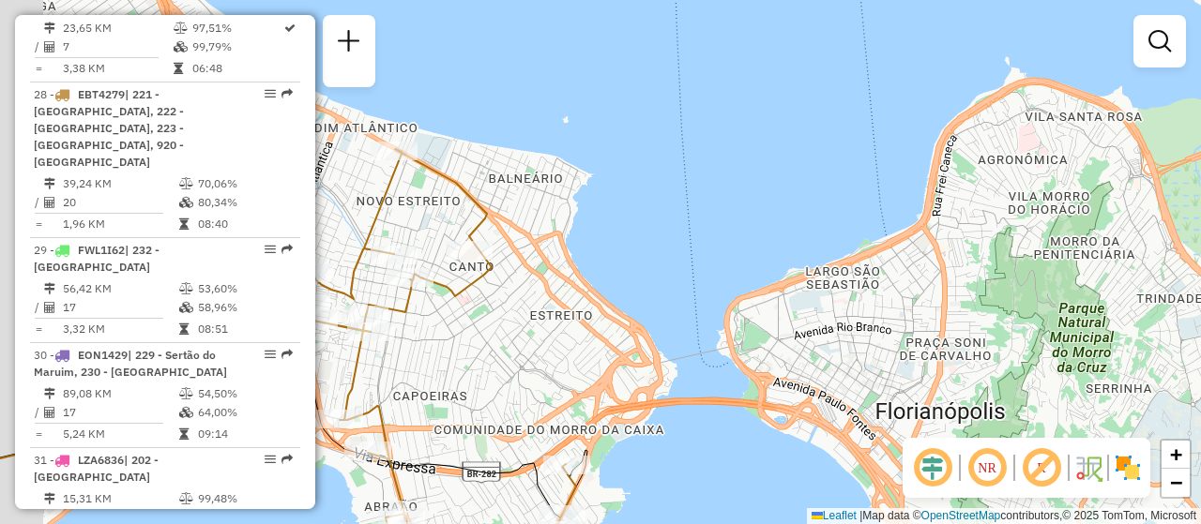
drag, startPoint x: 588, startPoint y: 244, endPoint x: 709, endPoint y: 243, distance: 121.0
click at [709, 243] on div "Janela de atendimento Grade de atendimento Capacidade Transportadoras Veículos …" at bounding box center [600, 262] width 1201 height 524
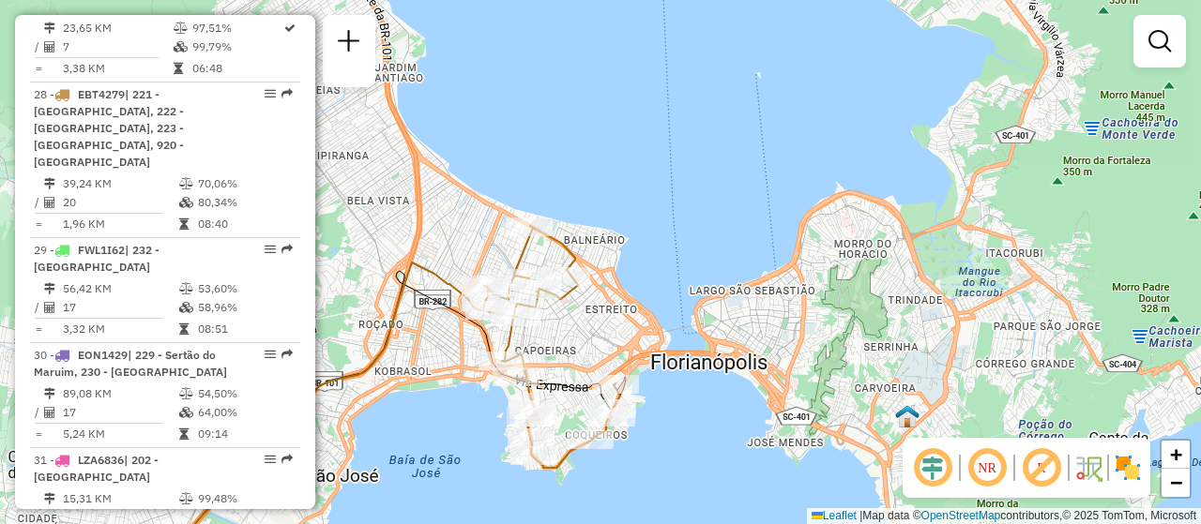
scroll to position [3165, 0]
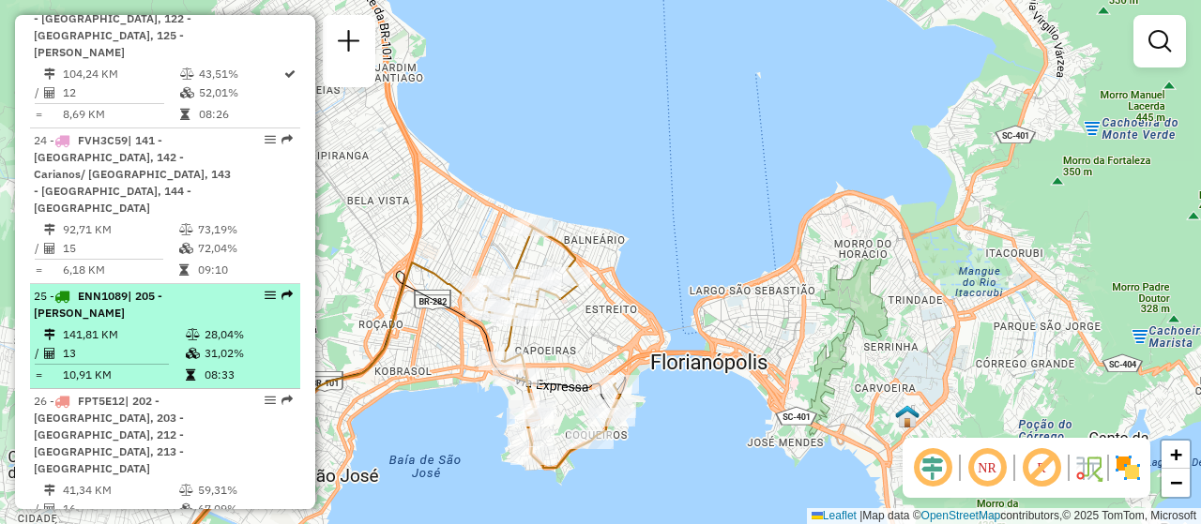
click at [266, 290] on em at bounding box center [270, 295] width 11 height 11
select select "**********"
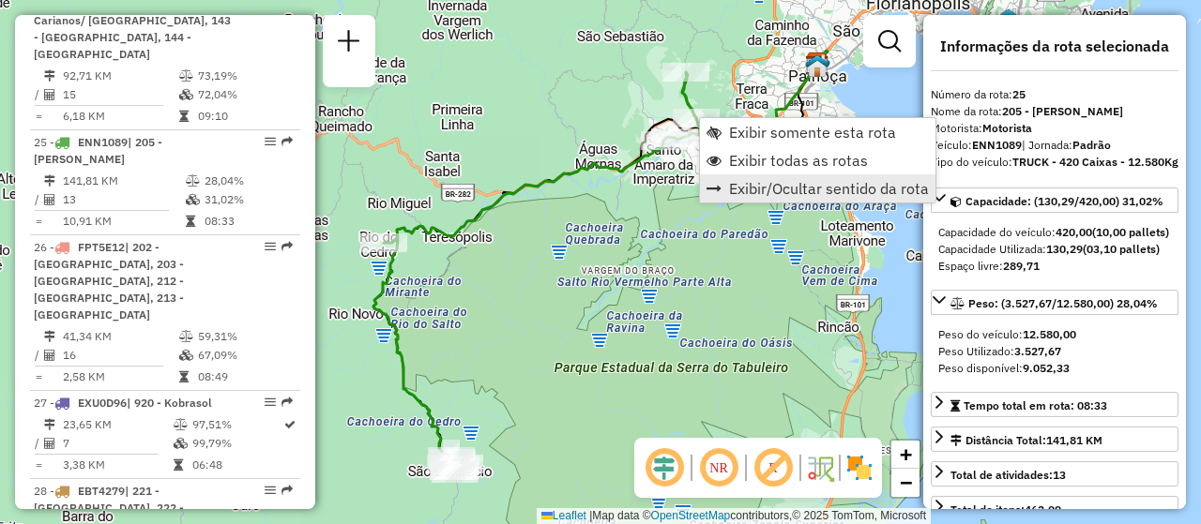
scroll to position [3400, 0]
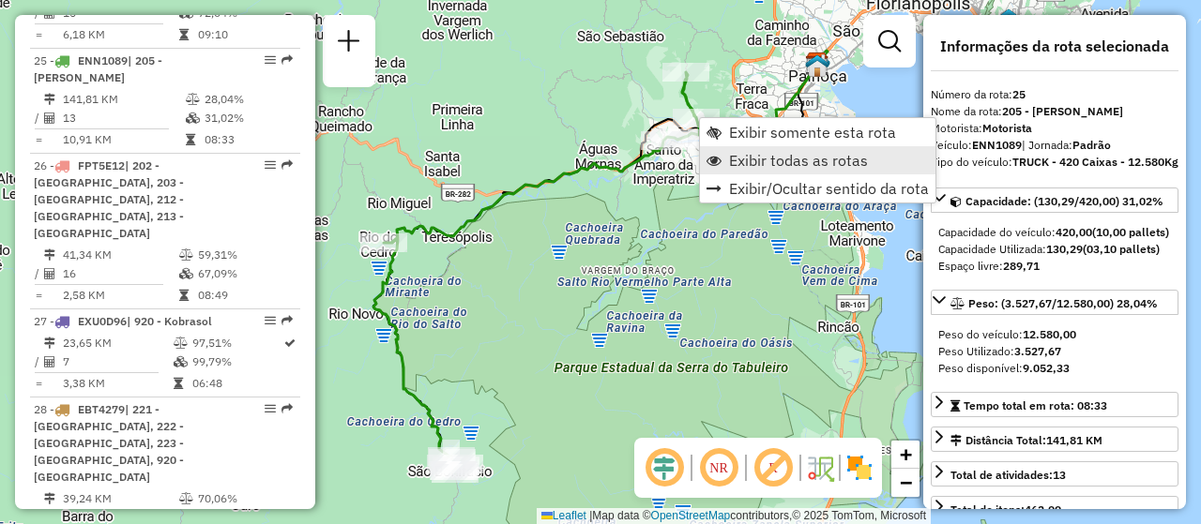
click at [805, 162] on span "Exibir todas as rotas" at bounding box center [798, 160] width 139 height 15
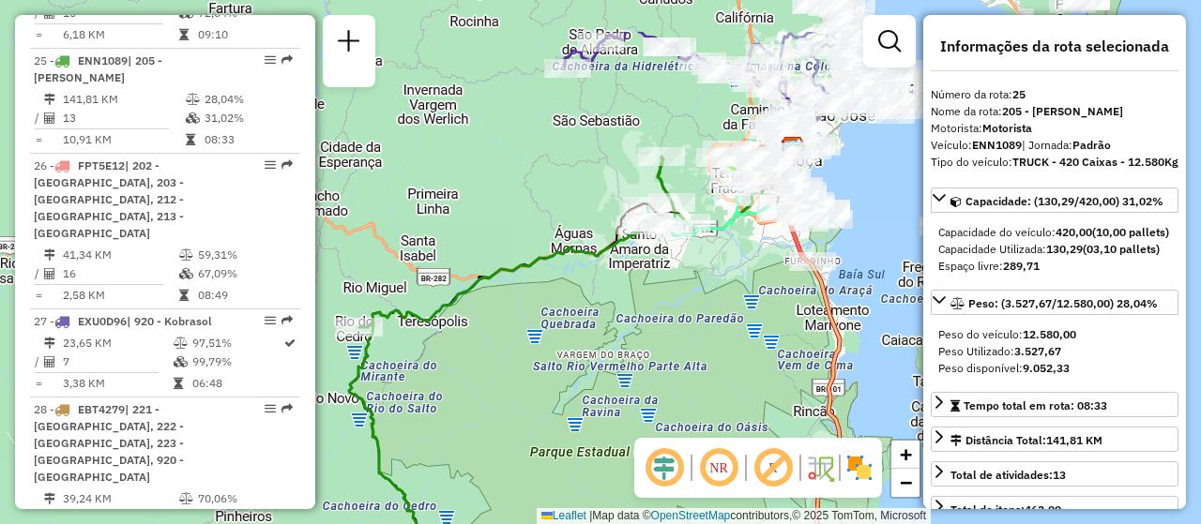
drag, startPoint x: 657, startPoint y: 160, endPoint x: 632, endPoint y: 247, distance: 89.7
click at [632, 247] on icon at bounding box center [518, 357] width 338 height 401
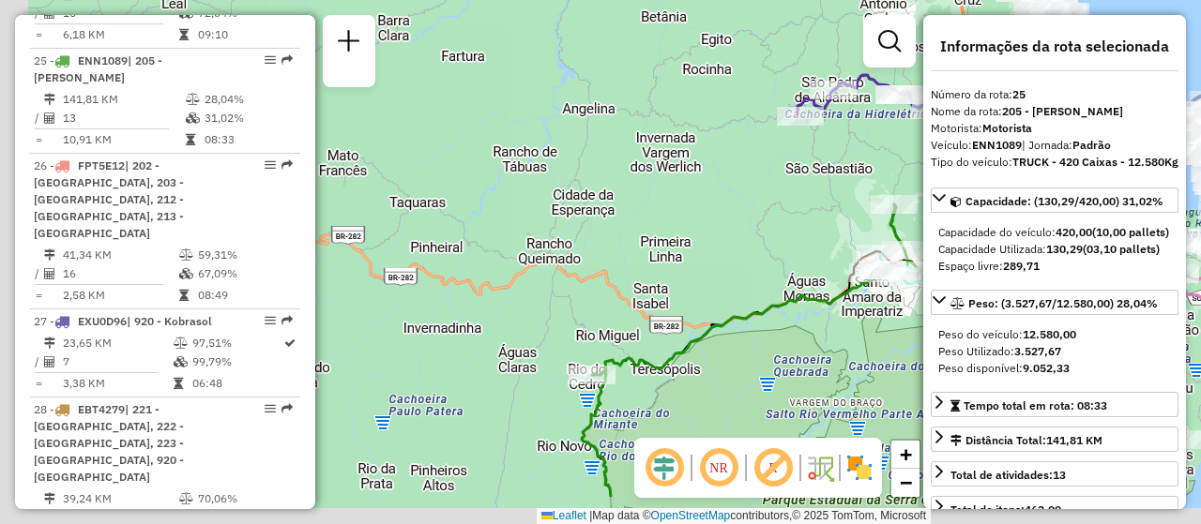
drag, startPoint x: 718, startPoint y: 380, endPoint x: 853, endPoint y: 317, distance: 149.0
click at [853, 317] on div "Janela de atendimento Grade de atendimento Capacidade Transportadoras Veículos …" at bounding box center [600, 262] width 1201 height 524
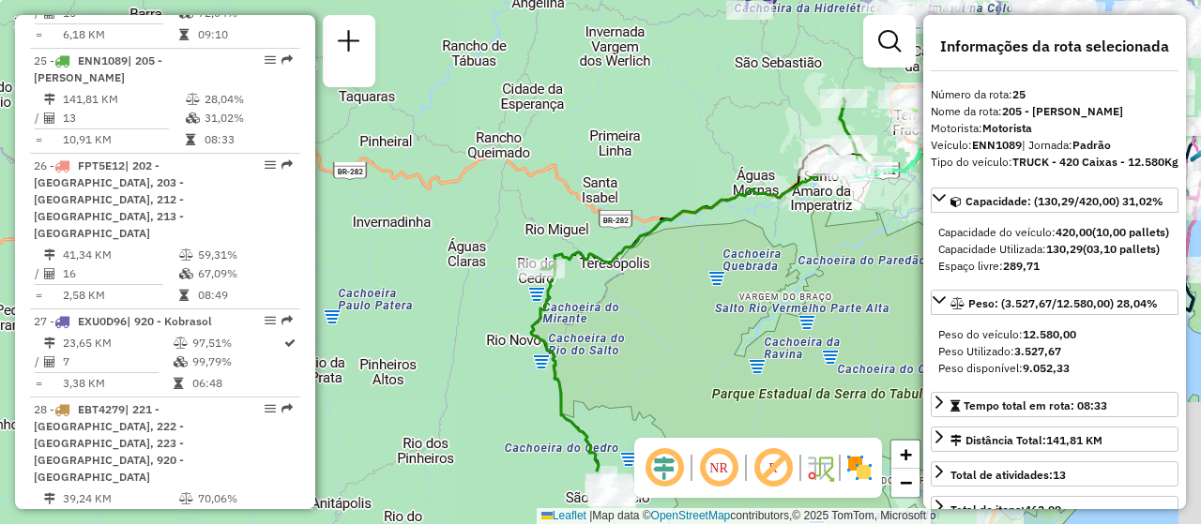
drag, startPoint x: 711, startPoint y: 396, endPoint x: 659, endPoint y: 289, distance: 119.1
click at [659, 289] on div "Janela de atendimento Grade de atendimento Capacidade Transportadoras Veículos …" at bounding box center [600, 262] width 1201 height 524
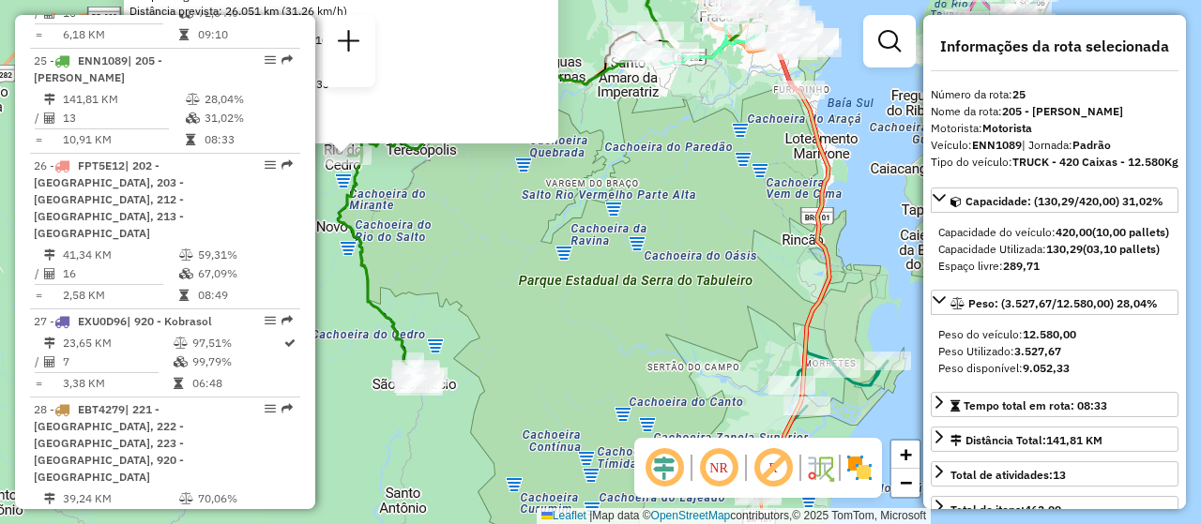
drag, startPoint x: 678, startPoint y: 310, endPoint x: 447, endPoint y: 203, distance: 254.3
click at [447, 203] on div "05090774 - RAIMI HAUSMANN 22157 Dia de atendimento do cliente violado Endereço:…" at bounding box center [600, 262] width 1201 height 524
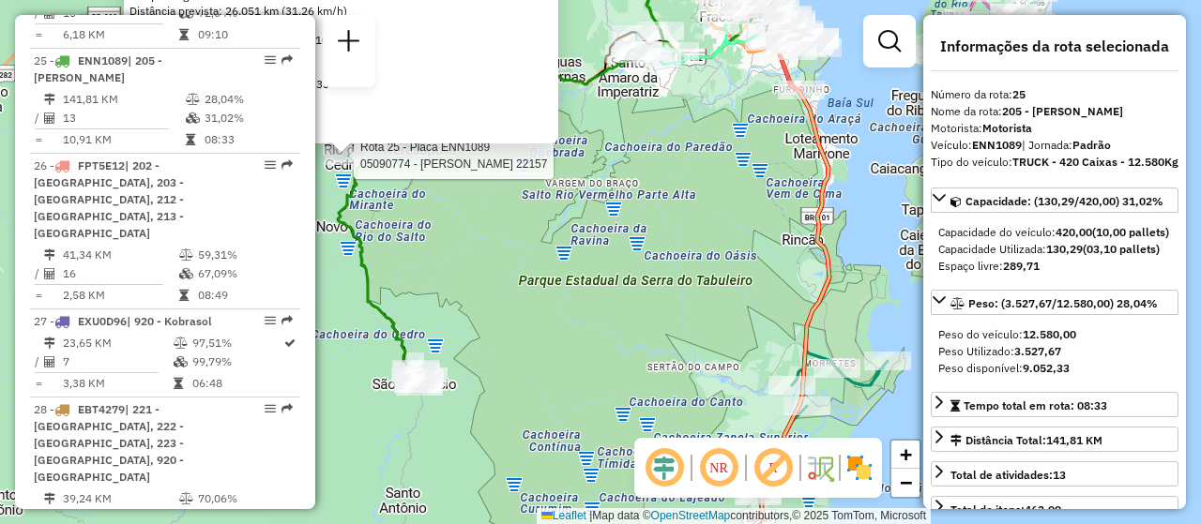
click at [564, 318] on div "Rota 25 - Placa ENN1089 05090774 - RAIMI HAUSMANN 22157 05090774 - RAIMI HAUSMA…" at bounding box center [600, 262] width 1201 height 524
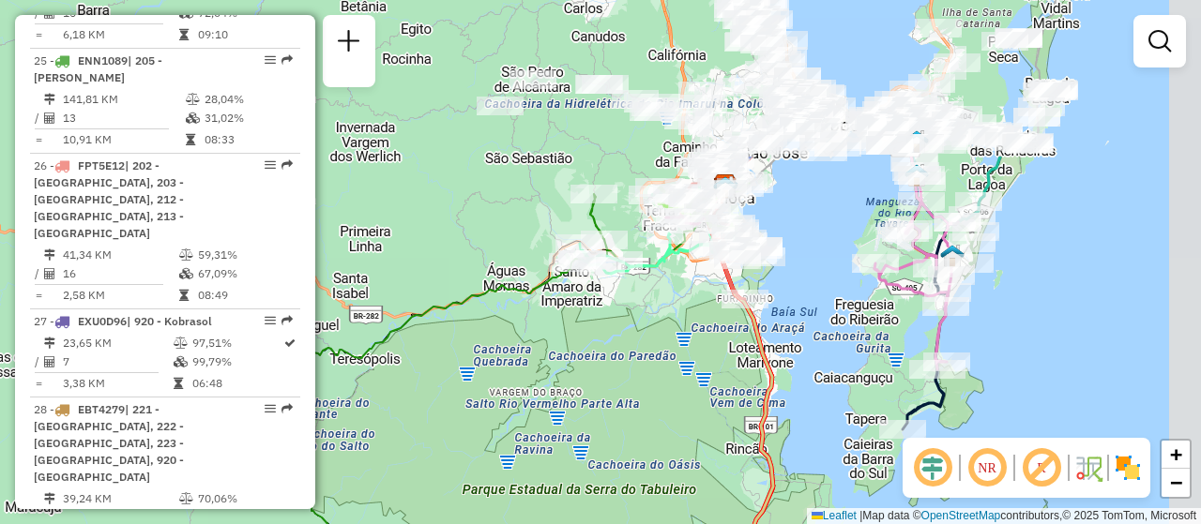
drag, startPoint x: 614, startPoint y: 235, endPoint x: 558, endPoint y: 445, distance: 216.6
click at [558, 445] on div "Janela de atendimento Grade de atendimento Capacidade Transportadoras Veículos …" at bounding box center [600, 262] width 1201 height 524
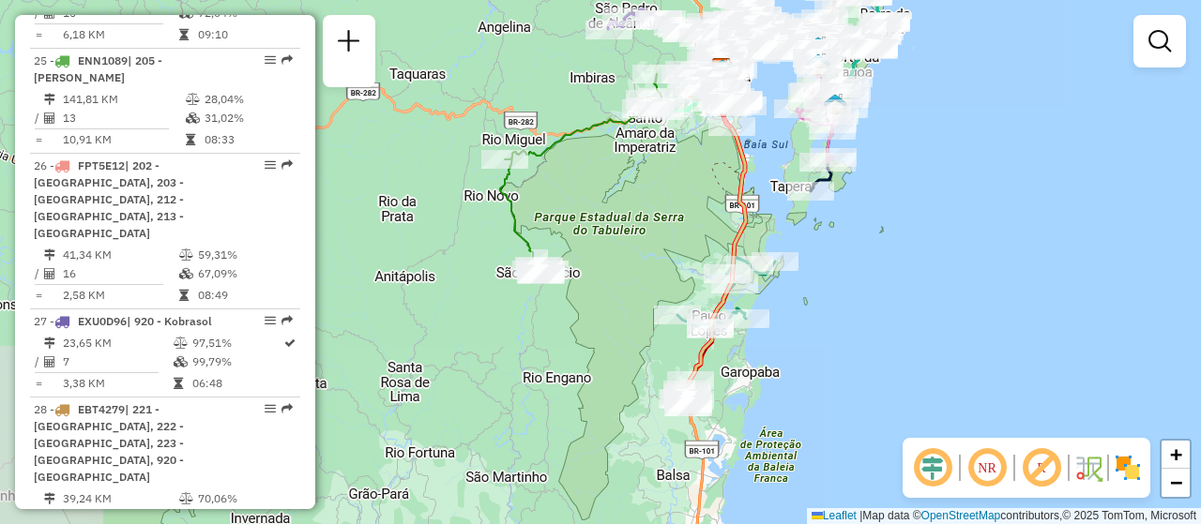
drag, startPoint x: 935, startPoint y: 372, endPoint x: 853, endPoint y: 187, distance: 203.3
click at [853, 187] on div "Rota 24 - Placa FVH3C59 05039039 - QUIOSQUE CATUTO DO B Janela de atendimento G…" at bounding box center [600, 262] width 1201 height 524
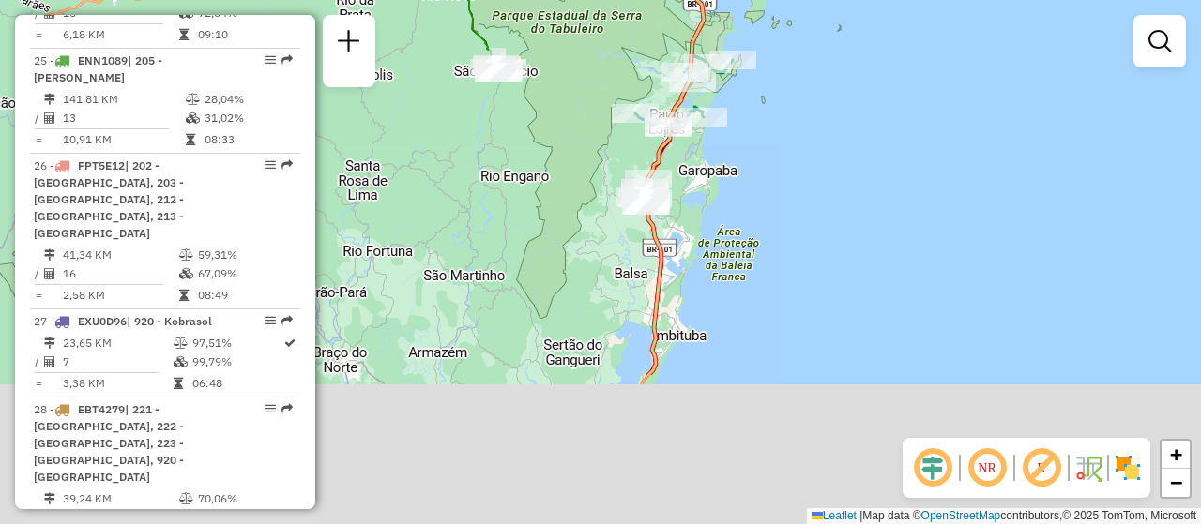
drag, startPoint x: 952, startPoint y: 347, endPoint x: 909, endPoint y: 142, distance: 209.9
click at [909, 142] on div "Rota 24 - Placa FVH3C59 05039039 - QUIOSQUE CATUTO DO B Rota 24 - Placa FVH3C59…" at bounding box center [600, 262] width 1201 height 524
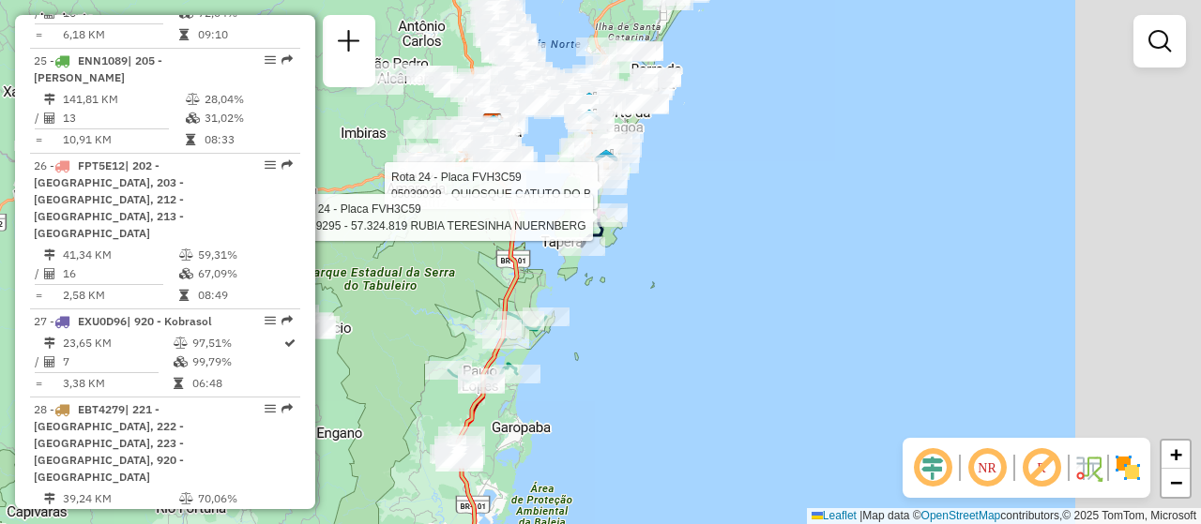
drag, startPoint x: 837, startPoint y: 127, endPoint x: 630, endPoint y: 441, distance: 376.0
click at [630, 441] on div "Rota 24 - Placa FVH3C59 05039039 - QUIOSQUE CATUTO DO B Rota 24 - Placa FVH3C59…" at bounding box center [600, 262] width 1201 height 524
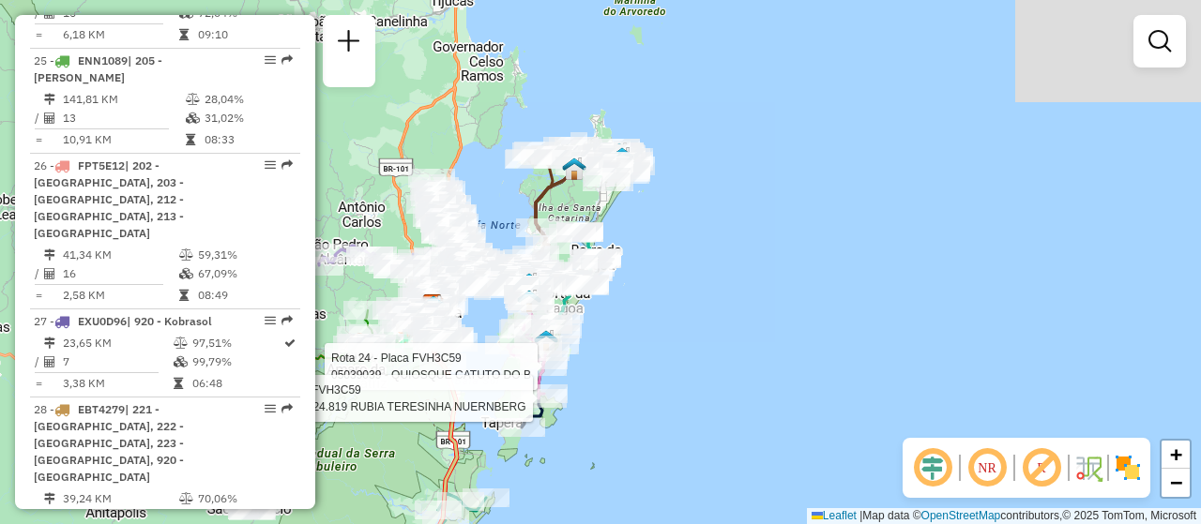
drag, startPoint x: 688, startPoint y: 418, endPoint x: 643, endPoint y: 561, distance: 149.5
click at [643, 523] on html "Aguarde... Pop-up bloqueado! Seu navegador bloqueou automáticamente a abertura …" at bounding box center [600, 262] width 1201 height 524
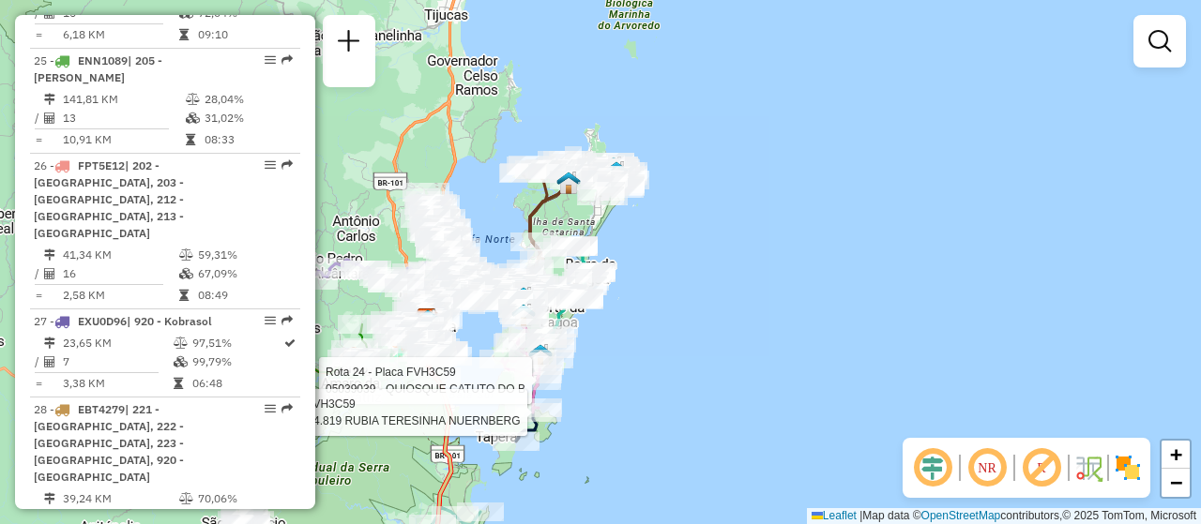
click at [721, 270] on div "Rota 24 - Placa FVH3C59 05039039 - QUIOSQUE CATUTO DO B Rota 24 - Placa FVH3C59…" at bounding box center [600, 262] width 1201 height 524
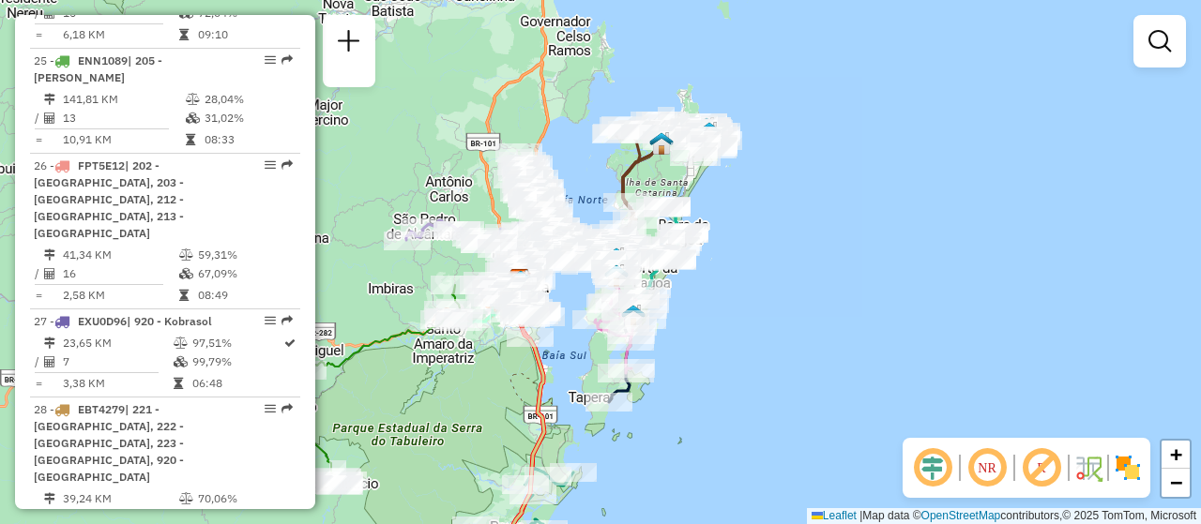
drag, startPoint x: 593, startPoint y: 465, endPoint x: 856, endPoint y: 368, distance: 281.1
click at [856, 368] on div "Janela de atendimento Grade de atendimento Capacidade Transportadoras Veículos …" at bounding box center [600, 262] width 1201 height 524
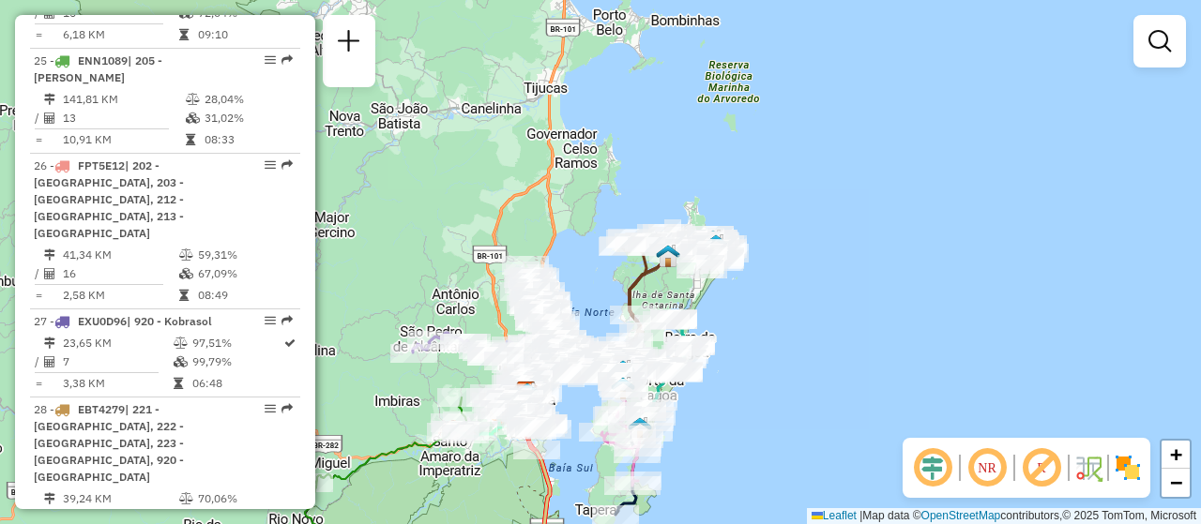
drag, startPoint x: 908, startPoint y: 265, endPoint x: 724, endPoint y: 462, distance: 269.5
click at [724, 462] on div "Janela de atendimento Grade de atendimento Capacidade Transportadoras Veículos …" at bounding box center [600, 262] width 1201 height 524
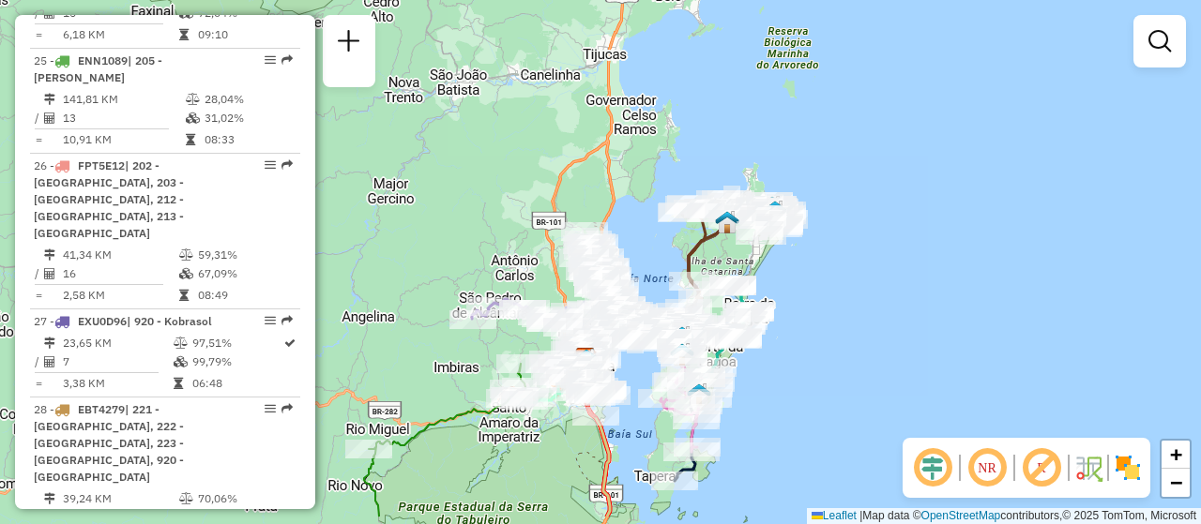
drag, startPoint x: 809, startPoint y: 322, endPoint x: 835, endPoint y: 295, distance: 37.1
click at [835, 295] on div "Janela de atendimento Grade de atendimento Capacidade Transportadoras Veículos …" at bounding box center [600, 262] width 1201 height 524
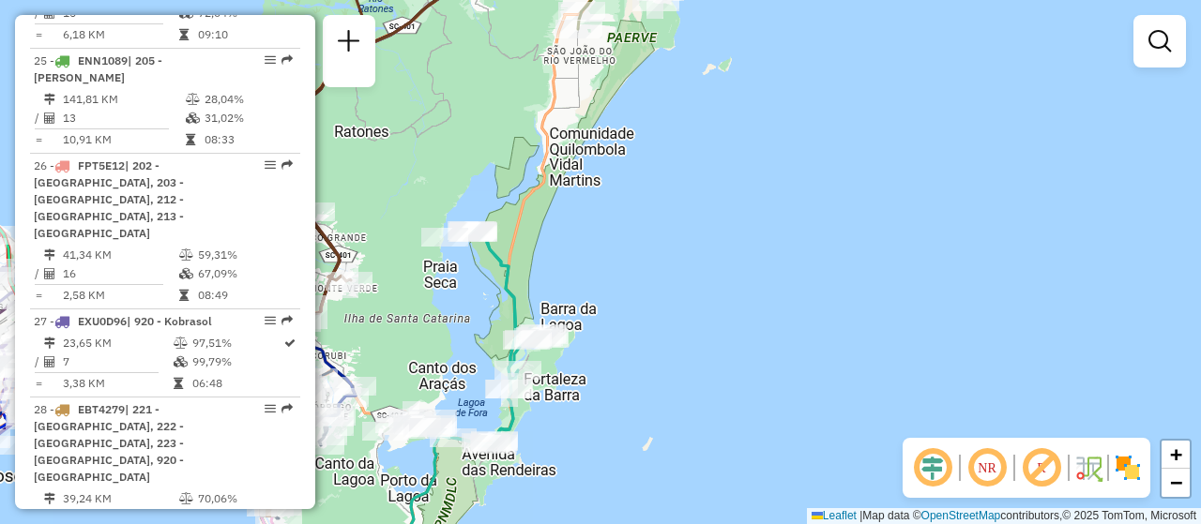
drag, startPoint x: 737, startPoint y: 349, endPoint x: 999, endPoint y: 243, distance: 282.4
click at [999, 243] on div "Janela de atendimento Grade de atendimento Capacidade Transportadoras Veículos …" at bounding box center [600, 262] width 1201 height 524
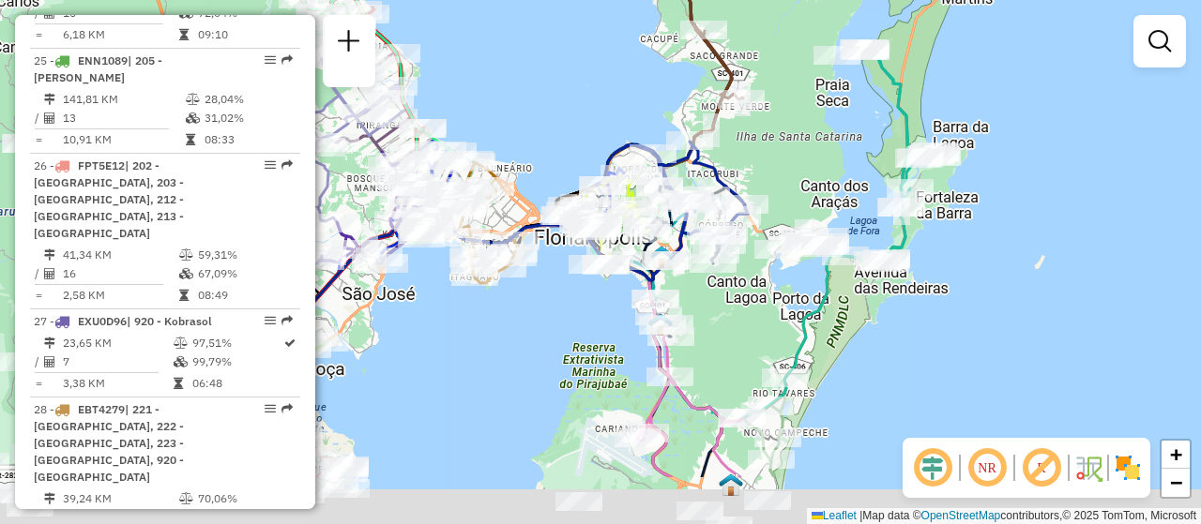
drag, startPoint x: 755, startPoint y: 418, endPoint x: 928, endPoint y: 319, distance: 199.2
click at [928, 319] on div "Janela de atendimento Grade de atendimento Capacidade Transportadoras Veículos …" at bounding box center [600, 262] width 1201 height 524
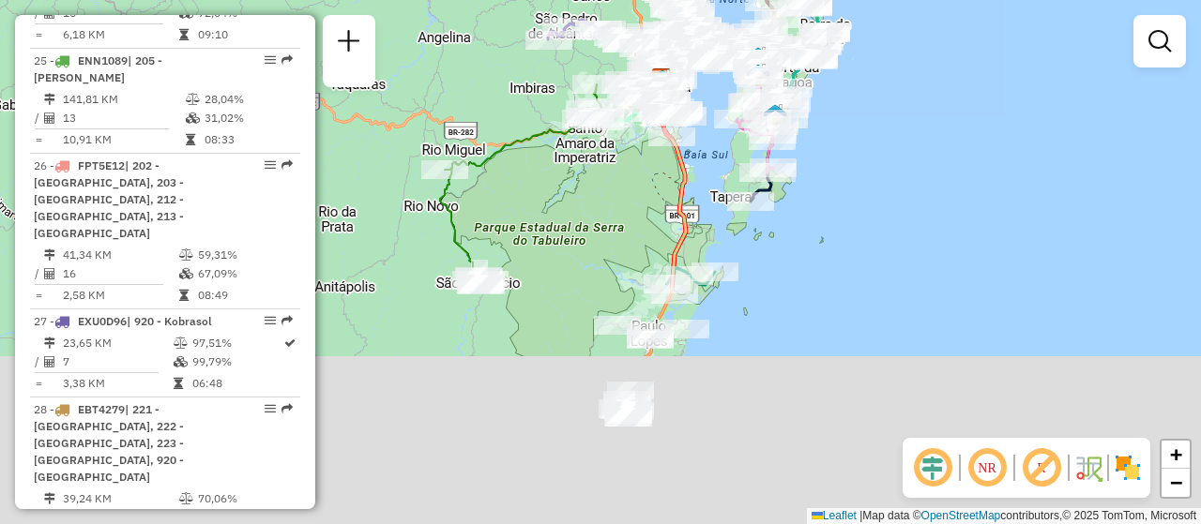
drag, startPoint x: 750, startPoint y: 248, endPoint x: 720, endPoint y: 152, distance: 100.3
click at [720, 152] on div "Janela de atendimento Grade de atendimento Capacidade Transportadoras Veículos …" at bounding box center [600, 262] width 1201 height 524
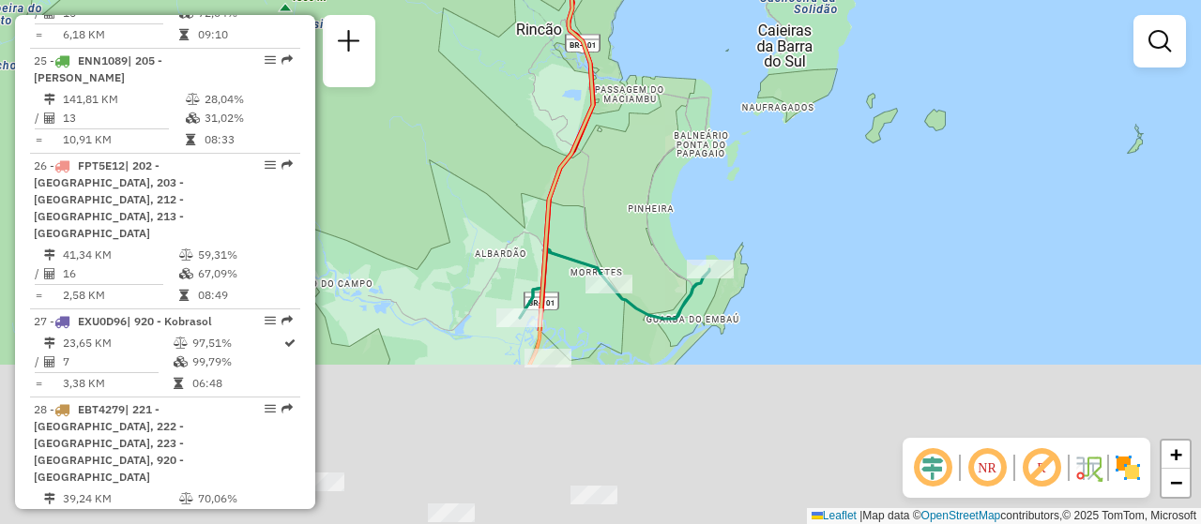
drag, startPoint x: 653, startPoint y: 185, endPoint x: 650, endPoint y: 128, distance: 57.3
click at [650, 128] on div "Rota 24 - Placa FVH3C59 05016805 - MERCADO DEGA LTDA - Rota 28 - Placa EBT4279 …" at bounding box center [600, 262] width 1201 height 524
